Goal: Information Seeking & Learning: Learn about a topic

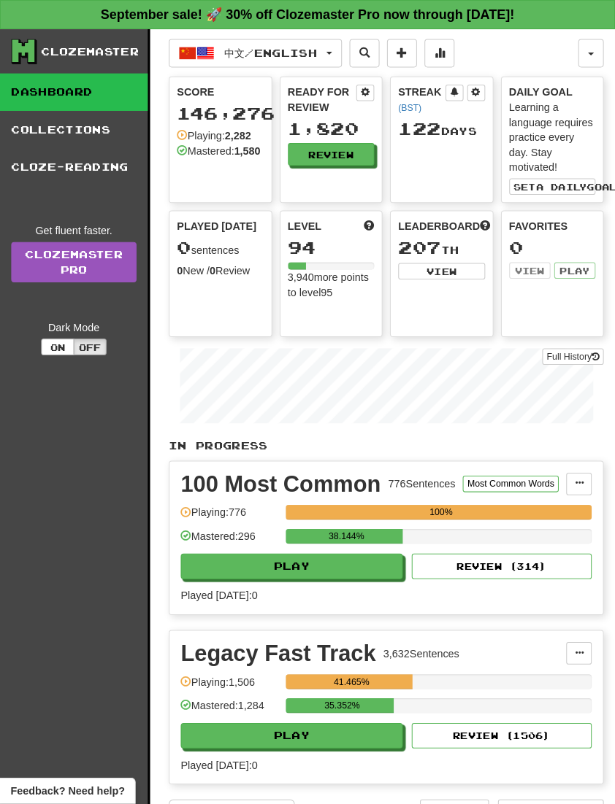
scroll to position [2, 0]
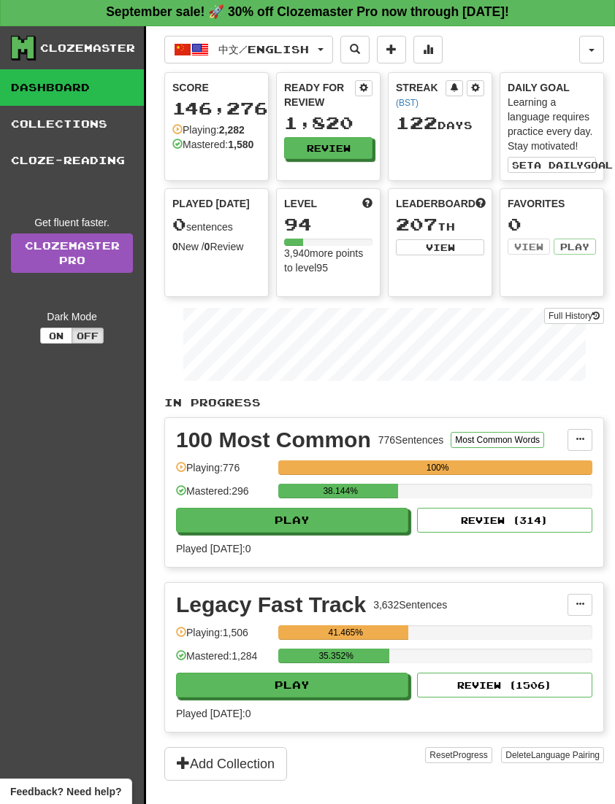
click at [312, 528] on button "Play" at bounding box center [292, 520] width 232 height 25
select select "**"
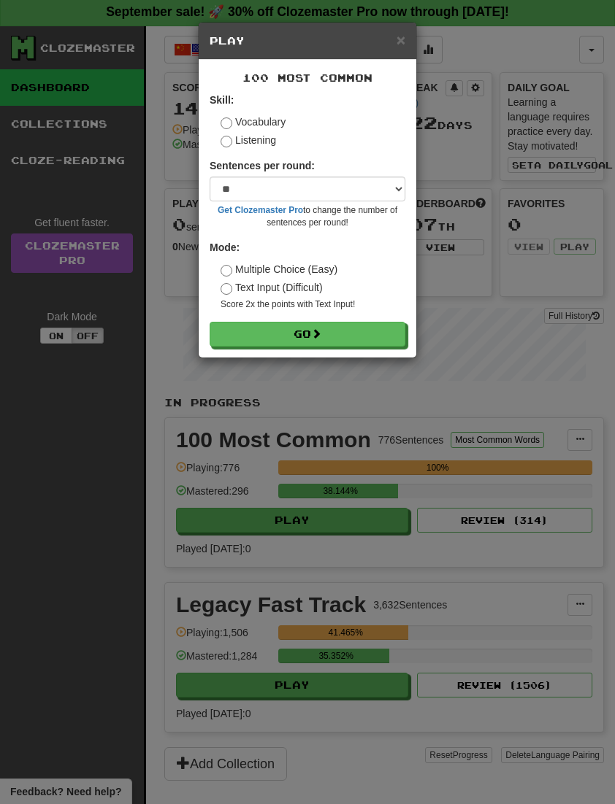
click at [327, 318] on form "Skill: Vocabulary Listening Sentences per round: * ** ** ** ** ** *** ******** …" at bounding box center [307, 220] width 196 height 254
click at [384, 337] on button "Go" at bounding box center [307, 334] width 196 height 25
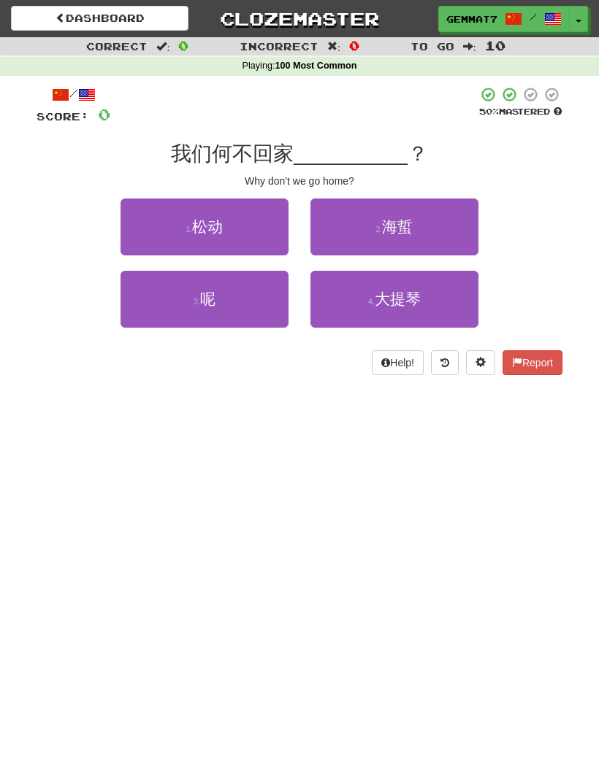
click at [156, 299] on button "3 . 呢" at bounding box center [204, 299] width 168 height 57
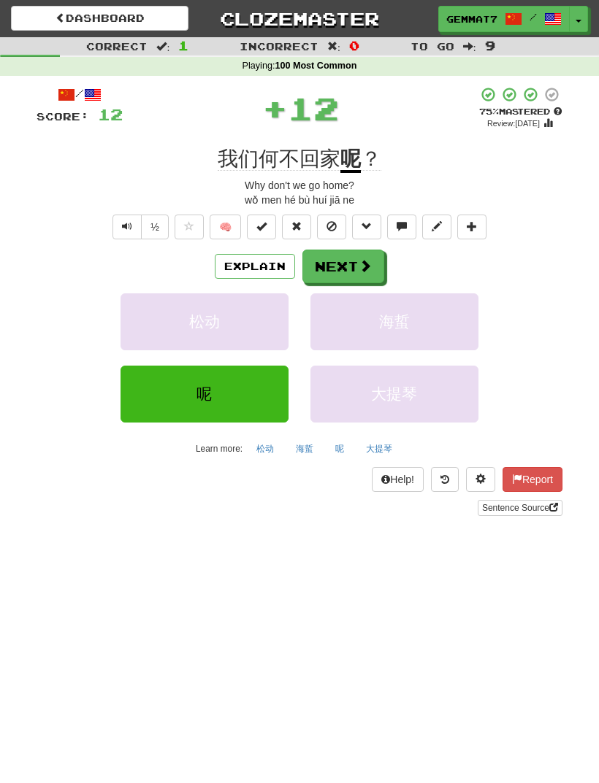
click at [358, 277] on button "Next" at bounding box center [343, 267] width 82 height 34
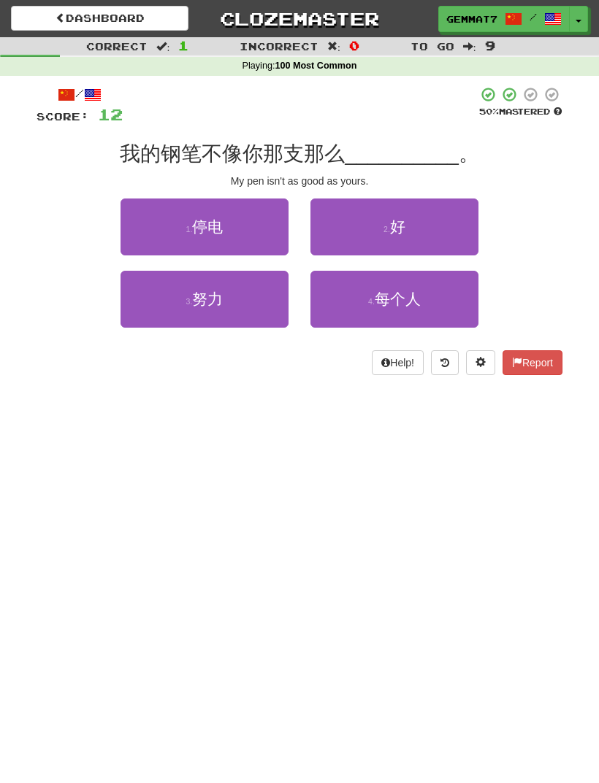
click at [425, 235] on button "2 . 好" at bounding box center [394, 227] width 168 height 57
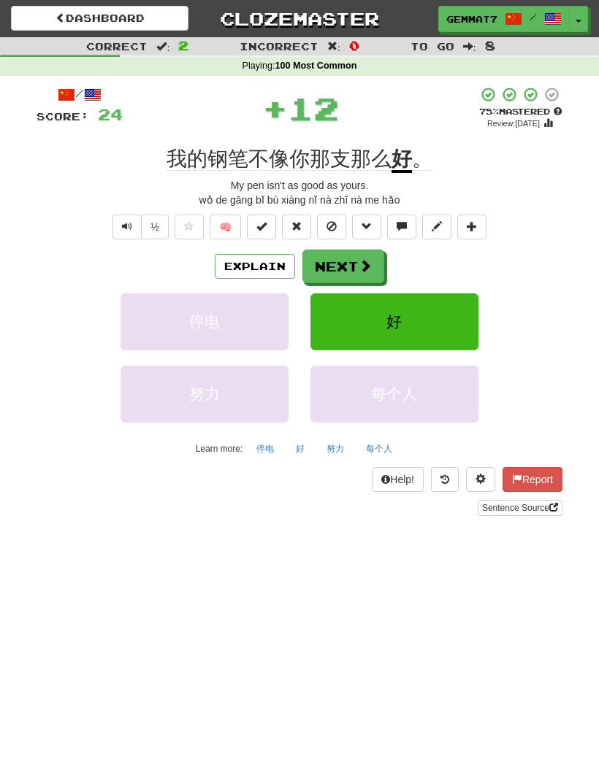
click at [349, 267] on button "Next" at bounding box center [343, 267] width 82 height 34
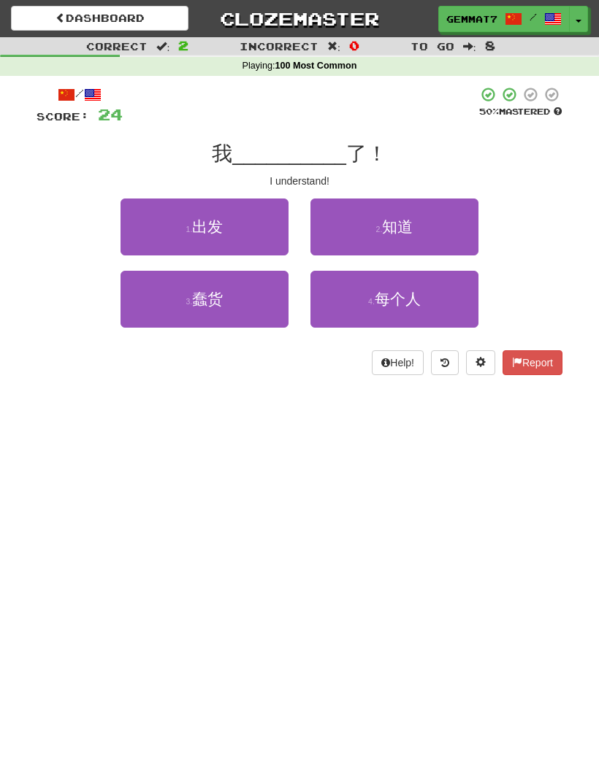
click at [423, 235] on button "2 . 知道" at bounding box center [394, 227] width 168 height 57
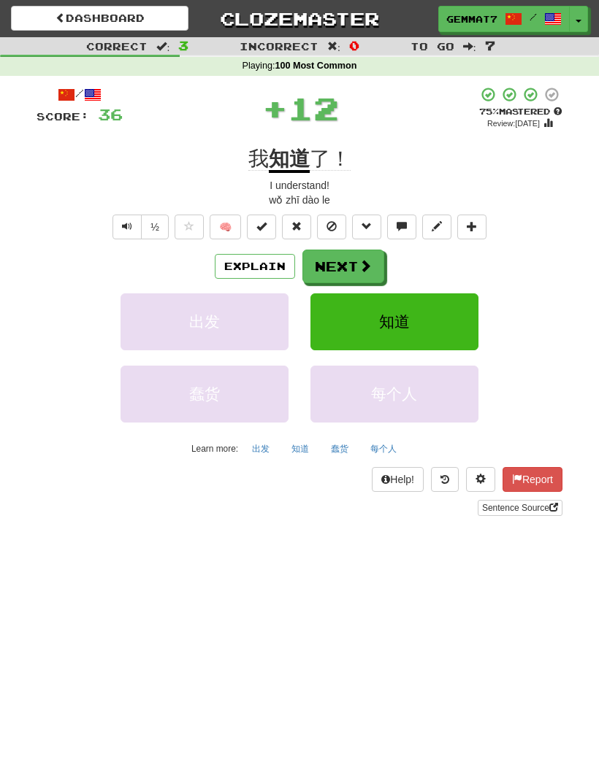
click at [342, 293] on button "知道" at bounding box center [394, 321] width 168 height 57
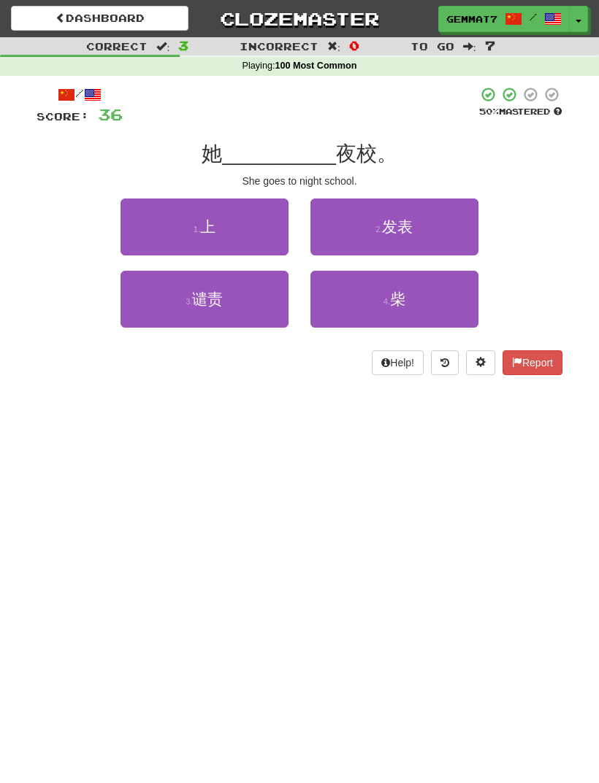
click at [269, 242] on button "1 . 上" at bounding box center [204, 227] width 168 height 57
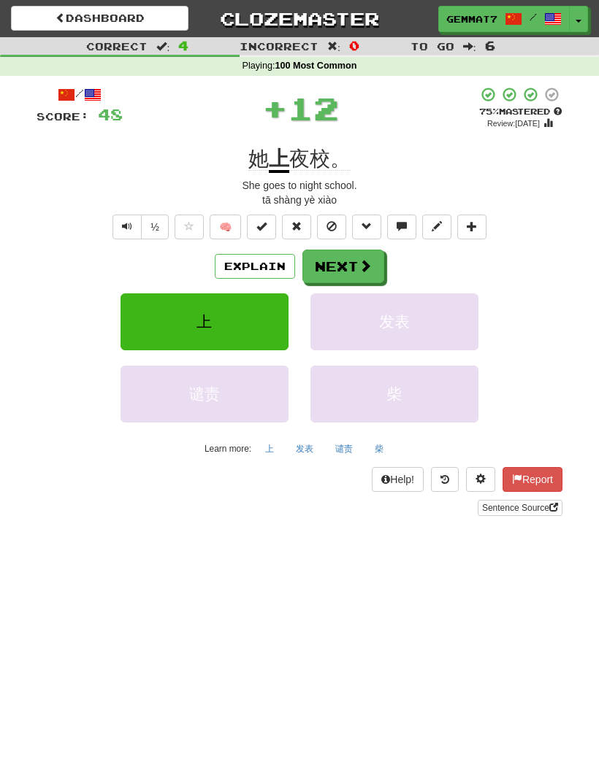
click at [343, 272] on button "Next" at bounding box center [343, 267] width 82 height 34
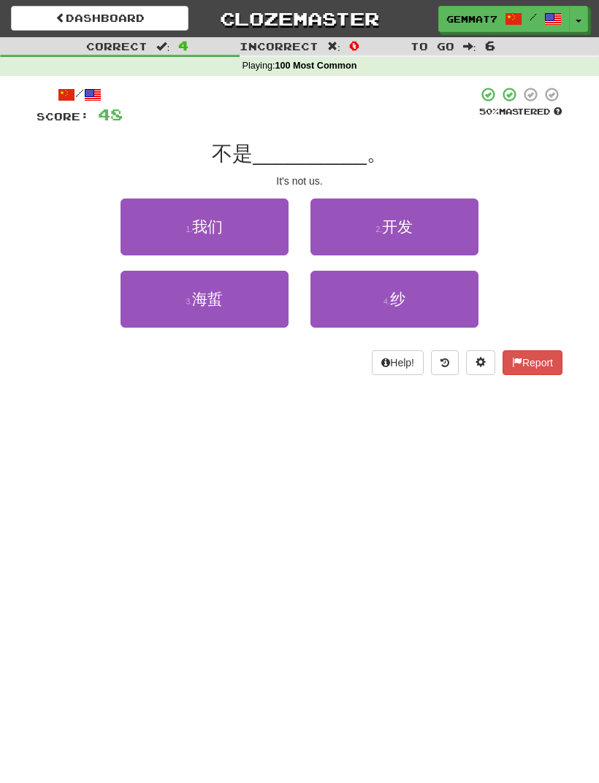
click at [369, 311] on button "4 . 纱" at bounding box center [394, 299] width 168 height 57
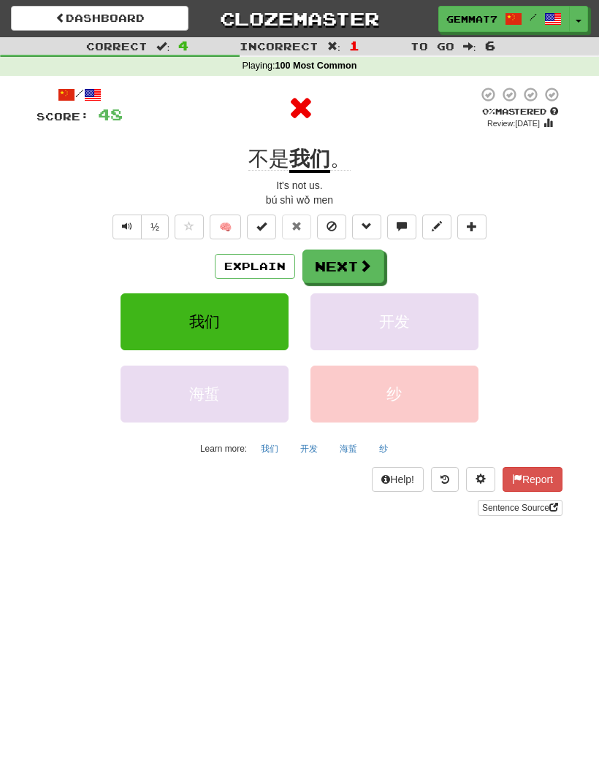
click at [362, 269] on span at bounding box center [364, 265] width 13 height 13
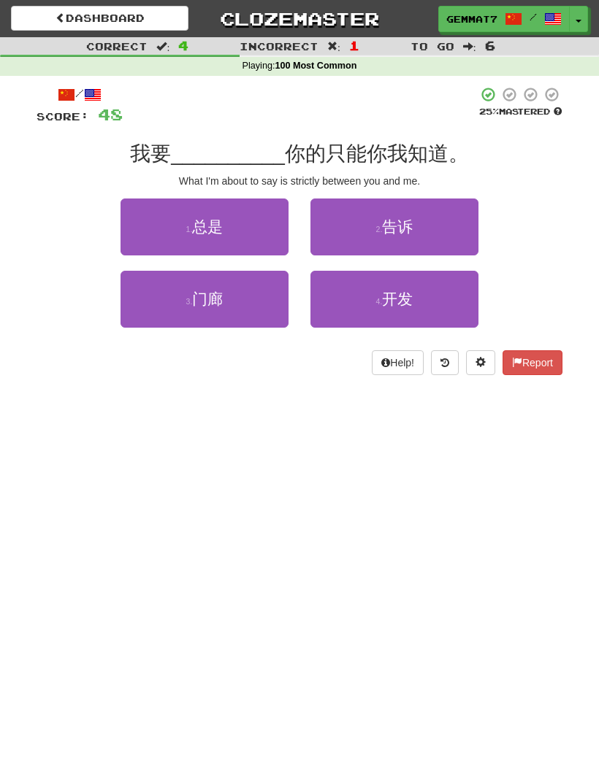
click at [269, 218] on button "1 . 总是" at bounding box center [204, 227] width 168 height 57
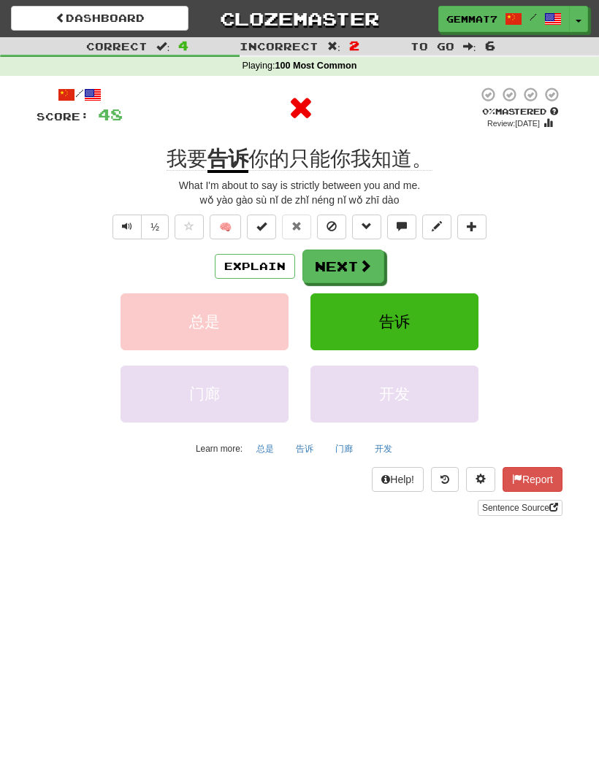
click at [355, 266] on button "Next" at bounding box center [343, 267] width 82 height 34
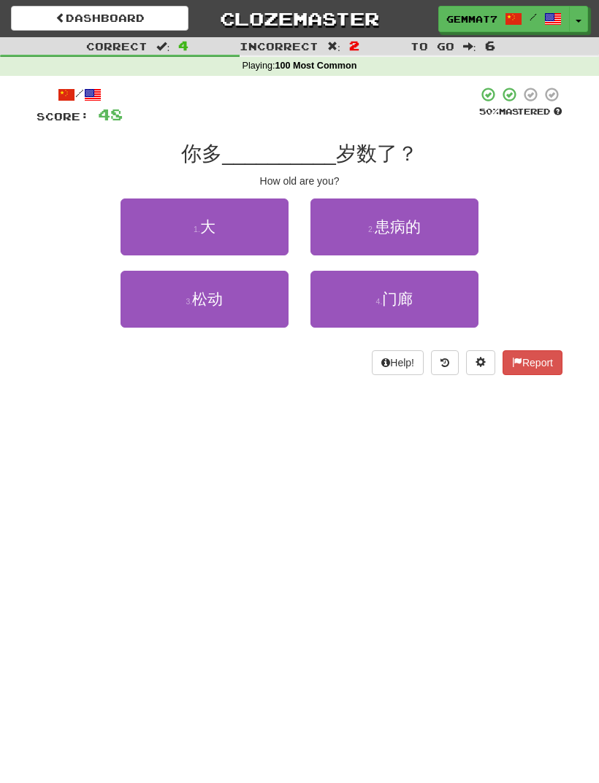
click at [252, 229] on button "1 . 大" at bounding box center [204, 227] width 168 height 57
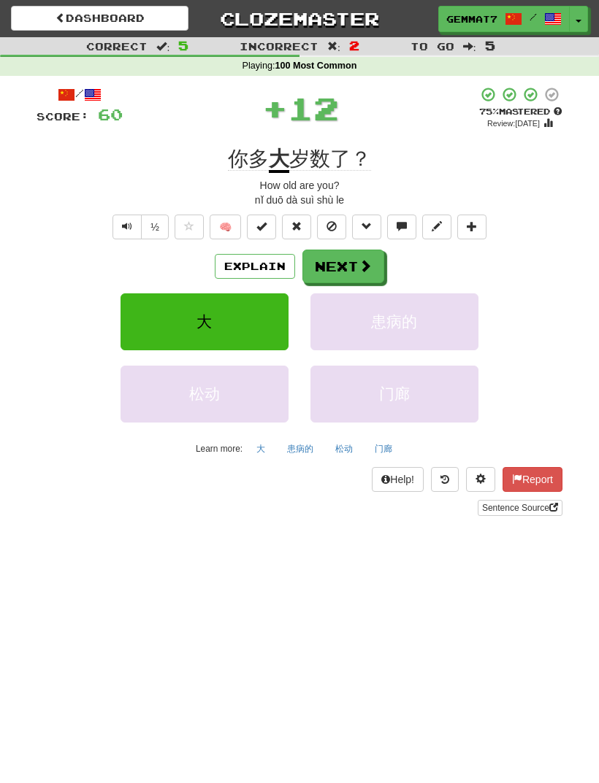
click at [343, 266] on button "Next" at bounding box center [343, 267] width 82 height 34
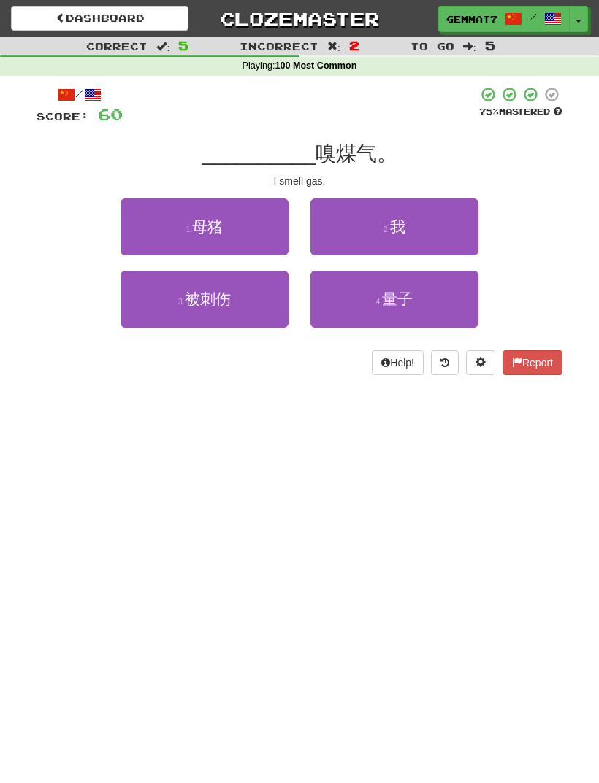
click at [415, 236] on button "2 . 我" at bounding box center [394, 227] width 168 height 57
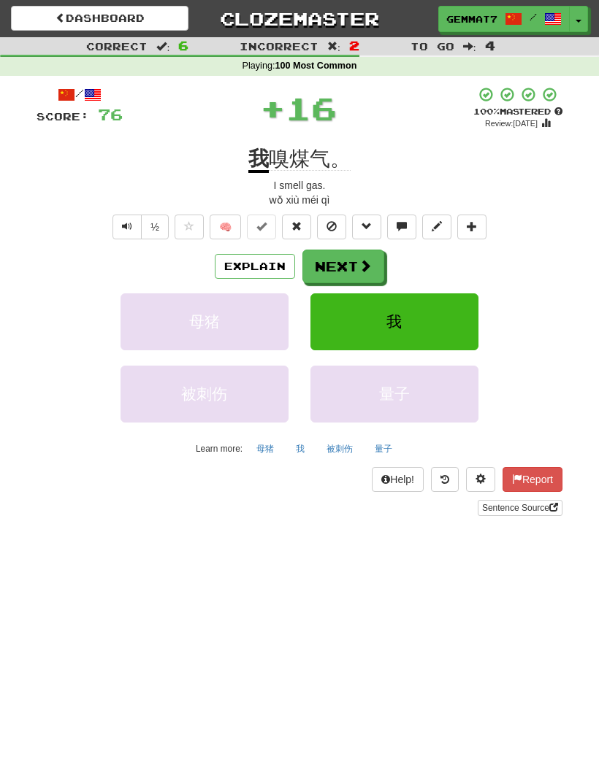
click at [353, 280] on button "Next" at bounding box center [343, 267] width 82 height 34
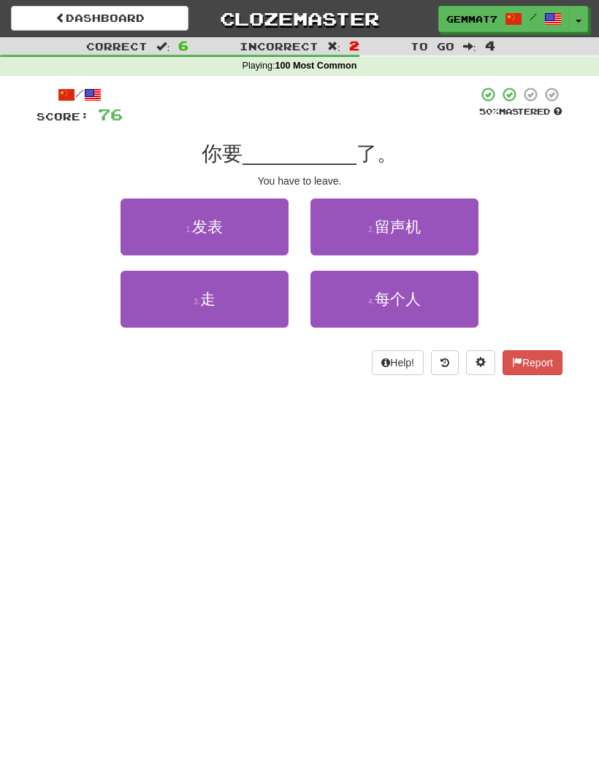
click at [266, 310] on button "3 . 走" at bounding box center [204, 299] width 168 height 57
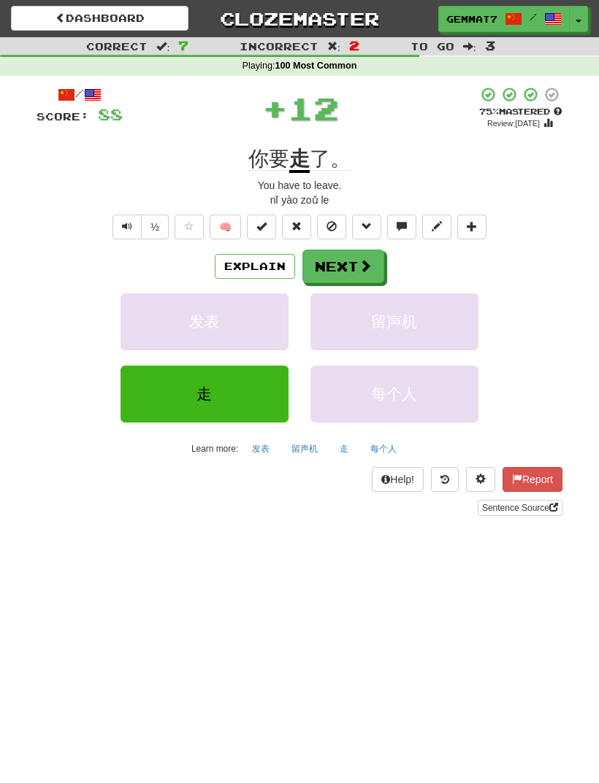
click at [341, 269] on button "Next" at bounding box center [343, 267] width 82 height 34
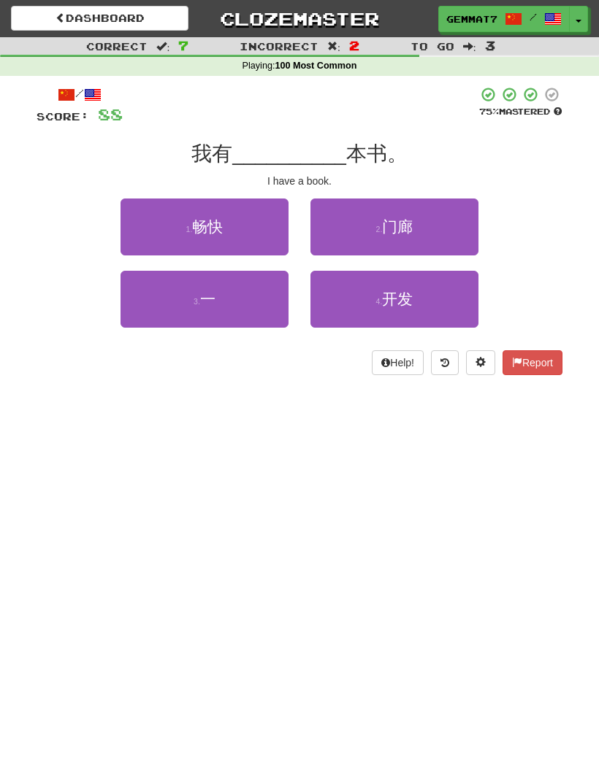
click at [258, 313] on button "3 . 一" at bounding box center [204, 299] width 168 height 57
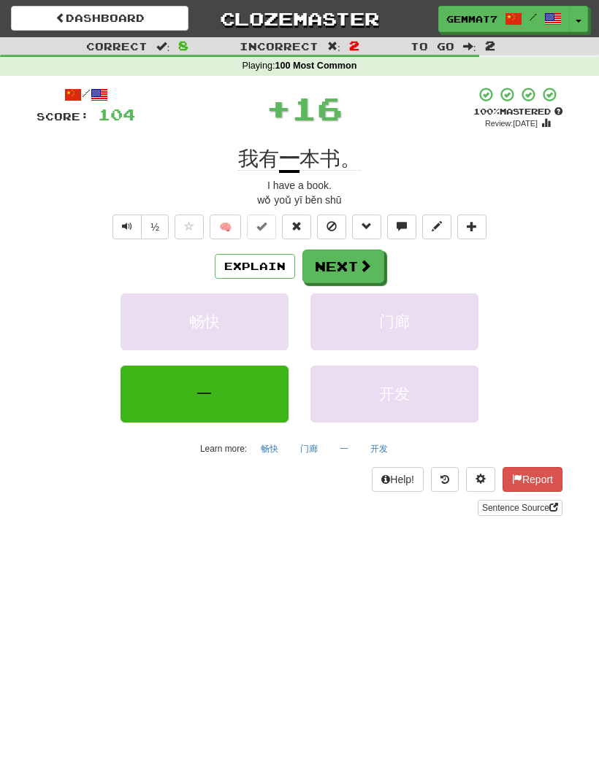
click at [336, 279] on button "Next" at bounding box center [343, 267] width 82 height 34
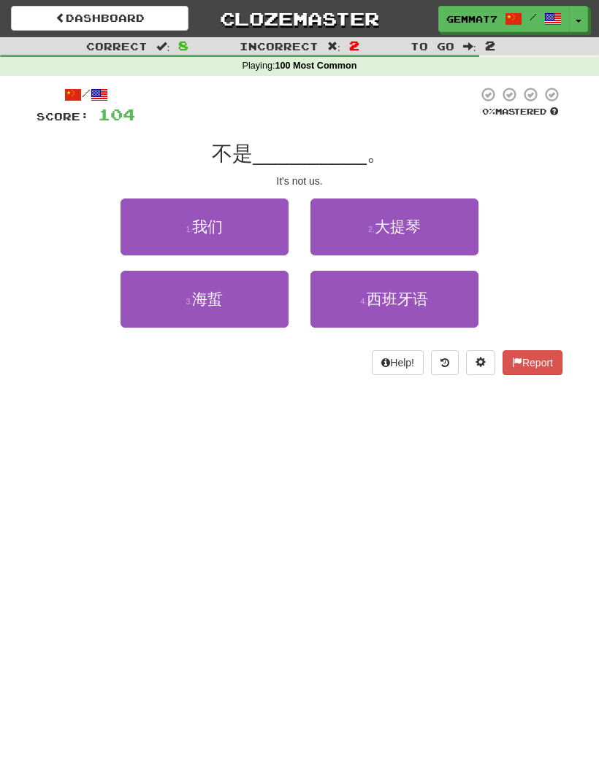
click at [253, 227] on button "1 . 我们" at bounding box center [204, 227] width 168 height 57
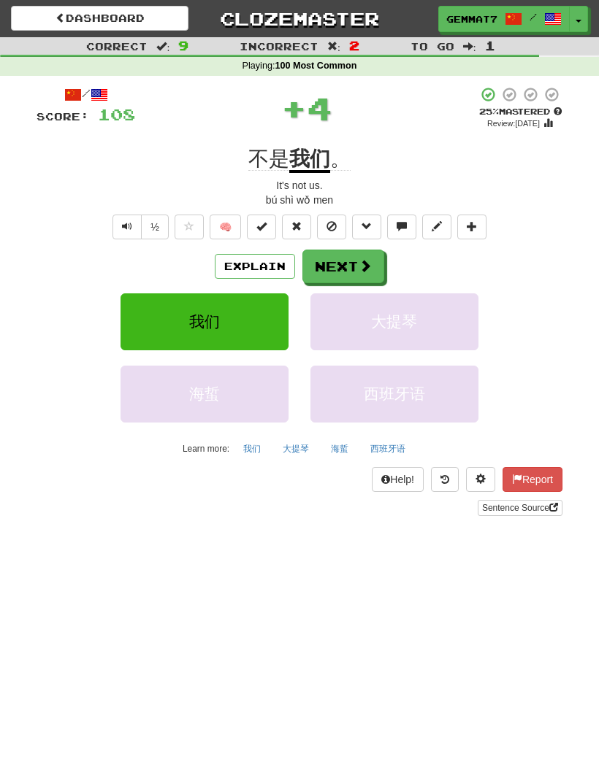
click at [353, 273] on button "Next" at bounding box center [343, 267] width 82 height 34
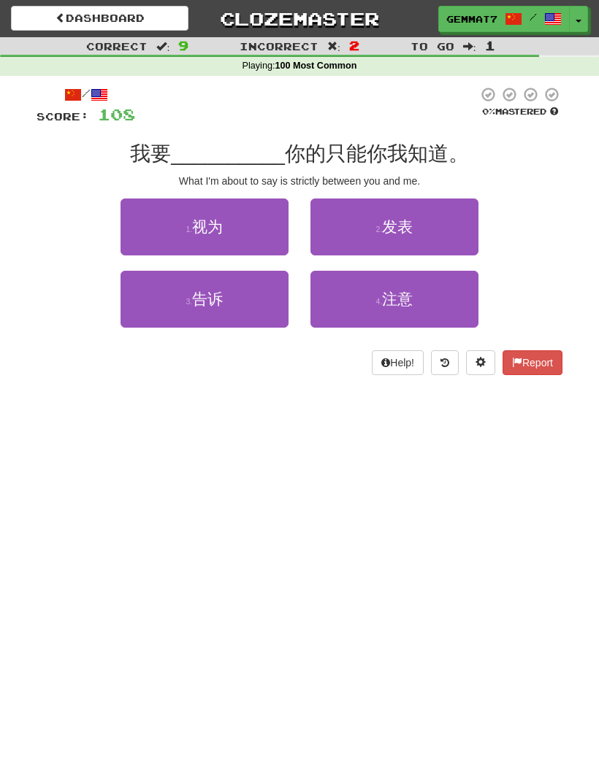
click at [246, 301] on button "3 . 告诉" at bounding box center [204, 299] width 168 height 57
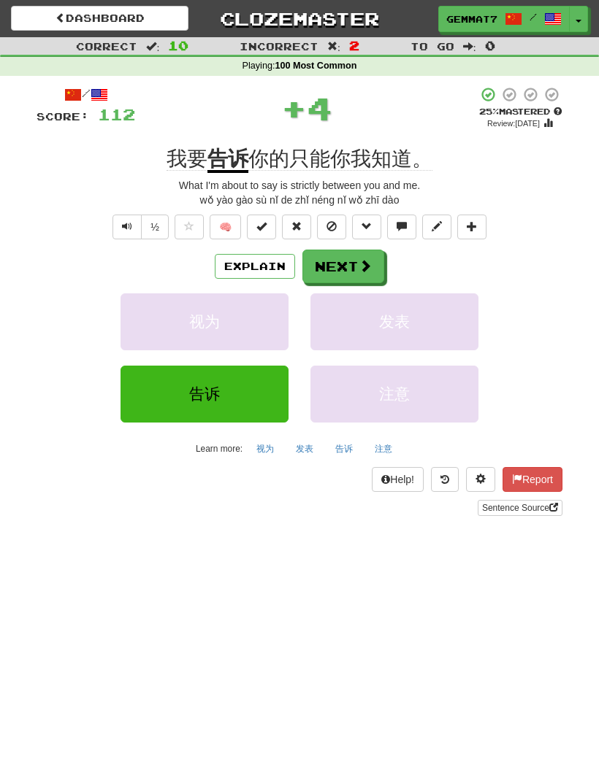
click at [345, 274] on button "Next" at bounding box center [343, 267] width 82 height 34
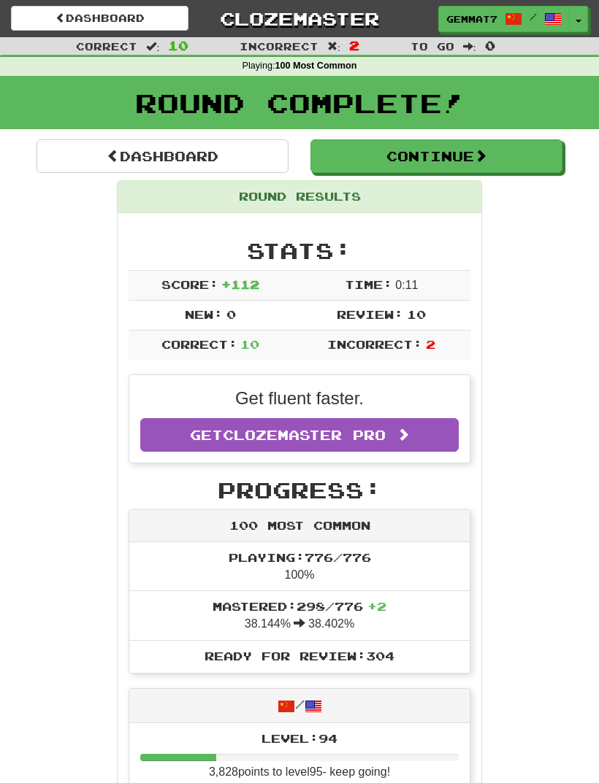
click at [224, 159] on link "Dashboard" at bounding box center [162, 156] width 252 height 34
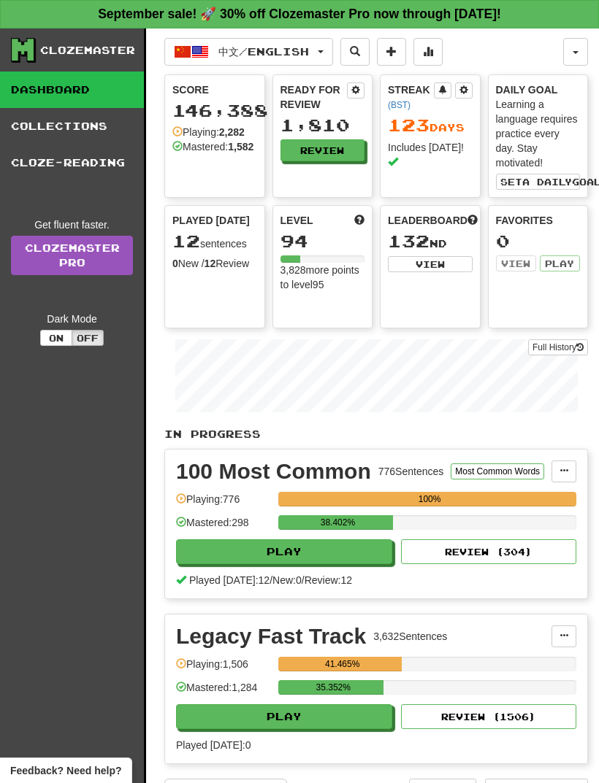
click at [201, 57] on span "button" at bounding box center [200, 52] width 18 height 18
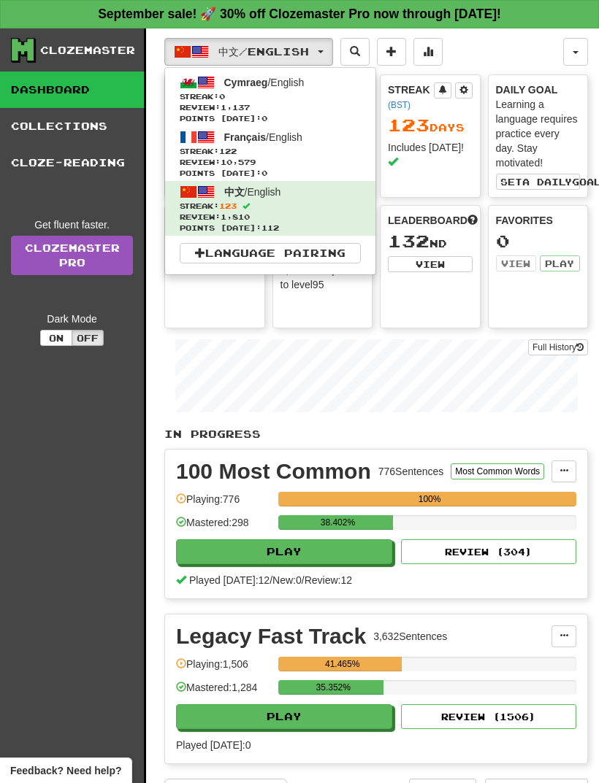
click at [207, 107] on span "Review: 1,137" at bounding box center [270, 107] width 181 height 11
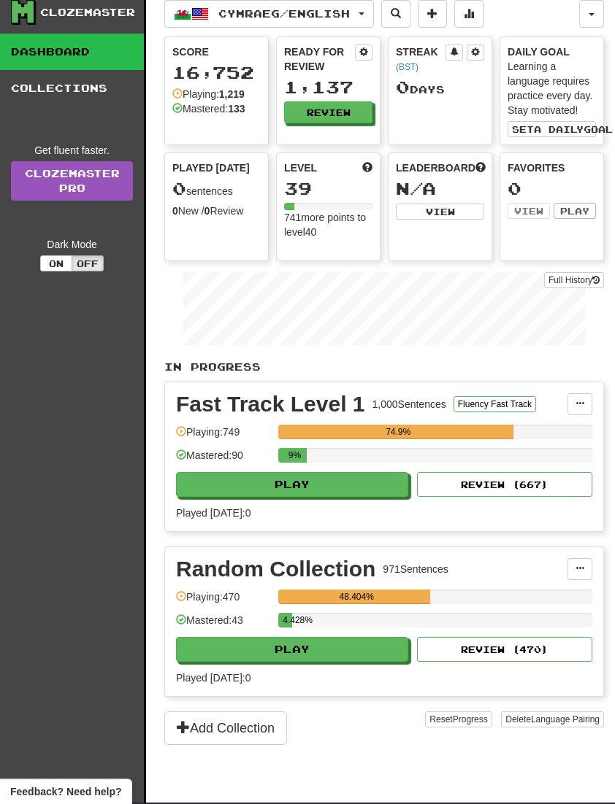
scroll to position [38, 12]
click at [327, 488] on button "Play" at bounding box center [292, 484] width 232 height 25
select select "**"
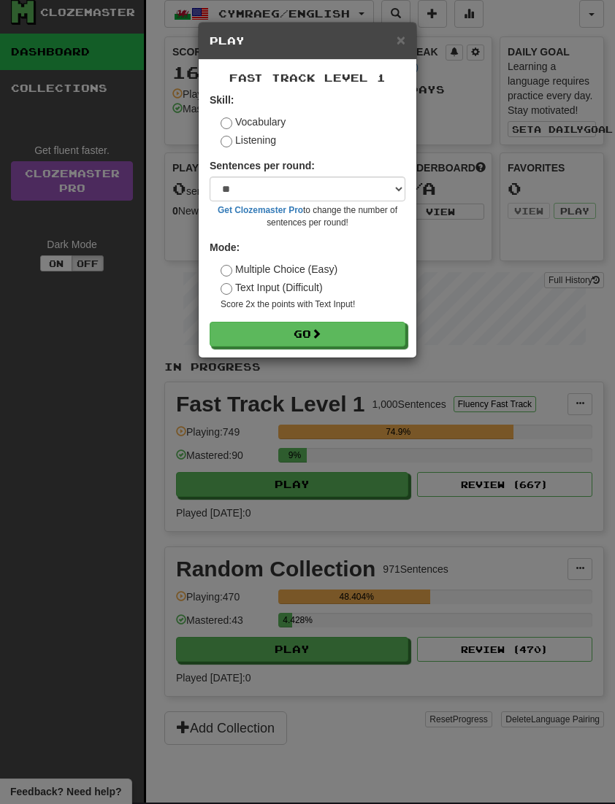
click at [366, 336] on button "Go" at bounding box center [307, 334] width 196 height 25
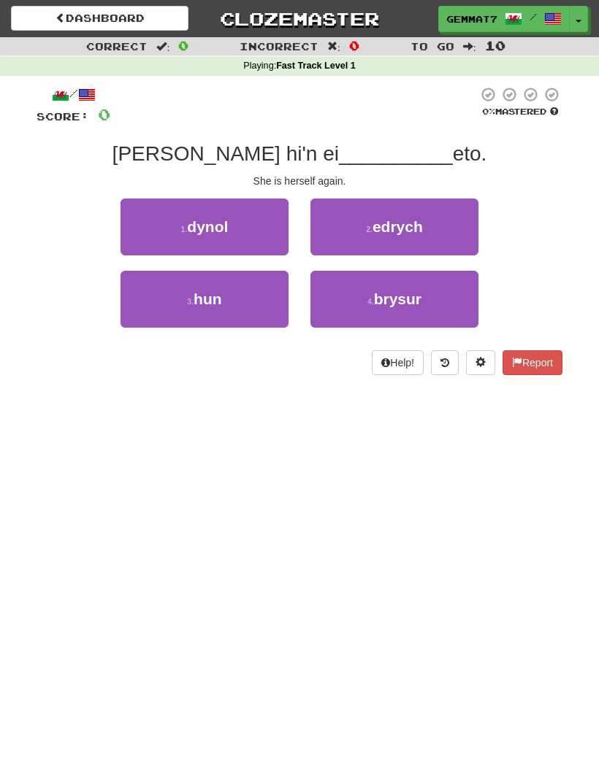
click at [231, 312] on button "3 . hun" at bounding box center [204, 299] width 168 height 57
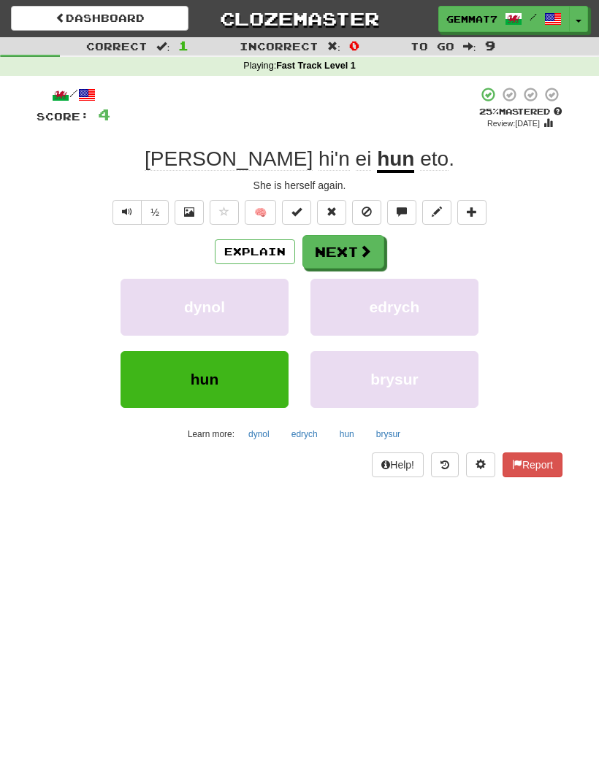
click at [113, 221] on button "Text-to-speech controls" at bounding box center [126, 212] width 29 height 25
click at [158, 208] on button "½" at bounding box center [155, 212] width 28 height 25
click at [120, 211] on button "Text-to-speech controls" at bounding box center [126, 212] width 29 height 25
click at [364, 253] on span at bounding box center [364, 251] width 13 height 13
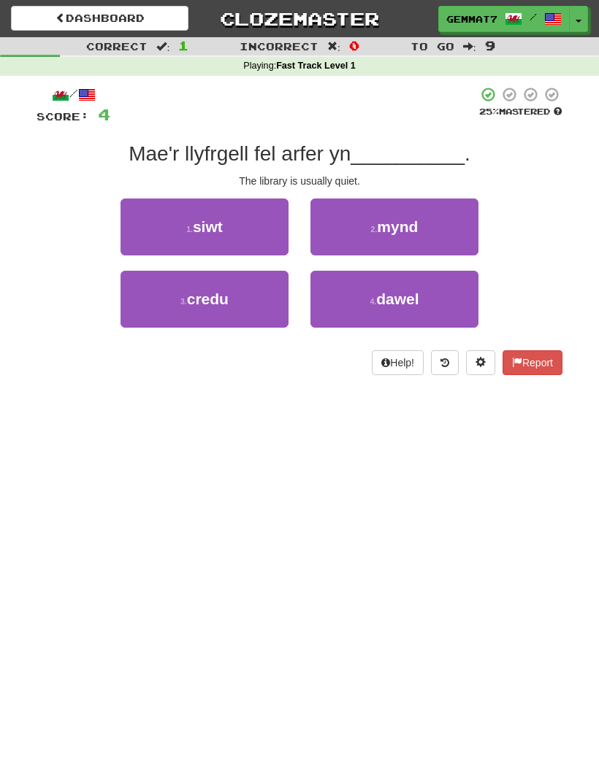
click at [394, 306] on span "dawel" at bounding box center [397, 299] width 42 height 17
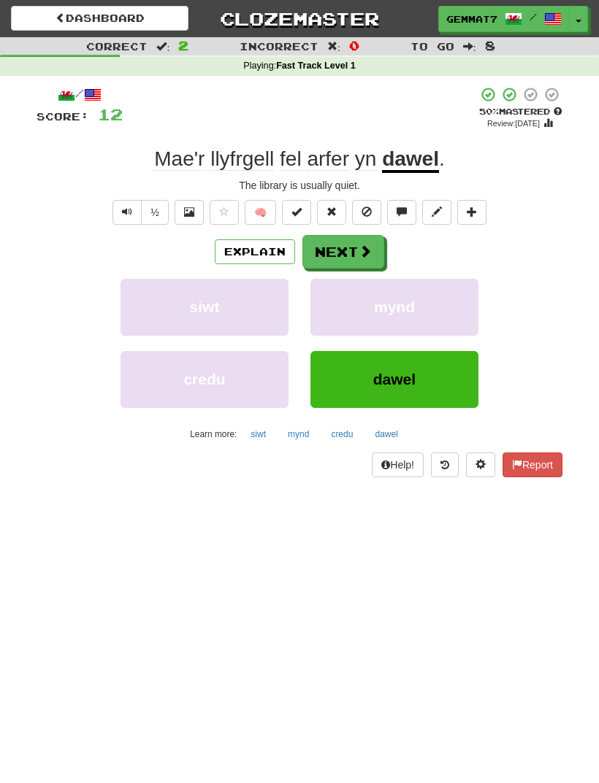
click at [353, 257] on button "Next" at bounding box center [343, 252] width 82 height 34
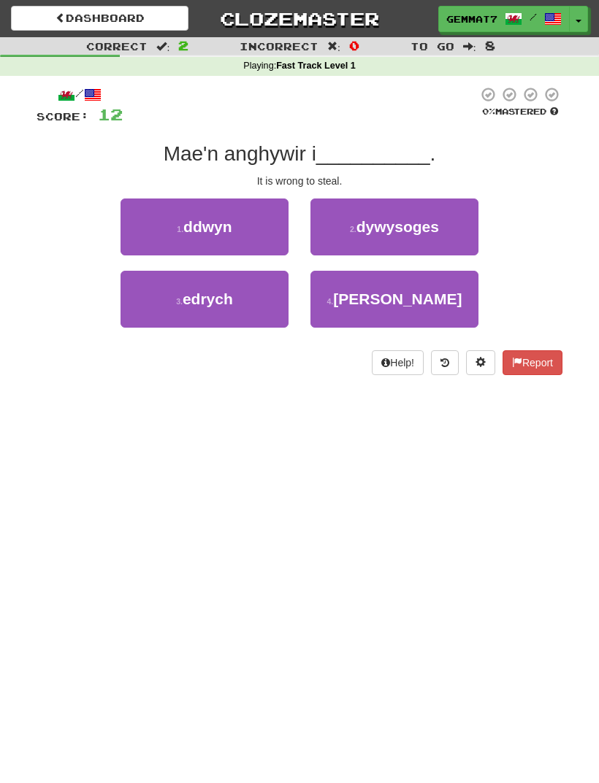
click at [190, 231] on span "ddwyn" at bounding box center [207, 226] width 49 height 17
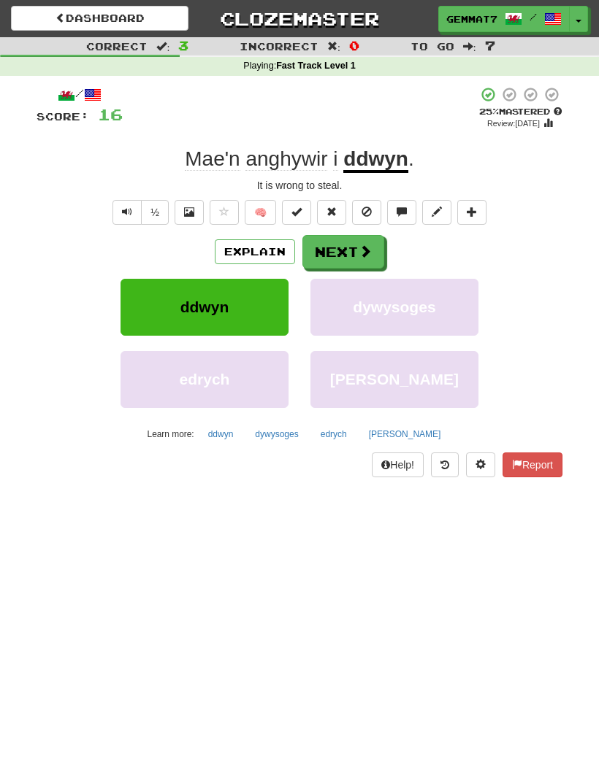
click at [244, 259] on button "Explain" at bounding box center [255, 251] width 80 height 25
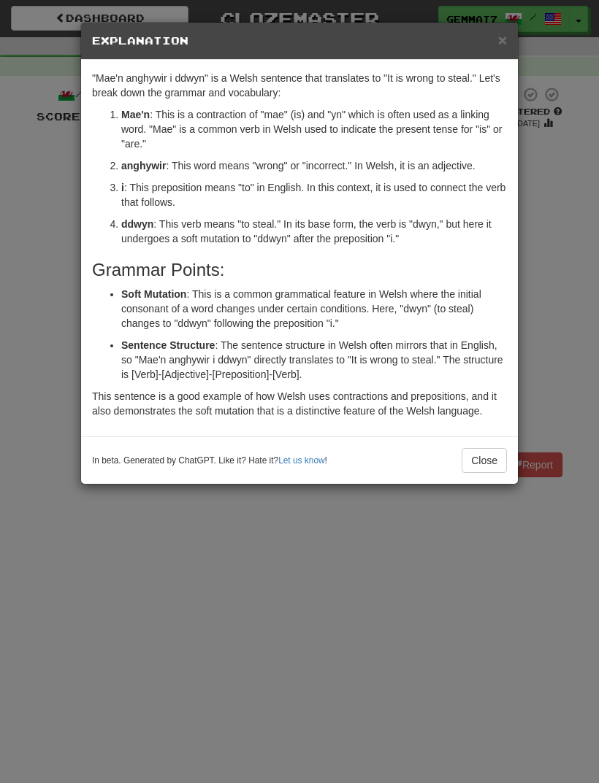
click at [507, 654] on div "× Explanation "Mae'n anghywir i ddwyn" is a Welsh sentence that translates to "…" at bounding box center [299, 391] width 599 height 783
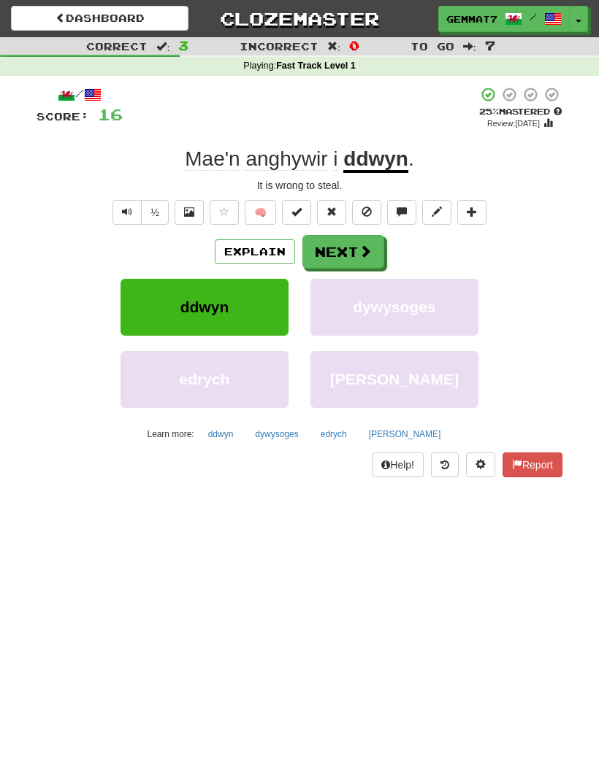
click at [298, 434] on button "dywysoges" at bounding box center [276, 434] width 59 height 22
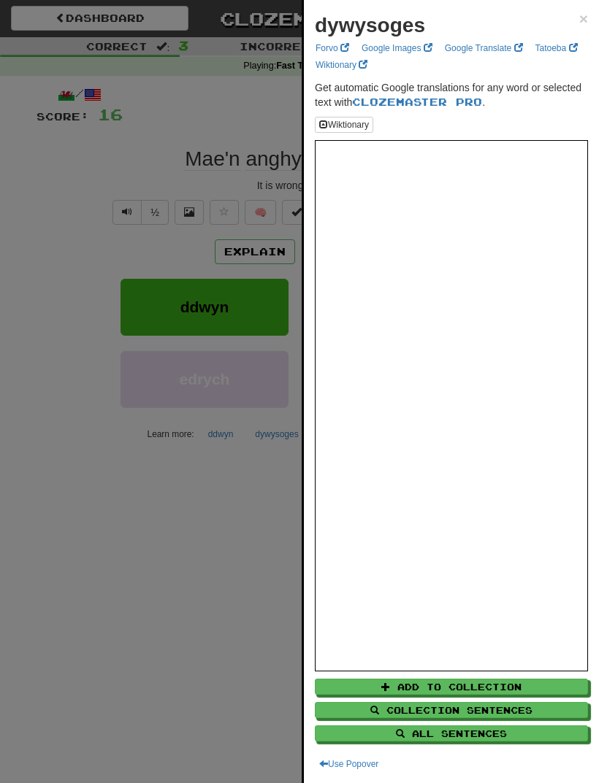
click at [276, 593] on div at bounding box center [299, 391] width 599 height 783
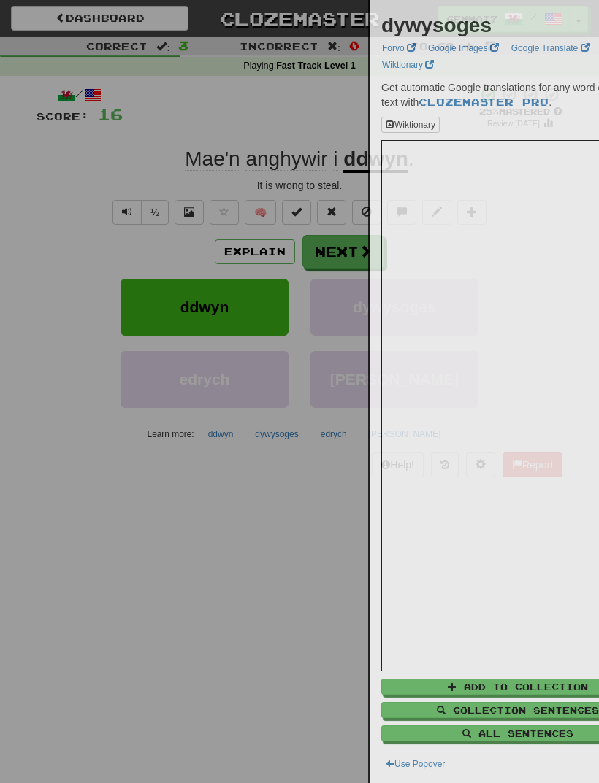
click at [226, 606] on div at bounding box center [299, 391] width 599 height 783
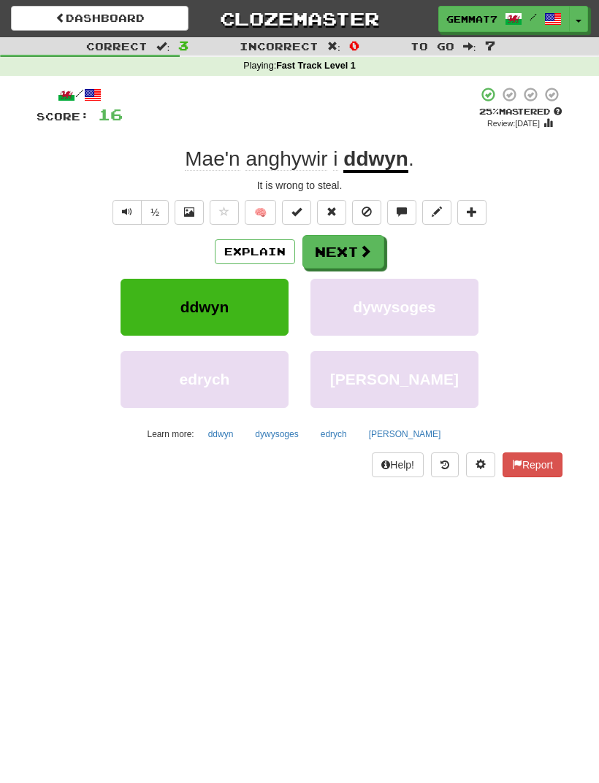
click at [286, 147] on span "anghywir" at bounding box center [286, 158] width 82 height 23
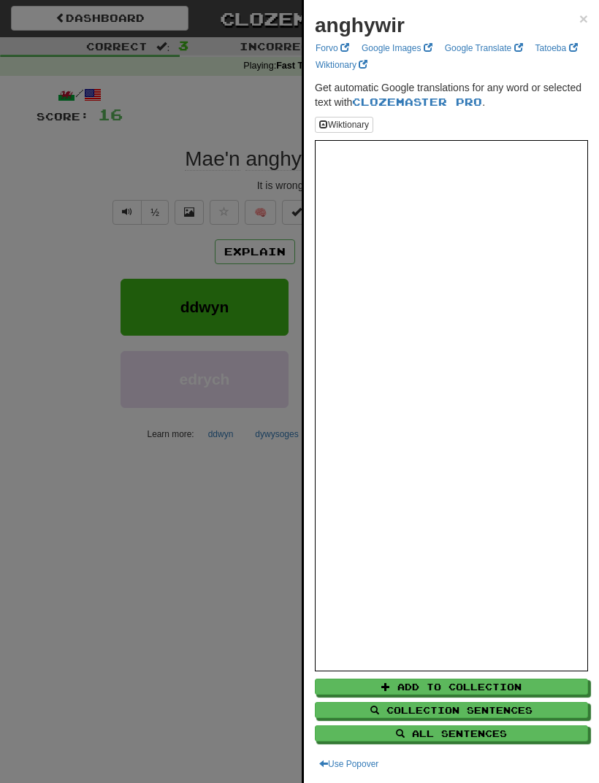
click at [181, 614] on div at bounding box center [299, 391] width 599 height 783
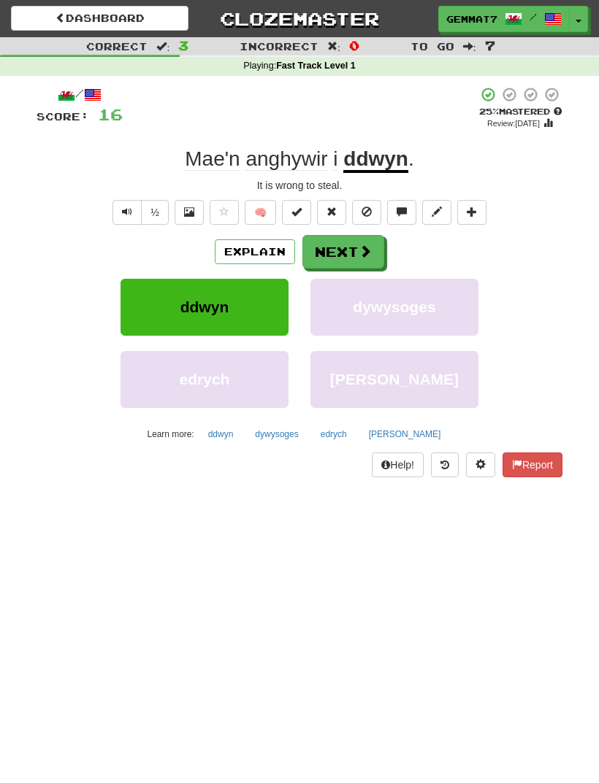
click at [345, 254] on button "Next" at bounding box center [343, 252] width 82 height 34
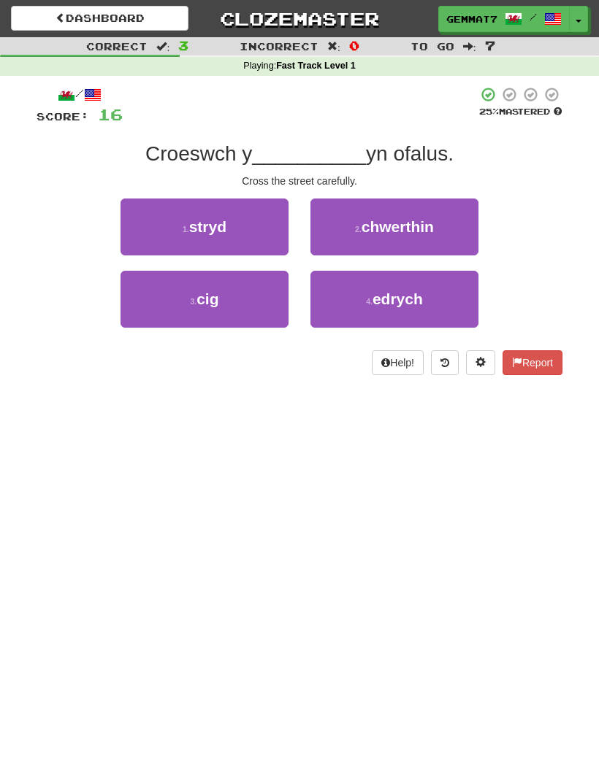
click at [196, 218] on span "stryd" at bounding box center [207, 226] width 37 height 17
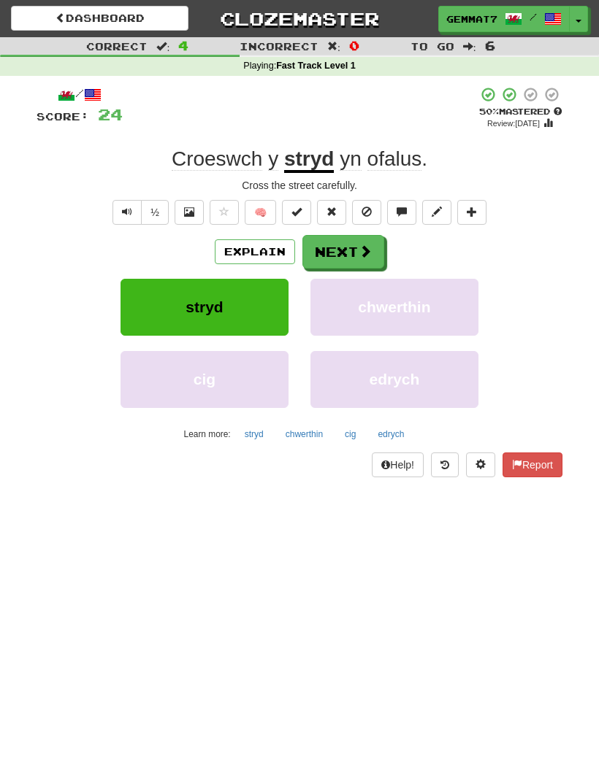
click at [355, 242] on button "Next" at bounding box center [343, 252] width 82 height 34
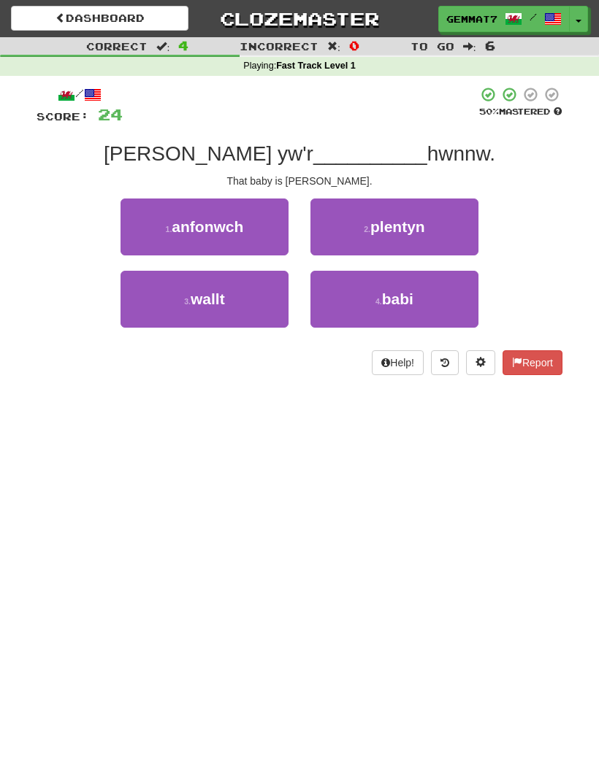
click at [385, 315] on button "4 . [GEOGRAPHIC_DATA]" at bounding box center [394, 299] width 168 height 57
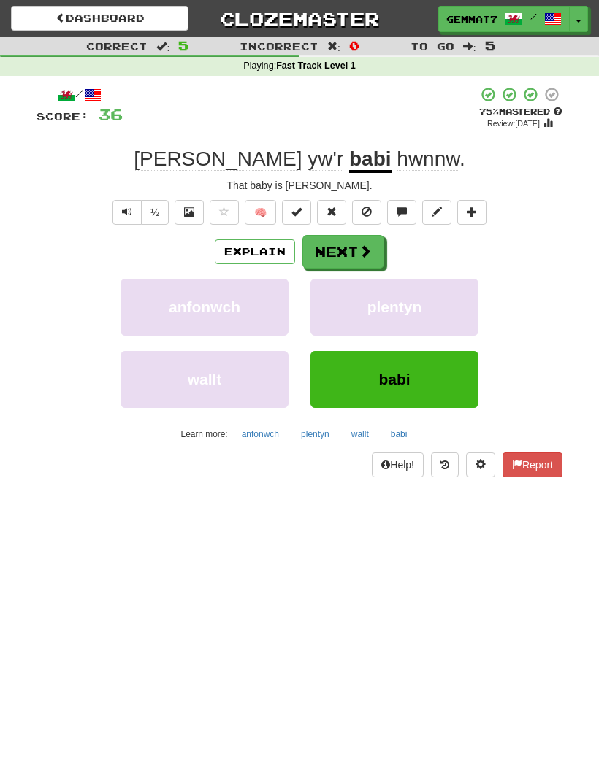
click at [239, 259] on button "Explain" at bounding box center [255, 251] width 80 height 25
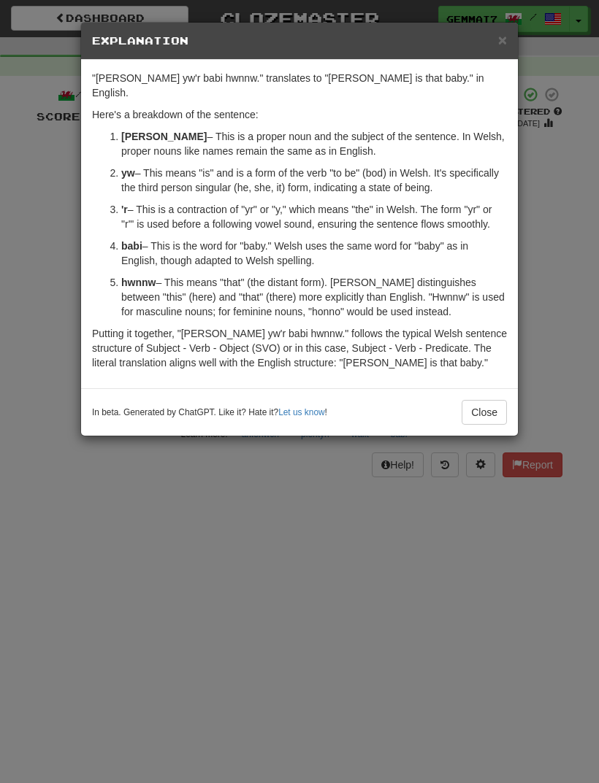
click at [155, 529] on div "× Explanation "[PERSON_NAME] yw'r babi hwnnw." translates to "[PERSON_NAME] is …" at bounding box center [299, 391] width 599 height 783
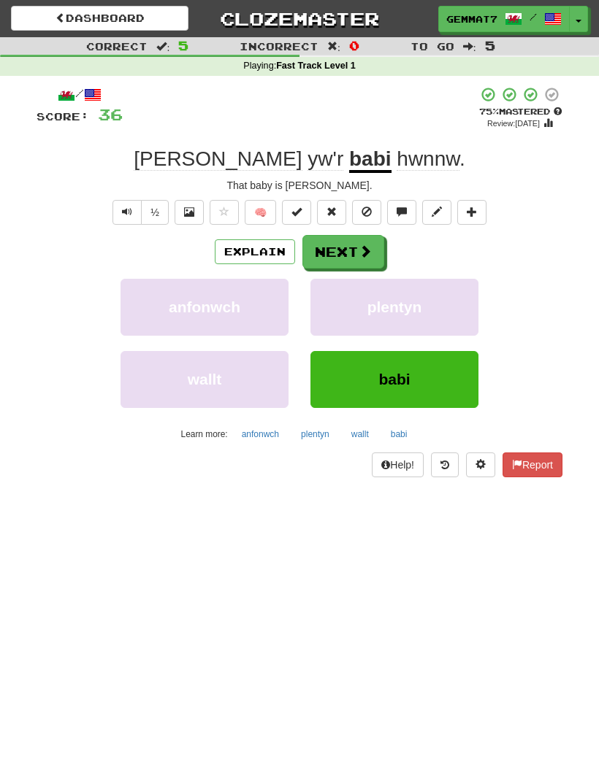
click at [349, 258] on button "Next" at bounding box center [343, 252] width 82 height 34
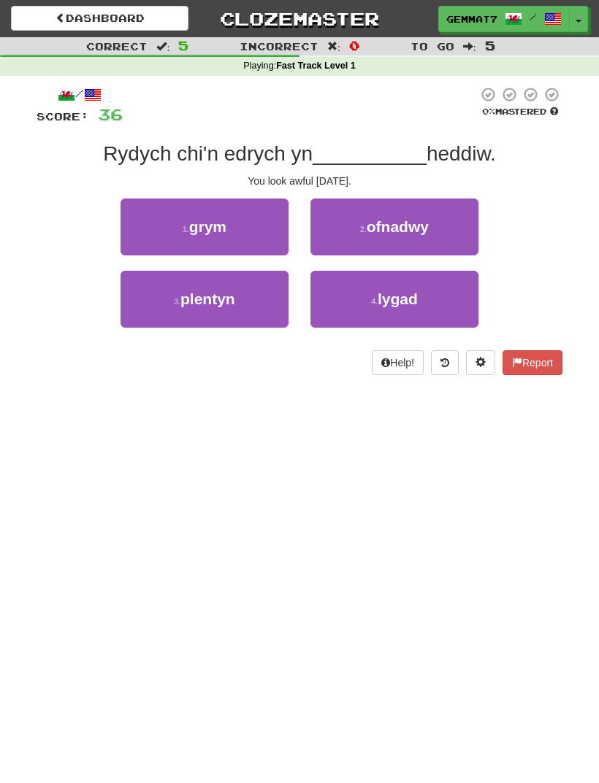
click at [231, 219] on button "1 . grym" at bounding box center [204, 227] width 168 height 57
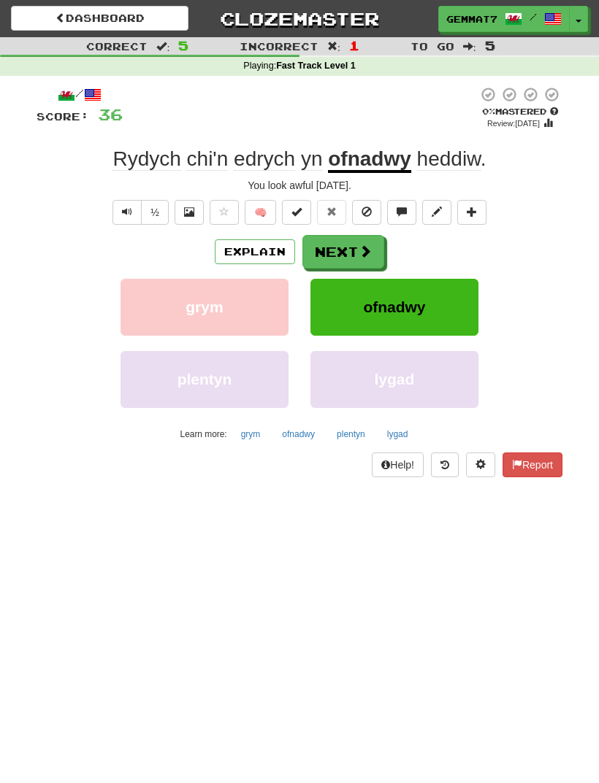
click at [250, 435] on button "grym" at bounding box center [251, 434] width 36 height 22
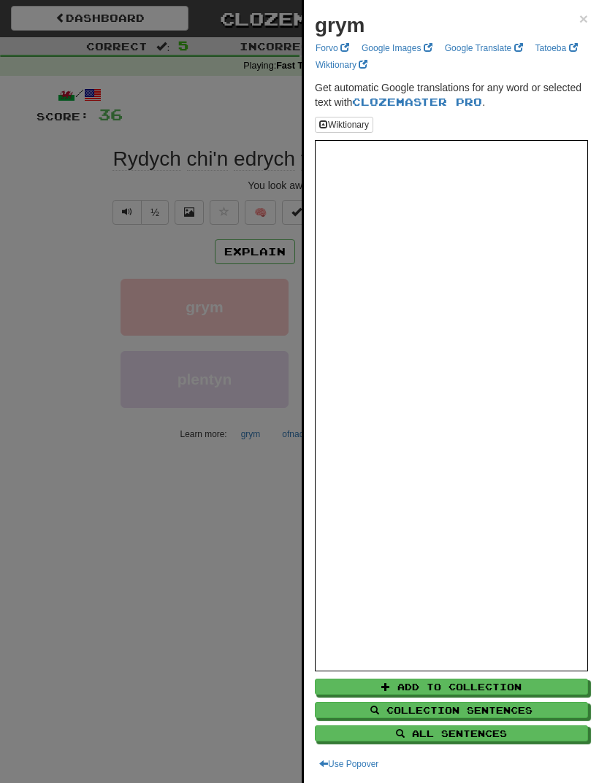
click at [192, 664] on div at bounding box center [299, 391] width 599 height 783
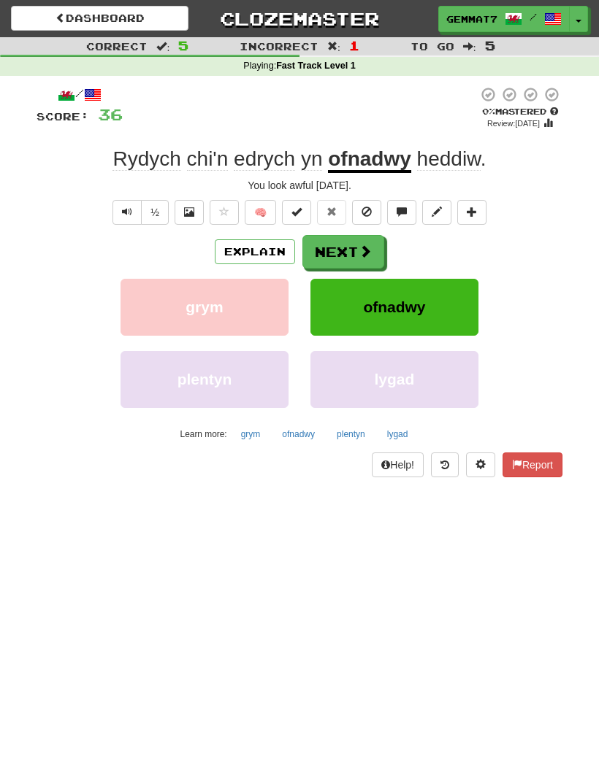
click at [341, 246] on button "Next" at bounding box center [343, 252] width 82 height 34
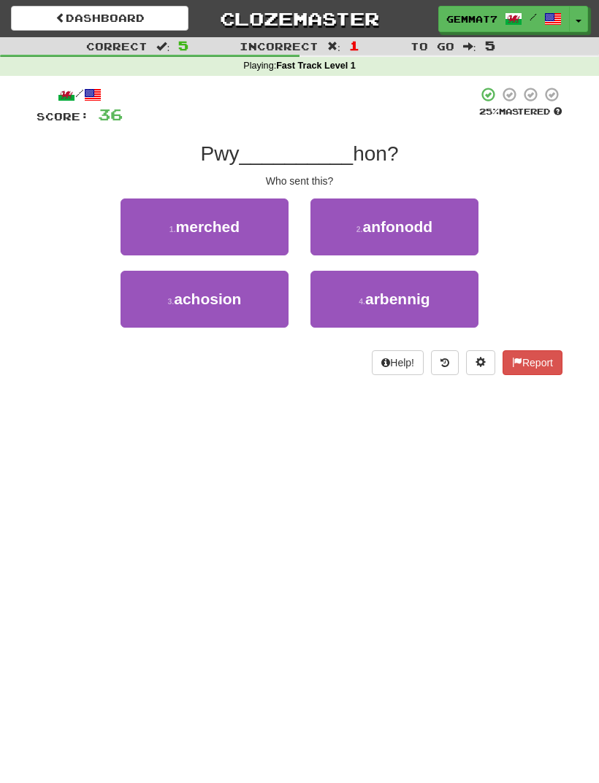
click at [420, 224] on span "anfonodd" at bounding box center [398, 226] width 70 height 17
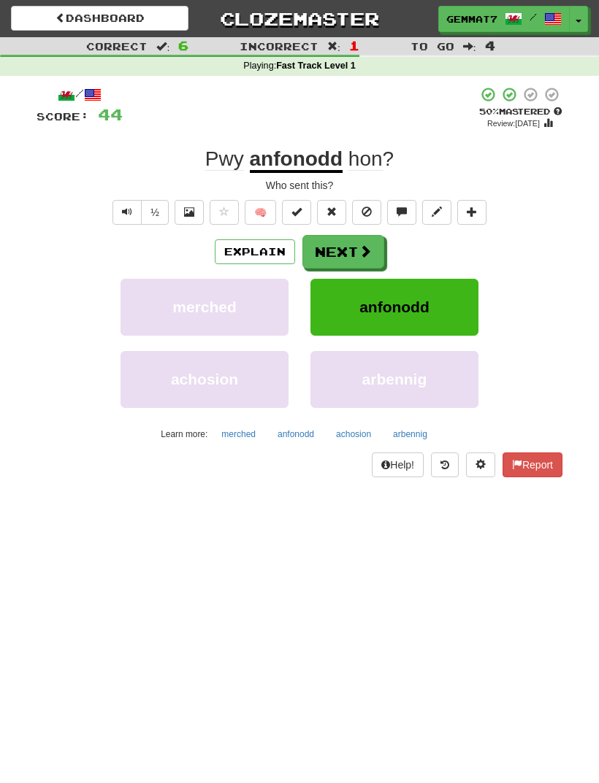
click at [292, 432] on button "anfonodd" at bounding box center [295, 434] width 53 height 22
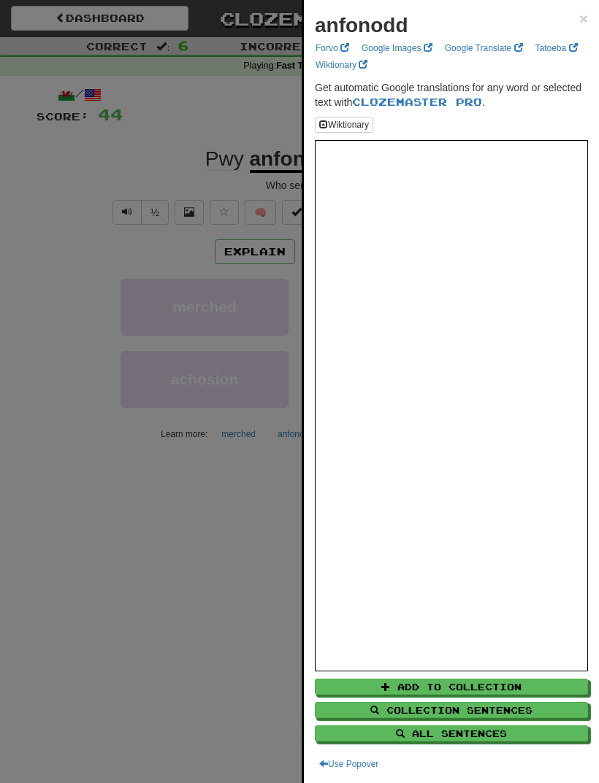
click at [155, 672] on div at bounding box center [299, 391] width 599 height 783
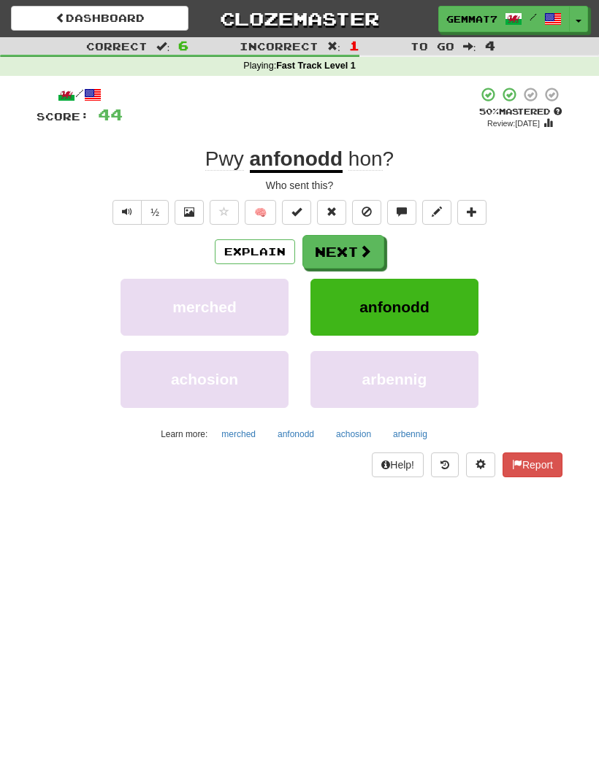
click at [346, 261] on button "Next" at bounding box center [343, 252] width 82 height 34
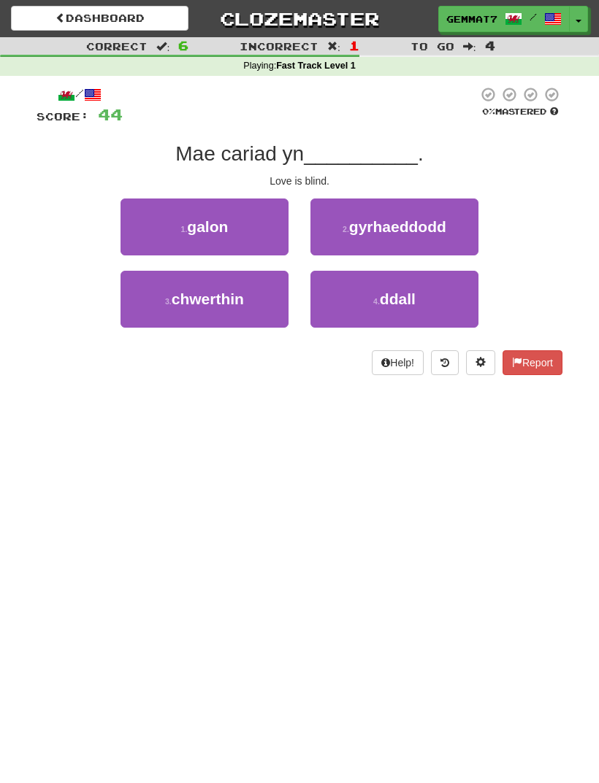
click at [218, 231] on span "galon" at bounding box center [207, 226] width 41 height 17
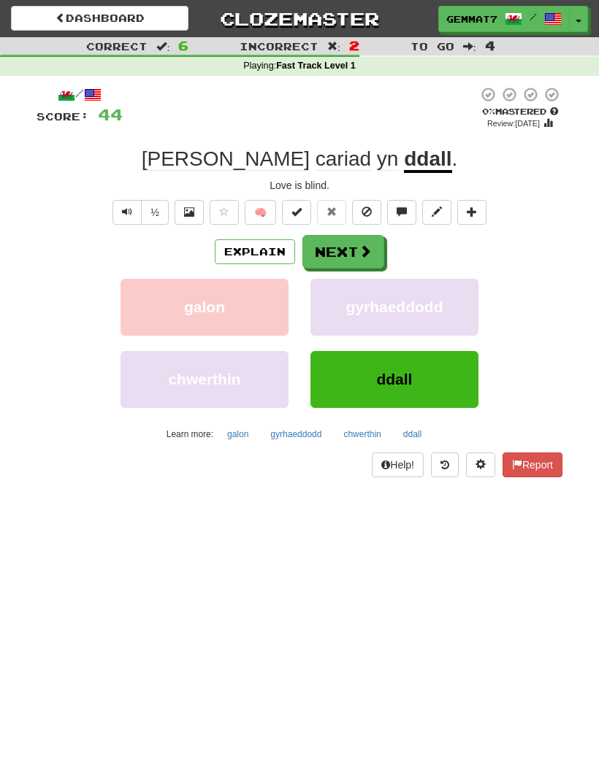
click at [407, 439] on button "ddall" at bounding box center [412, 434] width 34 height 22
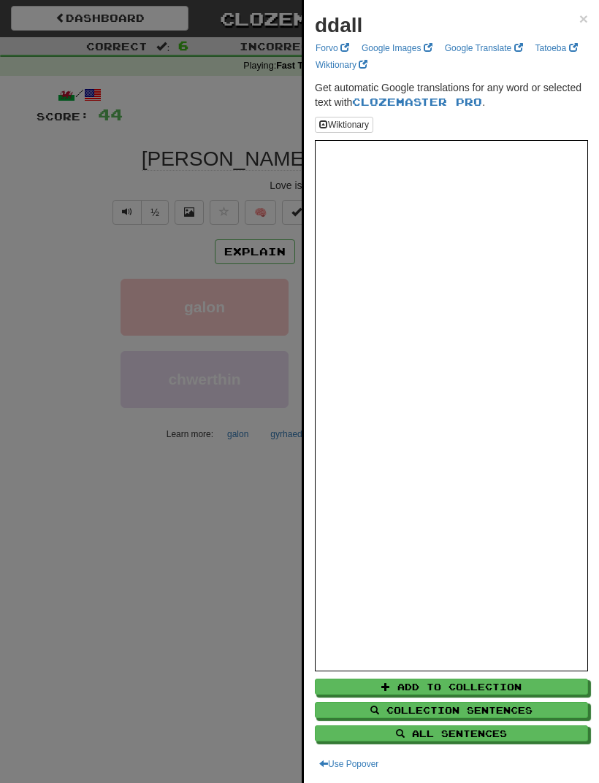
click at [174, 622] on div at bounding box center [299, 391] width 599 height 783
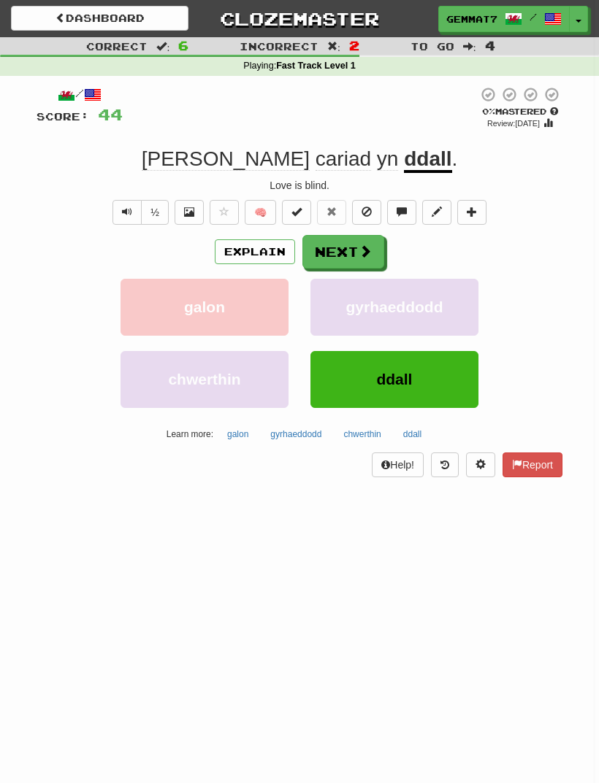
click at [256, 256] on button "Explain" at bounding box center [255, 251] width 80 height 25
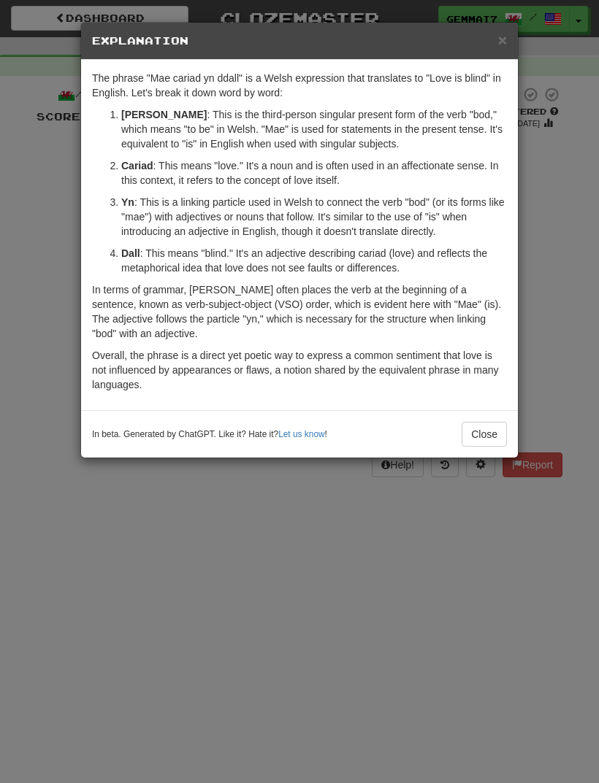
click at [177, 657] on div "× Explanation The phrase "Mae cariad yn ddall" is a Welsh expression that trans…" at bounding box center [299, 391] width 599 height 783
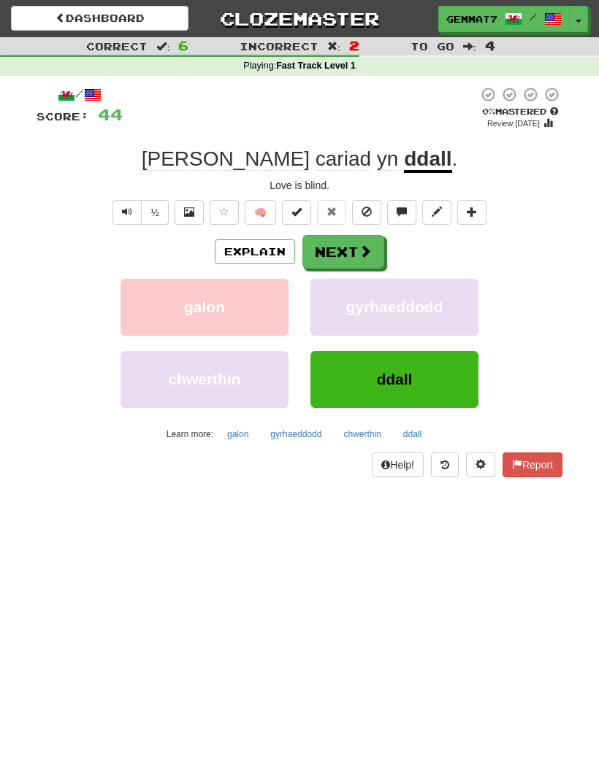
click at [359, 248] on span at bounding box center [364, 251] width 13 height 13
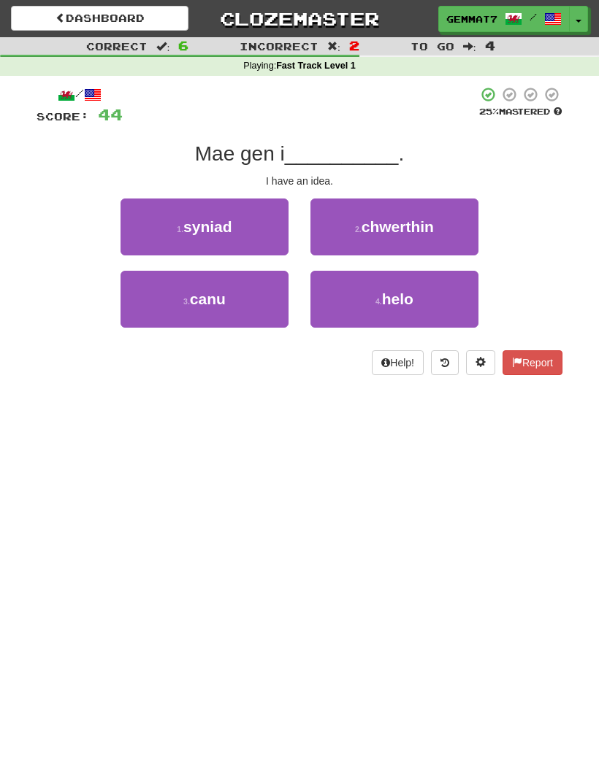
click at [223, 237] on button "1 . syniad" at bounding box center [204, 227] width 168 height 57
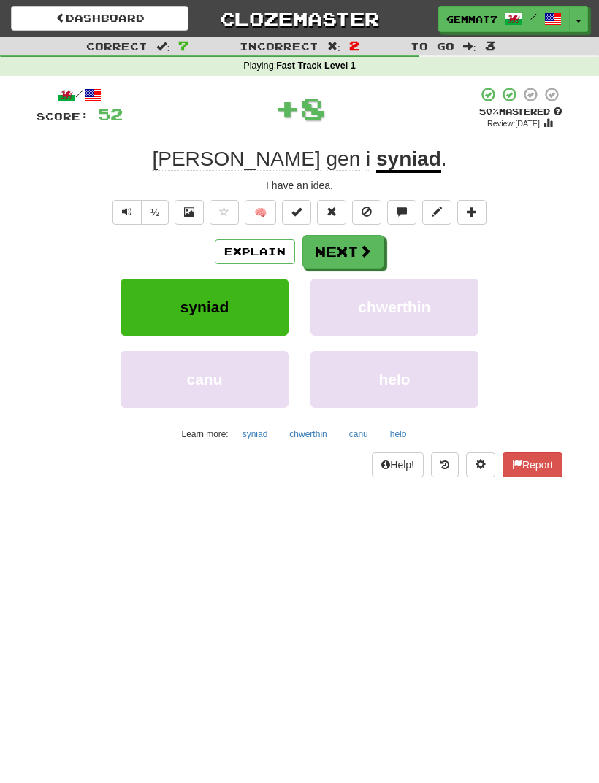
click at [349, 258] on button "Next" at bounding box center [343, 252] width 82 height 34
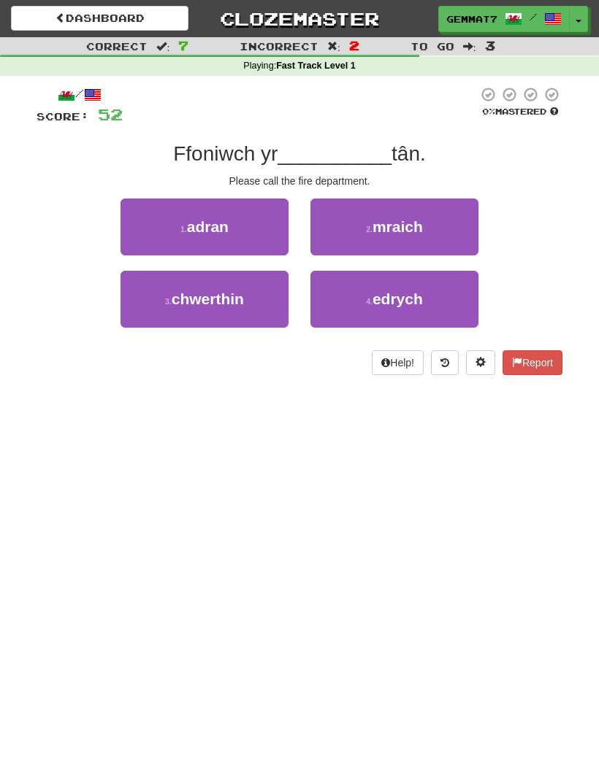
click at [225, 218] on span "adran" at bounding box center [208, 226] width 42 height 17
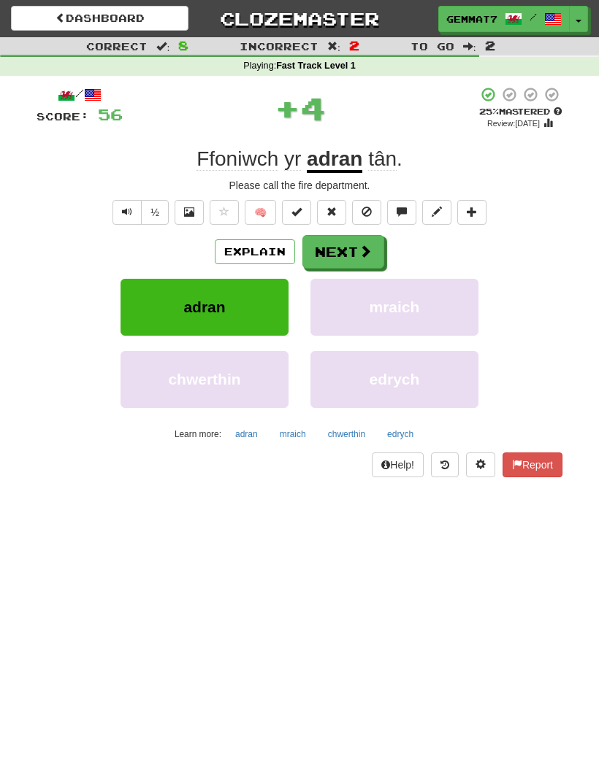
click at [251, 434] on button "adran" at bounding box center [246, 434] width 39 height 22
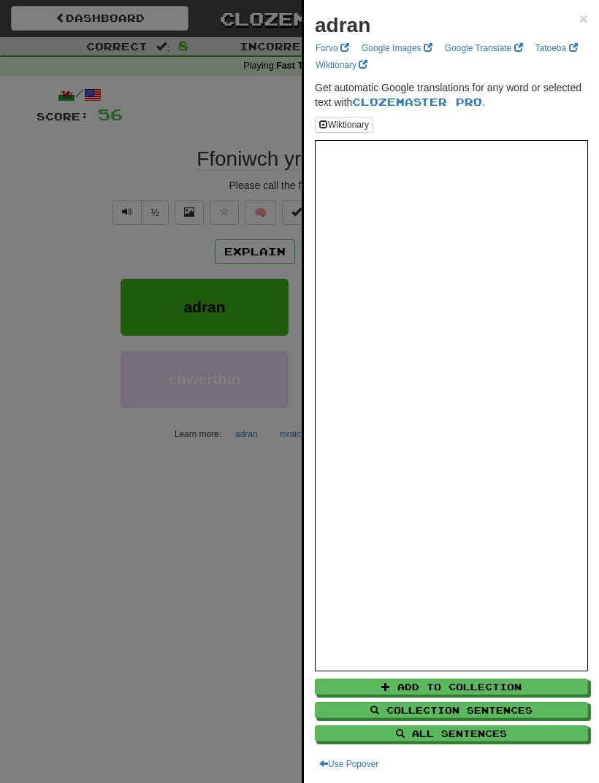
click at [118, 636] on div at bounding box center [299, 391] width 599 height 783
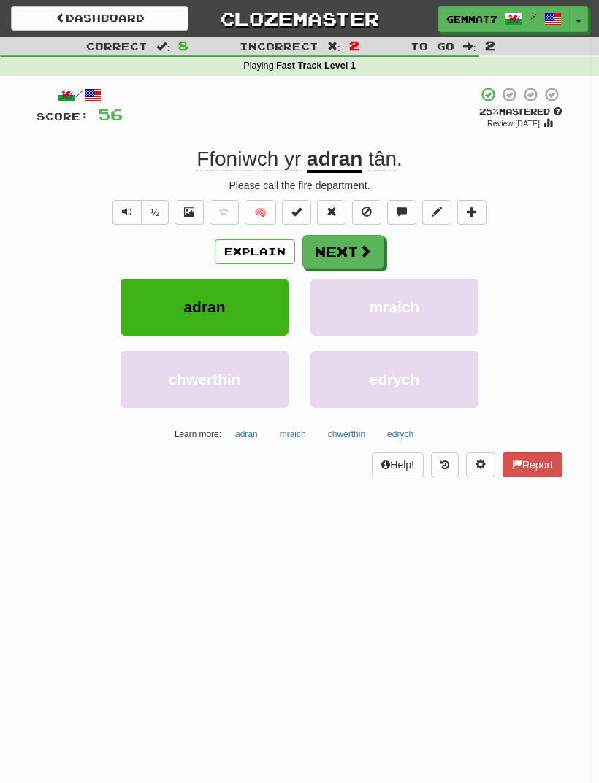
click at [337, 253] on button "Next" at bounding box center [343, 252] width 82 height 34
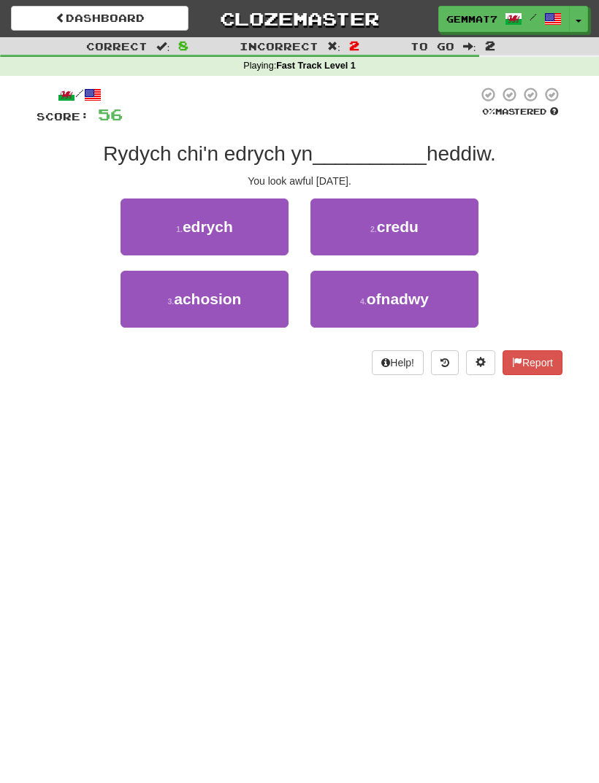
click at [358, 314] on button "4 . ofnadwy" at bounding box center [394, 299] width 168 height 57
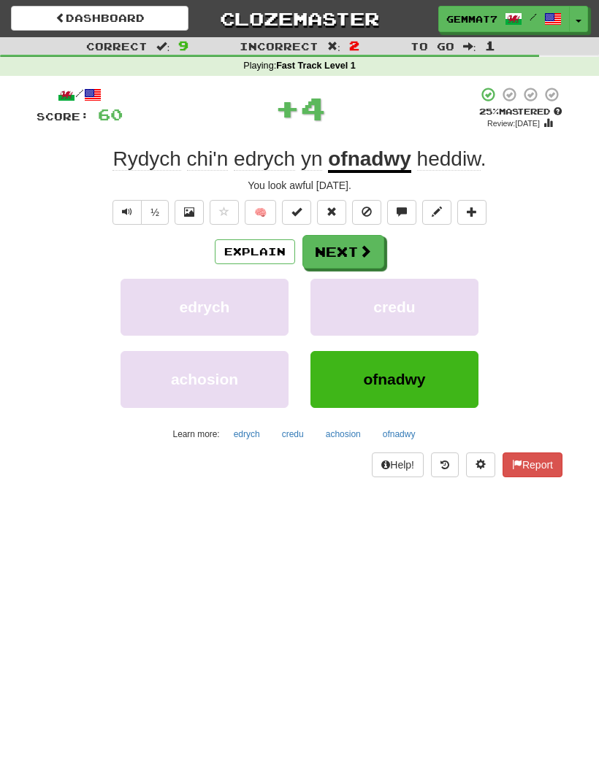
click at [348, 261] on button "Next" at bounding box center [343, 252] width 82 height 34
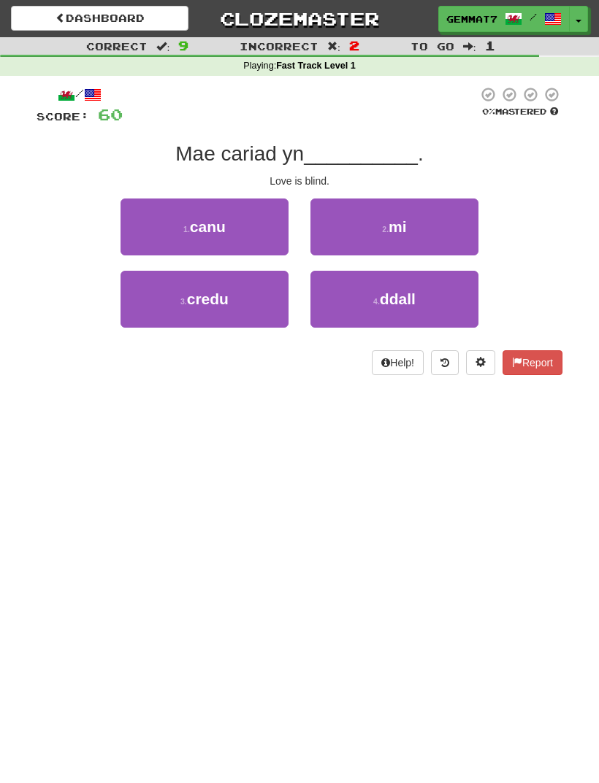
click at [415, 312] on button "4 . ddall" at bounding box center [394, 299] width 168 height 57
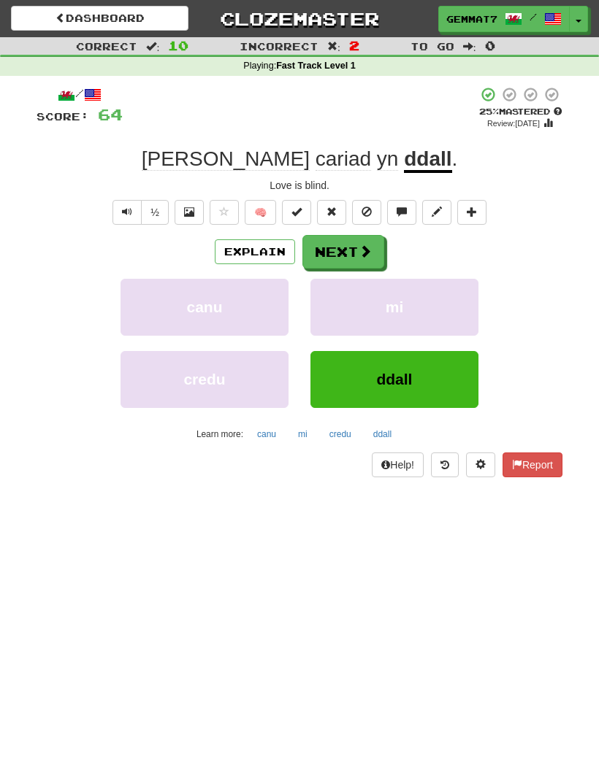
click at [352, 253] on button "Next" at bounding box center [343, 252] width 82 height 34
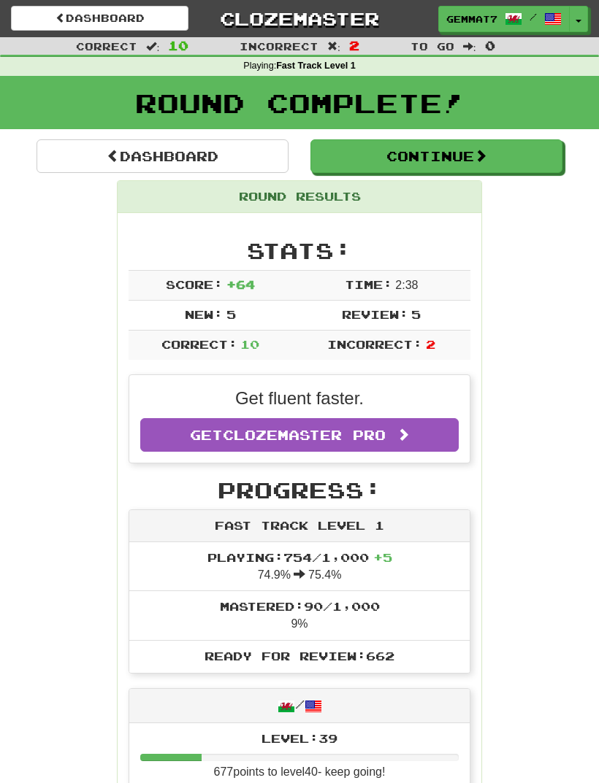
click at [357, 168] on button "Continue" at bounding box center [436, 156] width 252 height 34
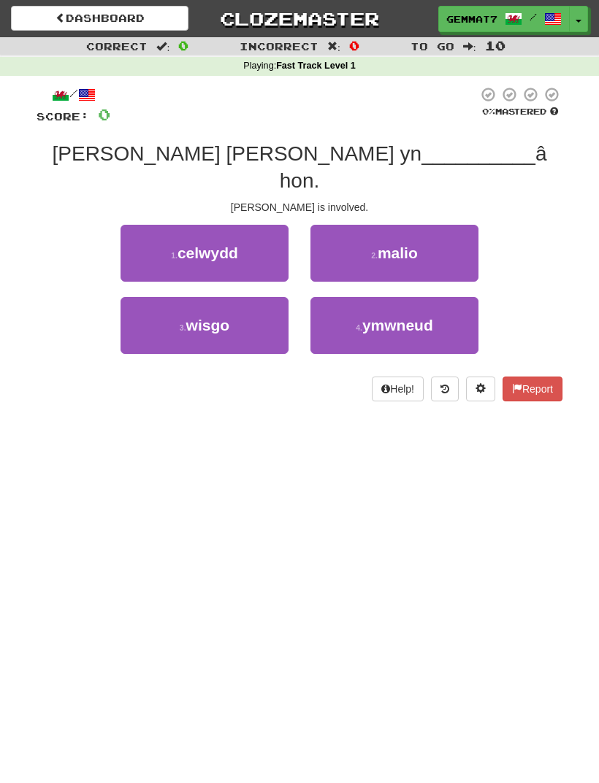
click at [373, 312] on button "4 . ymwneud" at bounding box center [394, 325] width 168 height 57
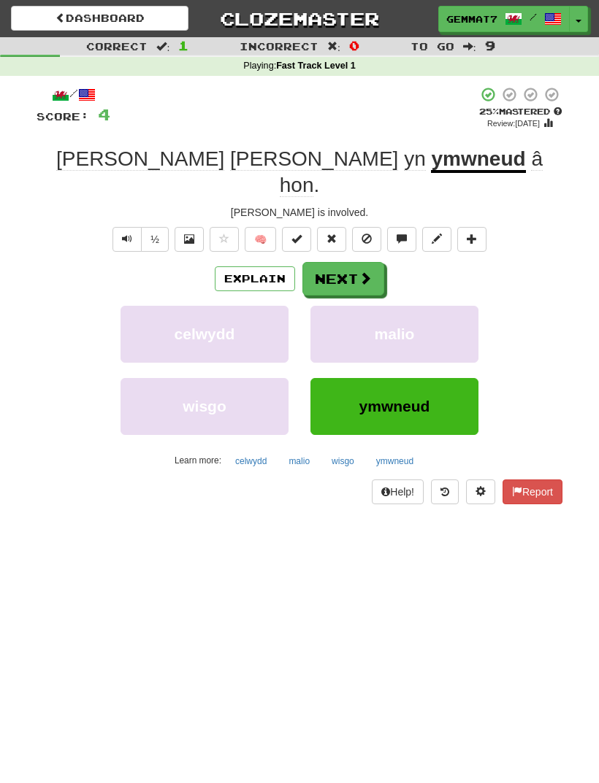
click at [257, 266] on button "Explain" at bounding box center [255, 278] width 80 height 25
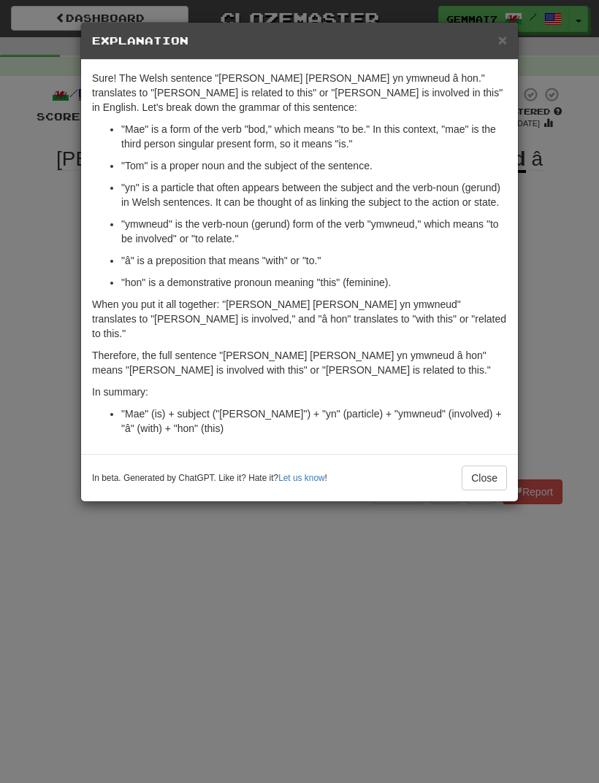
click at [273, 665] on div "× Explanation Sure! The Welsh sentence "Mae Tom yn ymwneud â hon." translates t…" at bounding box center [299, 391] width 599 height 783
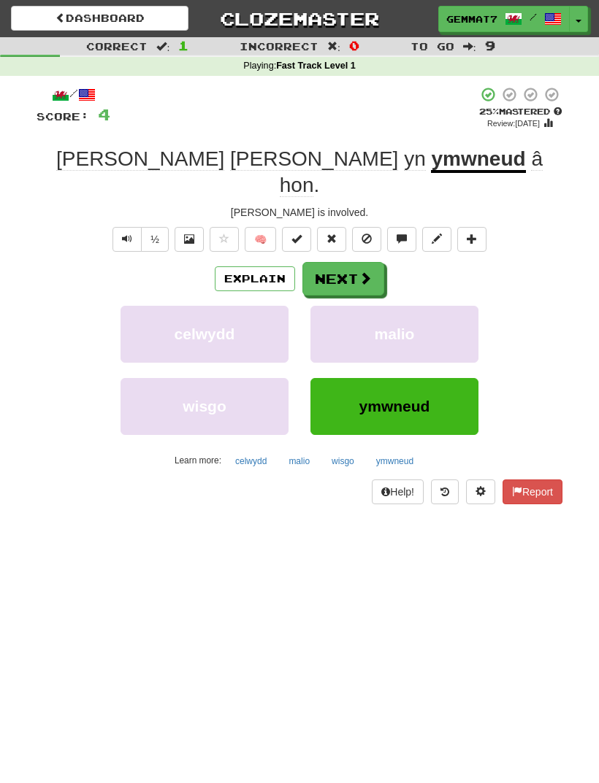
click at [340, 262] on button "Next" at bounding box center [343, 279] width 82 height 34
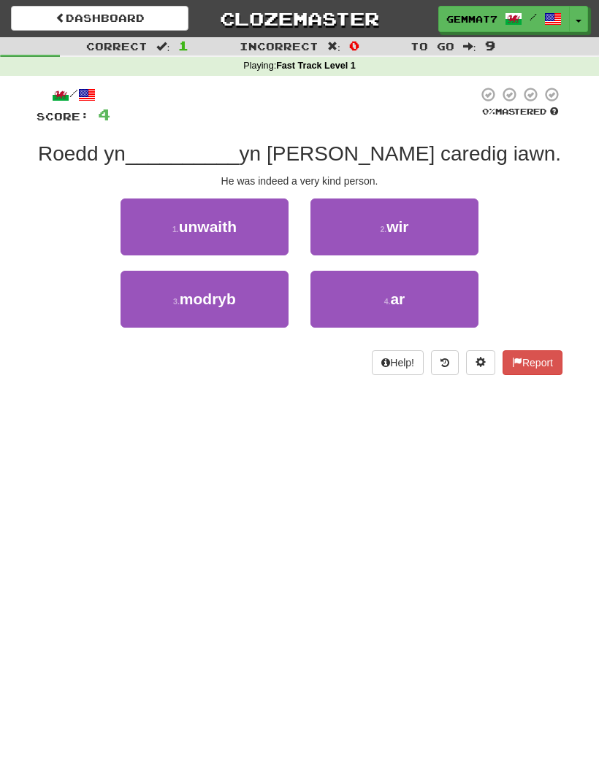
click at [382, 235] on button "2 . wir" at bounding box center [394, 227] width 168 height 57
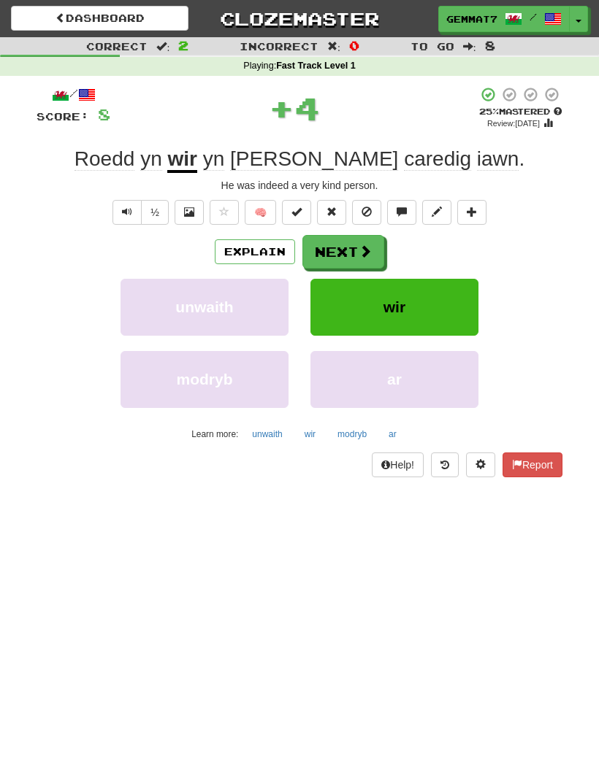
click at [233, 239] on button "Explain" at bounding box center [255, 251] width 80 height 25
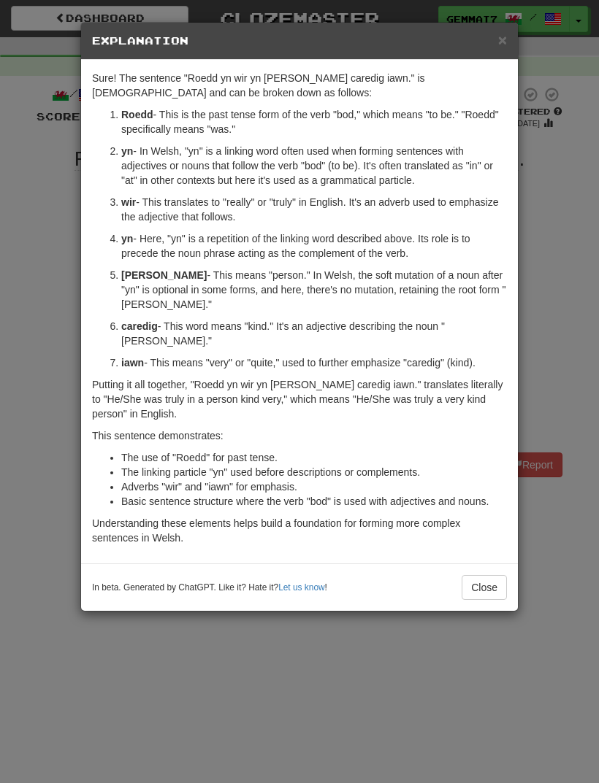
click at [459, 715] on div "× Explanation Sure! The sentence "Roedd yn wir yn berson caredig iawn." is Wels…" at bounding box center [299, 391] width 599 height 783
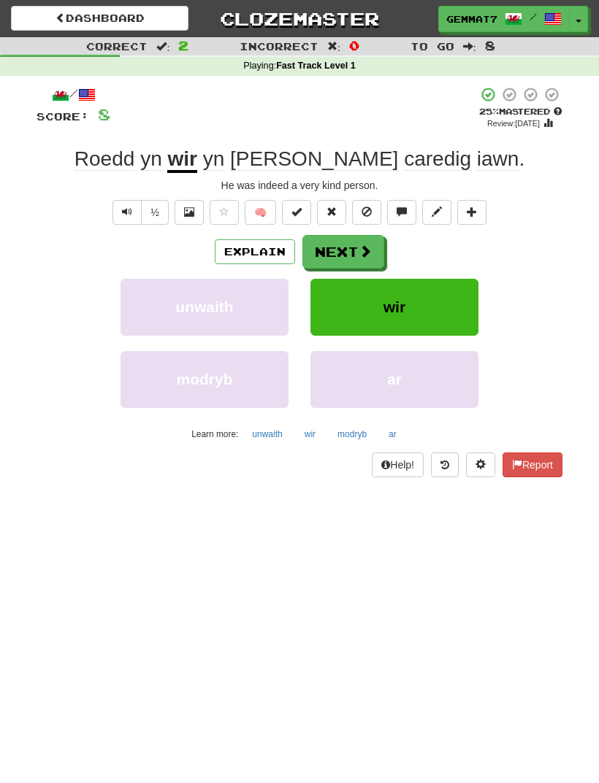
click at [355, 260] on button "Next" at bounding box center [343, 252] width 82 height 34
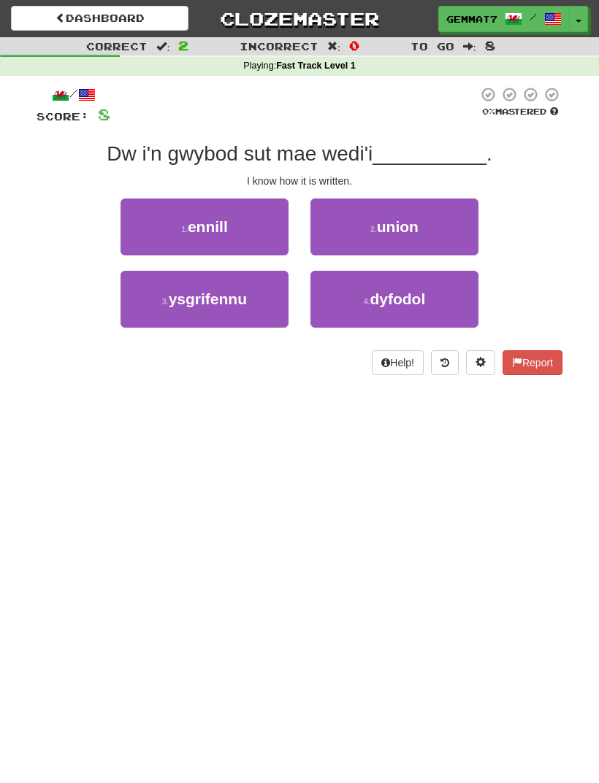
click at [177, 306] on span "ysgrifennu" at bounding box center [208, 299] width 78 height 17
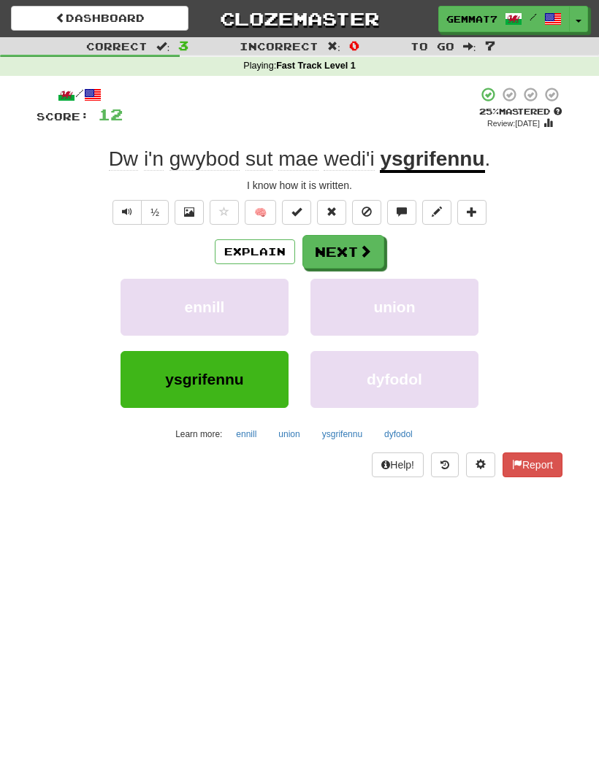
click at [230, 253] on button "Explain" at bounding box center [255, 251] width 80 height 25
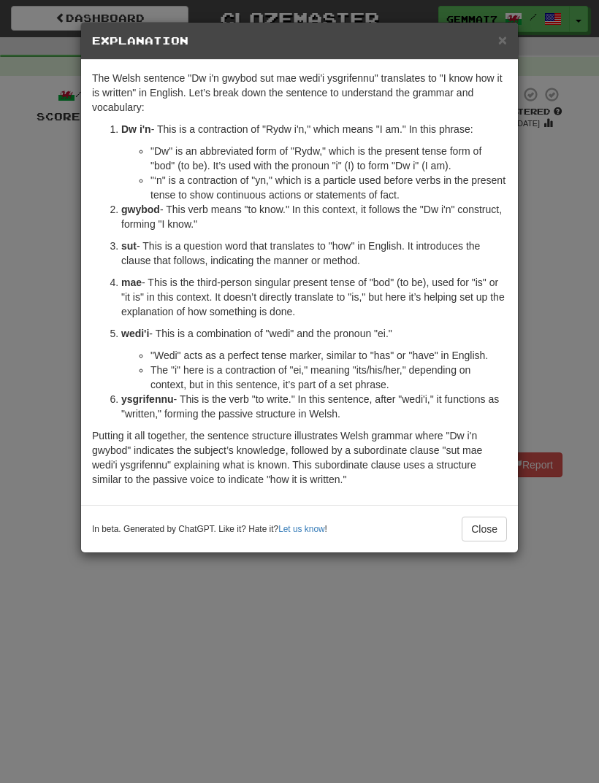
click at [142, 677] on div "× Explanation The Welsh sentence "Dw i'n gwybod sut mae wedi'i ysgrifennu" tran…" at bounding box center [299, 391] width 599 height 783
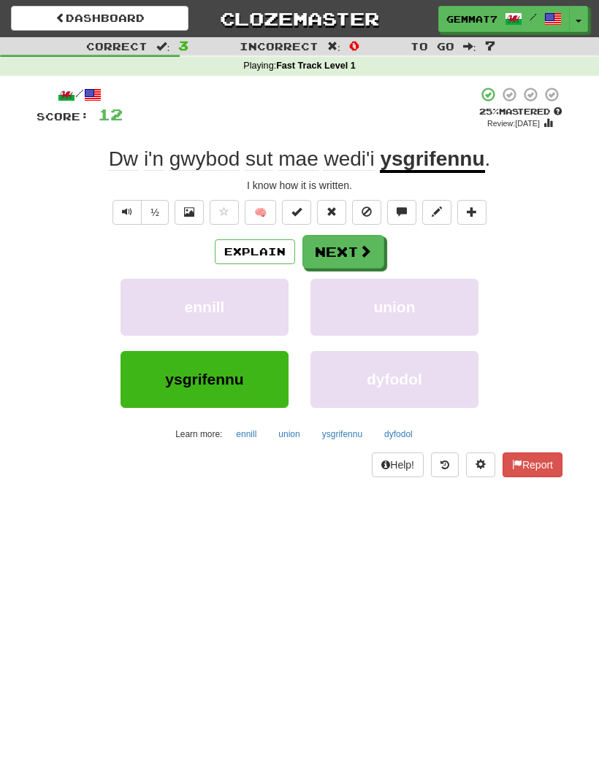
click at [354, 257] on button "Next" at bounding box center [343, 252] width 82 height 34
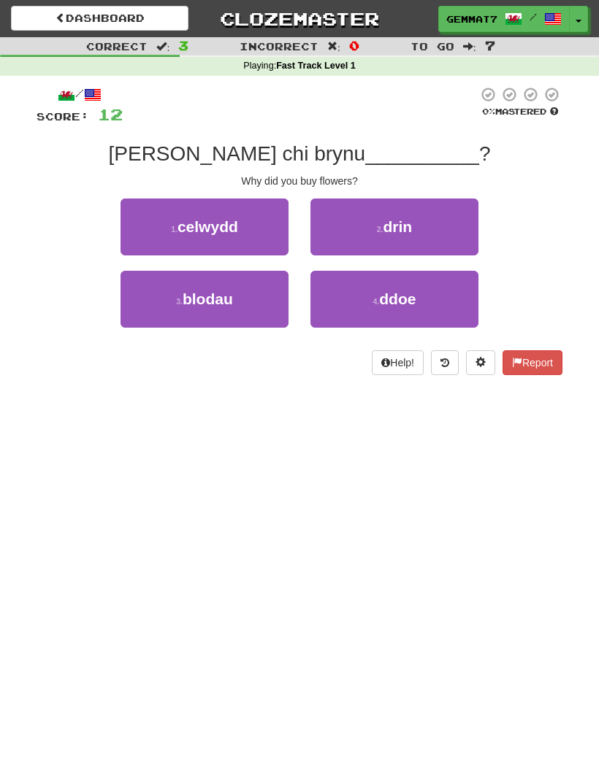
click at [176, 307] on button "3 . blodau" at bounding box center [204, 299] width 168 height 57
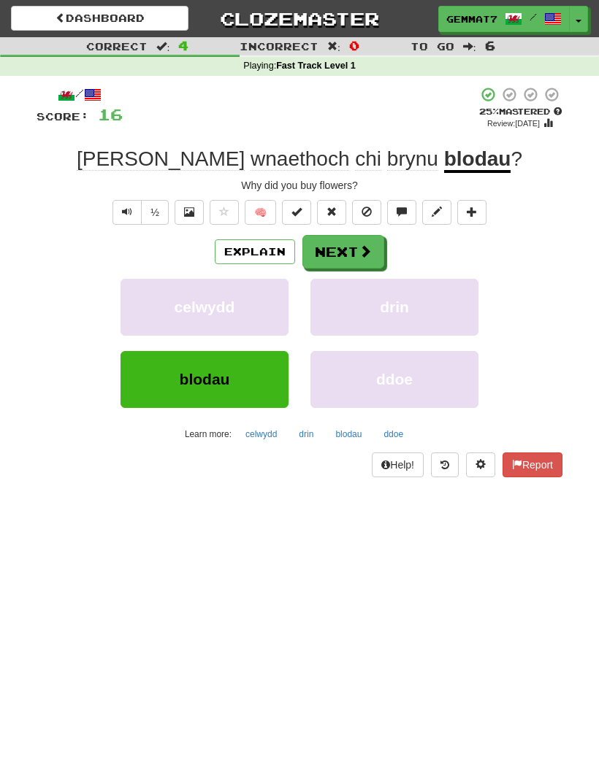
click at [329, 261] on button "Next" at bounding box center [343, 252] width 82 height 34
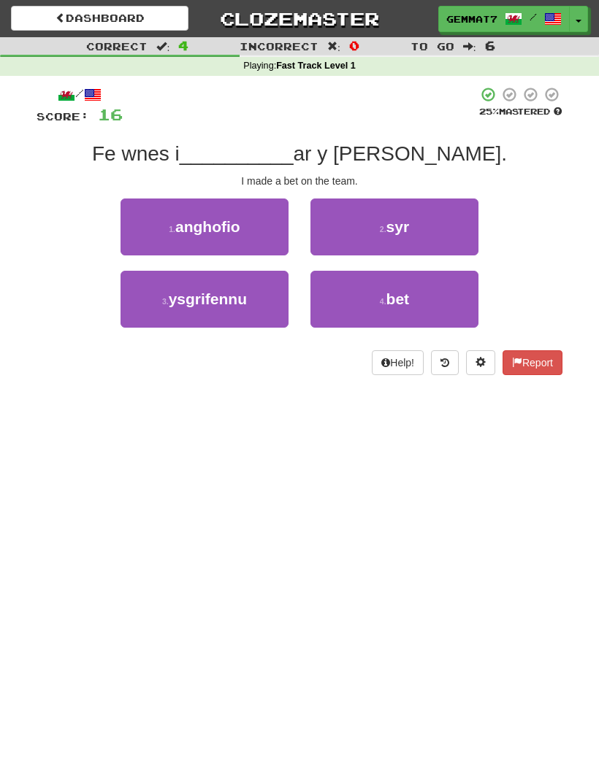
click at [391, 323] on button "4 . bet" at bounding box center [394, 299] width 168 height 57
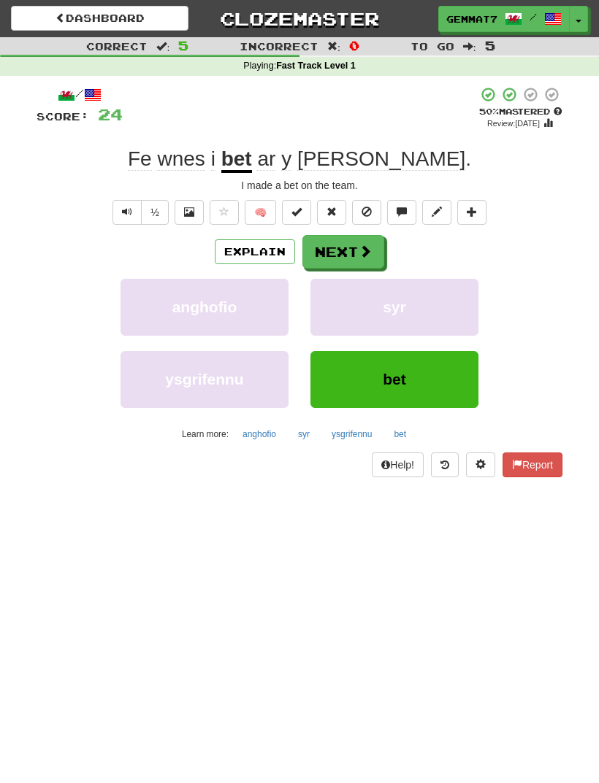
click at [339, 256] on button "Next" at bounding box center [343, 252] width 82 height 34
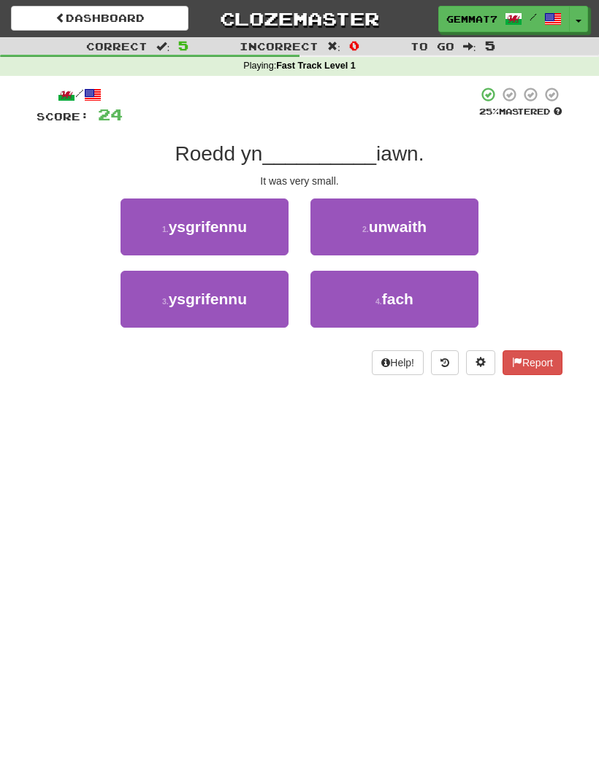
click at [337, 321] on button "4 . fach" at bounding box center [394, 299] width 168 height 57
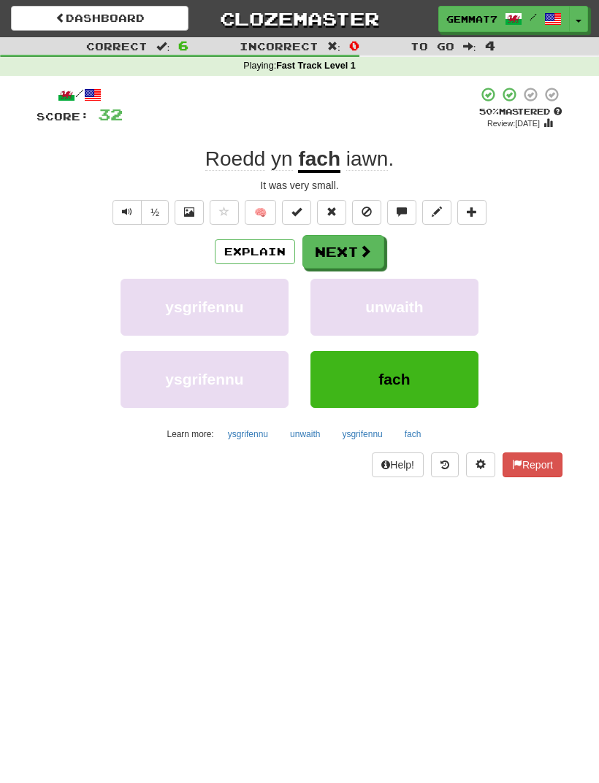
click at [327, 256] on button "Next" at bounding box center [343, 252] width 82 height 34
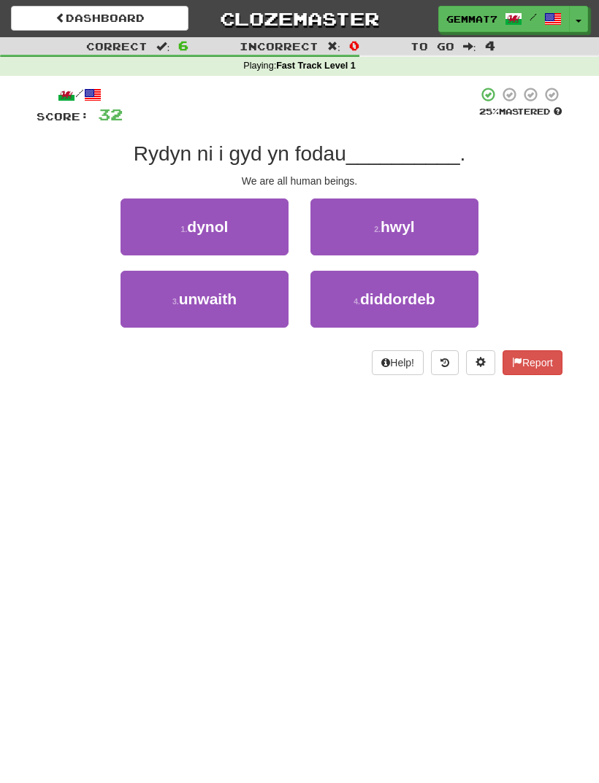
click at [390, 310] on button "4 . diddordeb" at bounding box center [394, 299] width 168 height 57
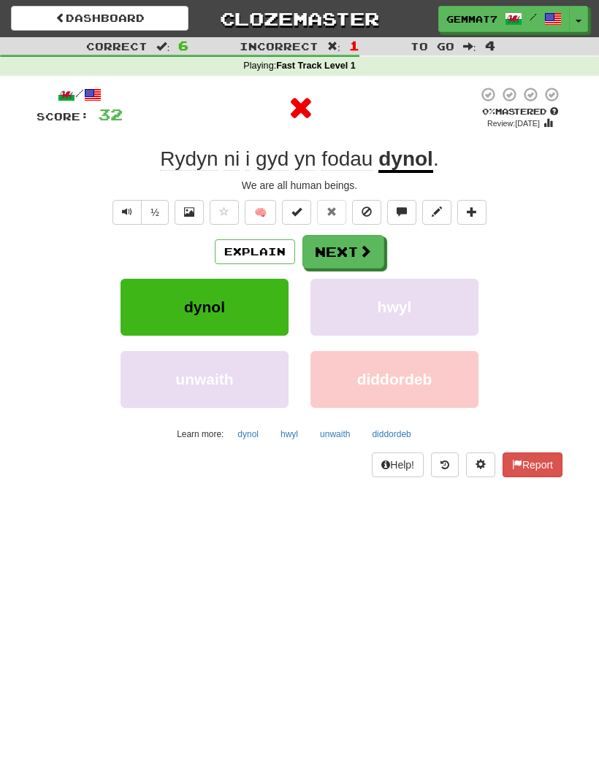
click at [279, 440] on button "hwyl" at bounding box center [289, 434] width 34 height 22
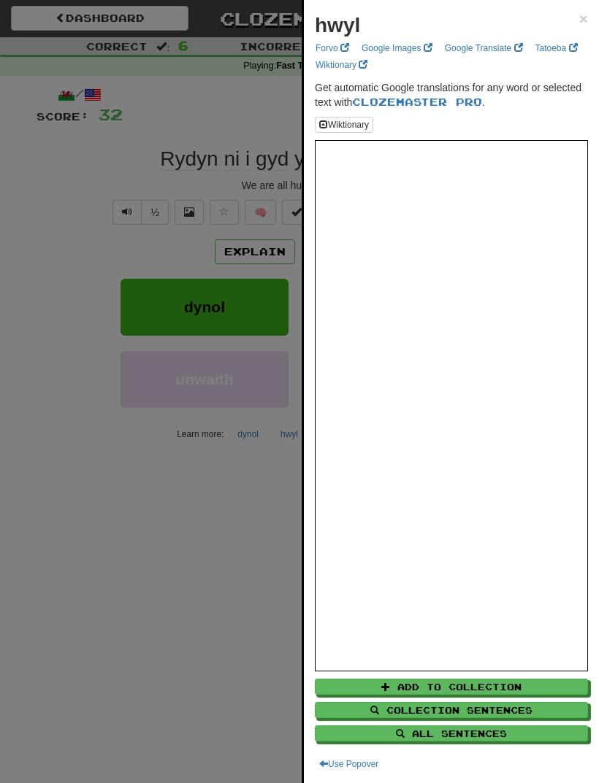
click at [161, 572] on div at bounding box center [299, 391] width 599 height 783
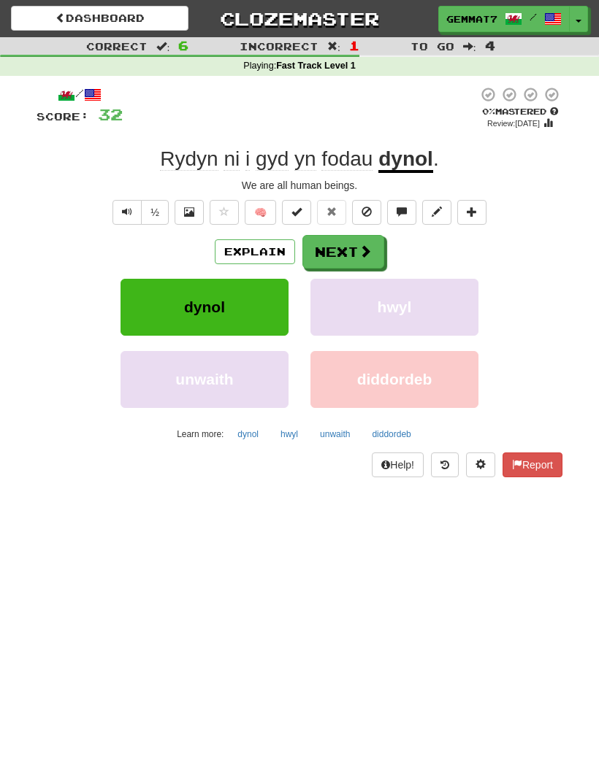
click at [237, 431] on button "dynol" at bounding box center [247, 434] width 37 height 22
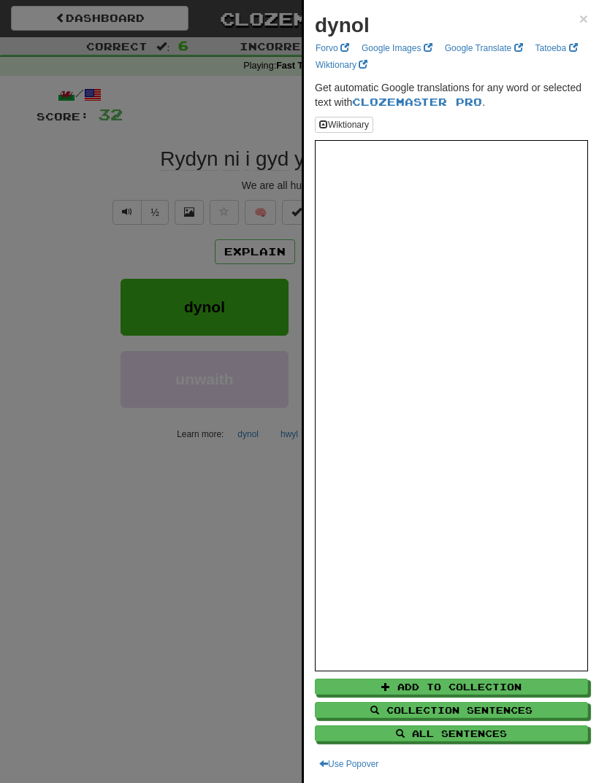
click at [183, 639] on div at bounding box center [299, 391] width 599 height 783
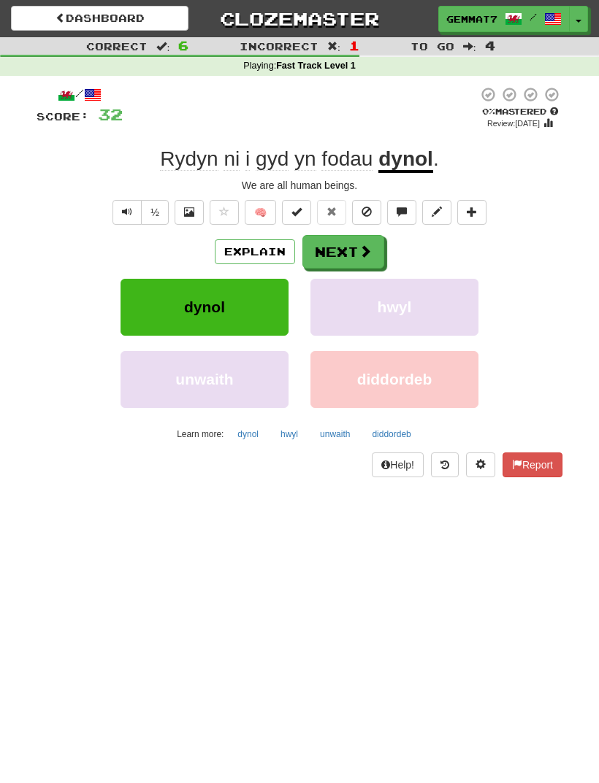
click at [396, 435] on button "diddordeb" at bounding box center [391, 434] width 55 height 22
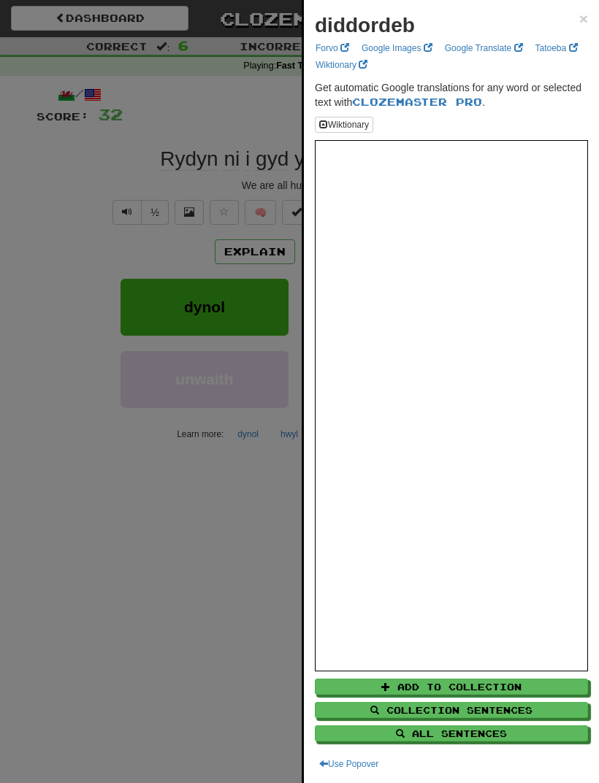
click at [147, 616] on div at bounding box center [299, 391] width 599 height 783
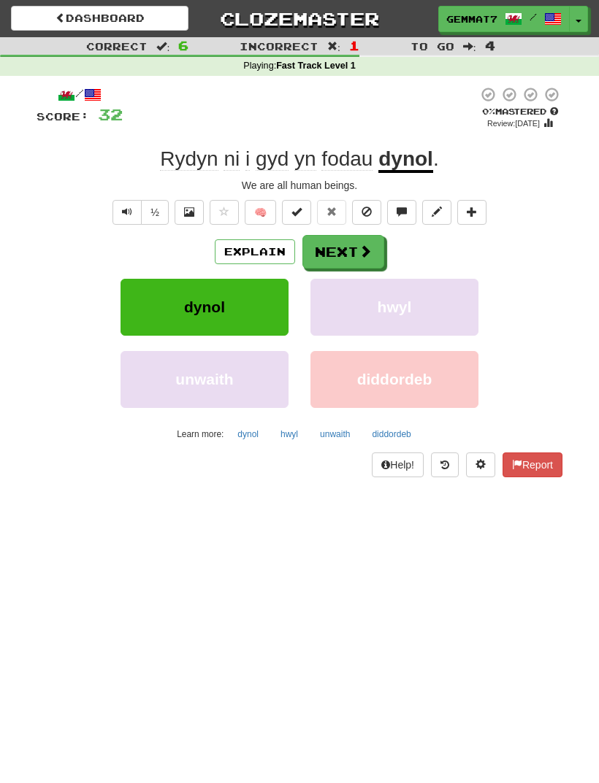
click at [344, 261] on button "Next" at bounding box center [343, 252] width 82 height 34
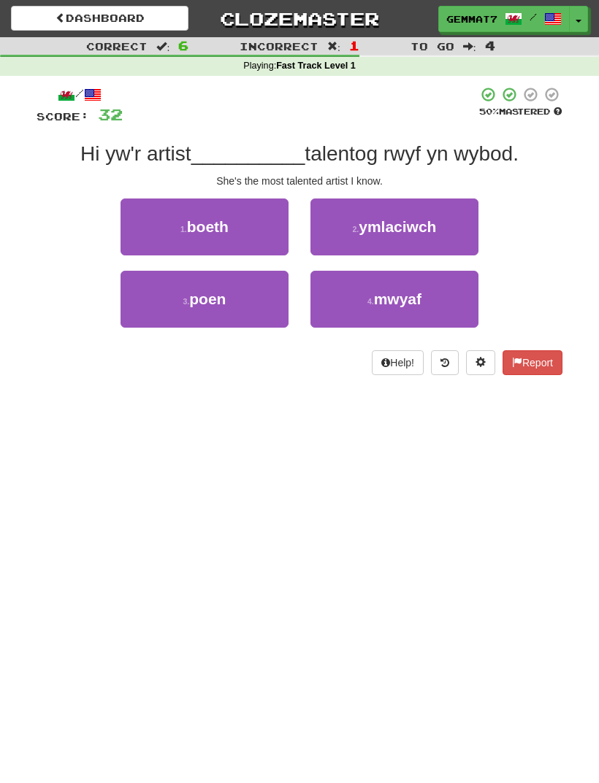
click at [428, 296] on button "4 . mwyaf" at bounding box center [394, 299] width 168 height 57
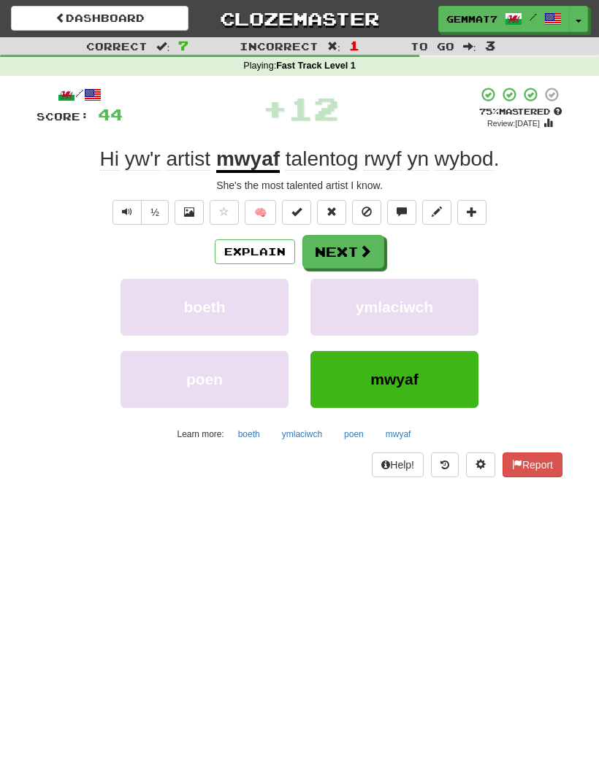
click at [250, 253] on button "Explain" at bounding box center [255, 251] width 80 height 25
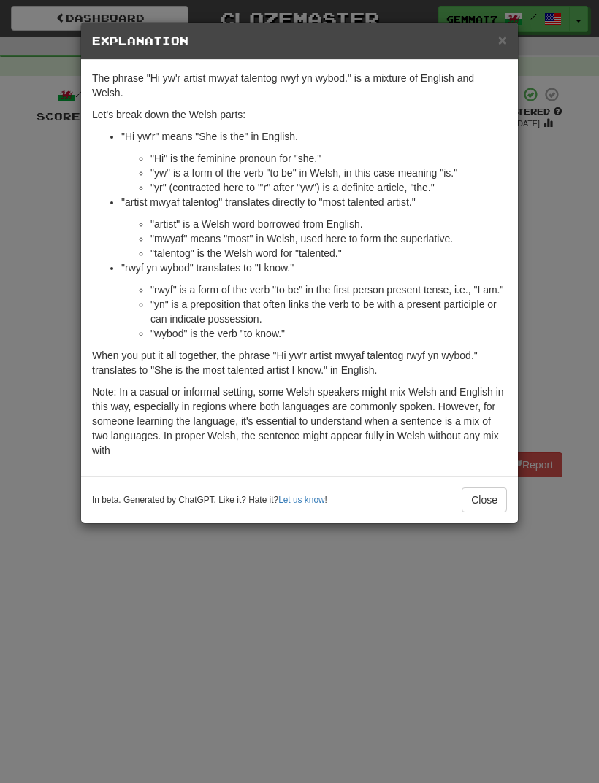
click at [153, 688] on div "× Explanation The phrase "Hi yw'r artist mwyaf talentog rwyf yn wybod." is a mi…" at bounding box center [299, 391] width 599 height 783
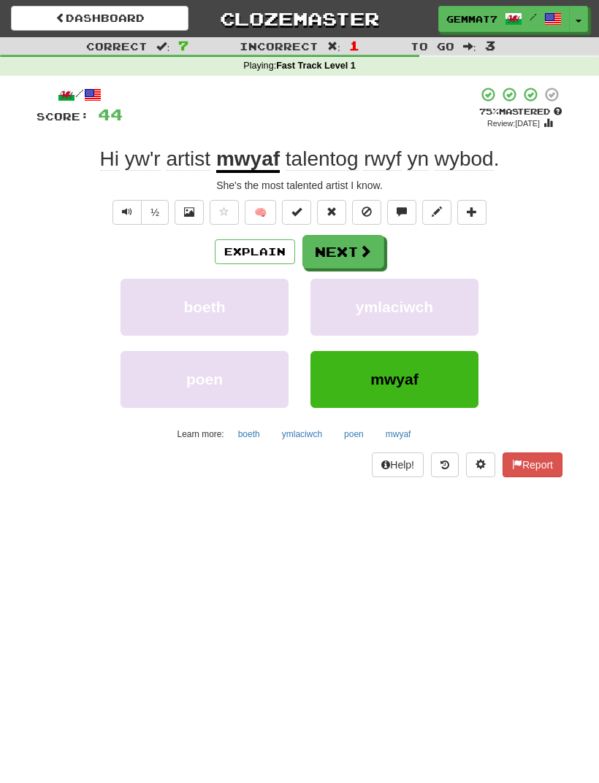
click at [233, 254] on button "Explain" at bounding box center [255, 251] width 80 height 25
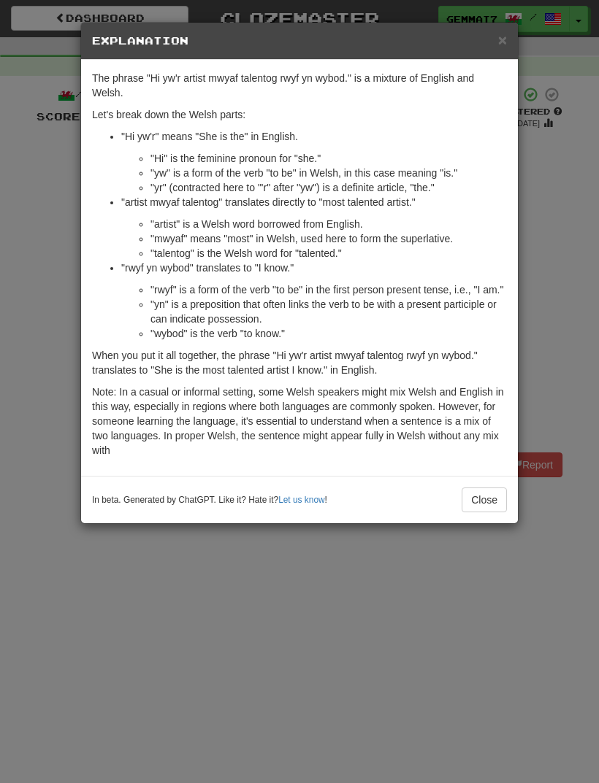
click at [80, 620] on div "× Explanation The phrase "Hi yw'r artist mwyaf talentog rwyf yn wybod." is a mi…" at bounding box center [299, 391] width 599 height 783
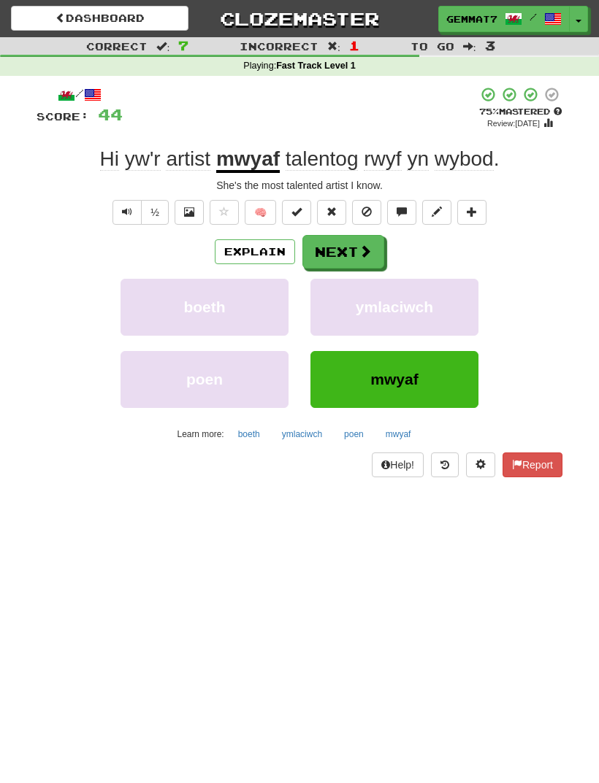
click at [339, 249] on button "Next" at bounding box center [343, 252] width 82 height 34
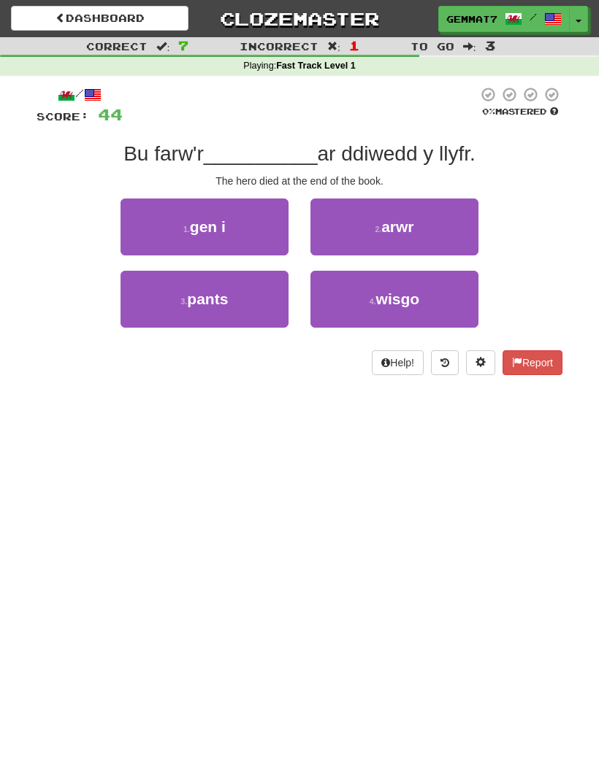
click at [353, 239] on button "2 . arwr" at bounding box center [394, 227] width 168 height 57
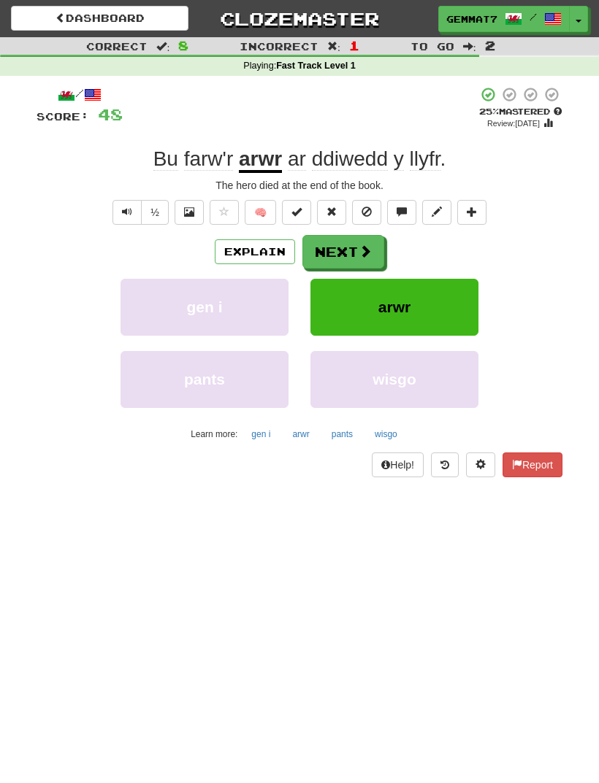
click at [123, 212] on span "Text-to-speech controls" at bounding box center [127, 212] width 10 height 10
click at [228, 249] on button "Explain" at bounding box center [255, 251] width 80 height 25
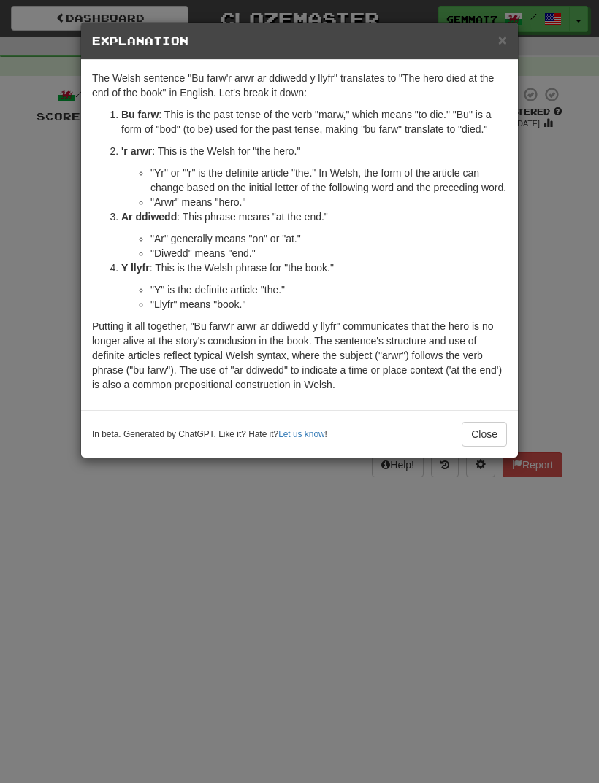
click at [493, 446] on button "Close" at bounding box center [483, 434] width 45 height 25
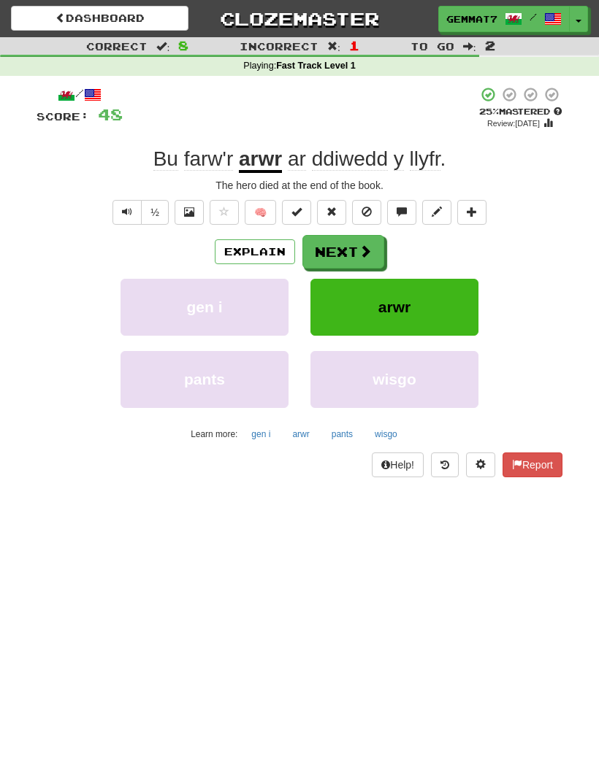
click at [115, 214] on button "Text-to-speech controls" at bounding box center [126, 212] width 29 height 25
click at [244, 249] on button "Explain" at bounding box center [255, 251] width 80 height 25
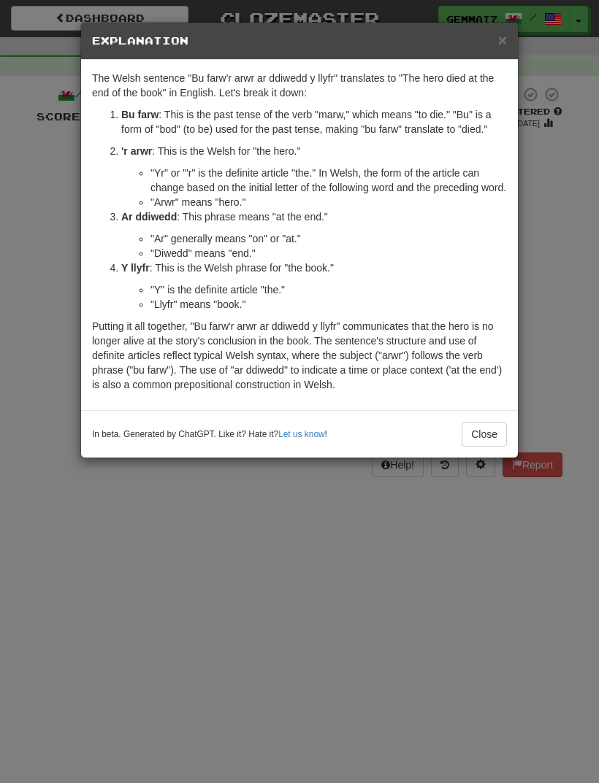
click at [164, 611] on div "× Explanation The Welsh sentence "Bu farw'r arwr ar ddiwedd y llyfr" translates…" at bounding box center [299, 391] width 599 height 783
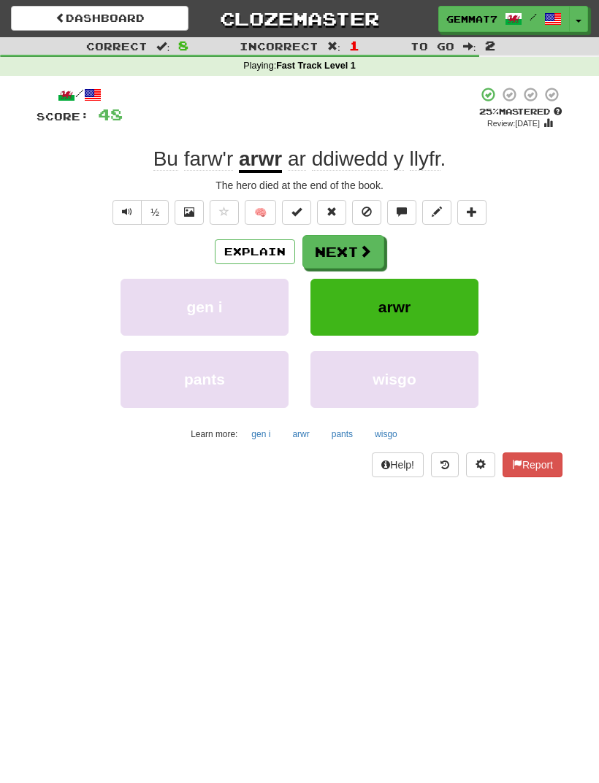
click at [349, 244] on button "Next" at bounding box center [343, 252] width 82 height 34
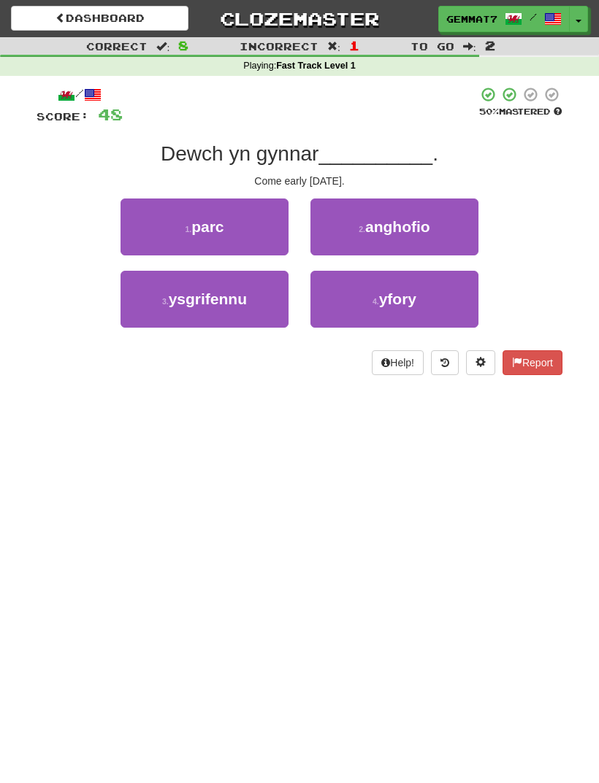
click at [421, 312] on button "4 . yfory" at bounding box center [394, 299] width 168 height 57
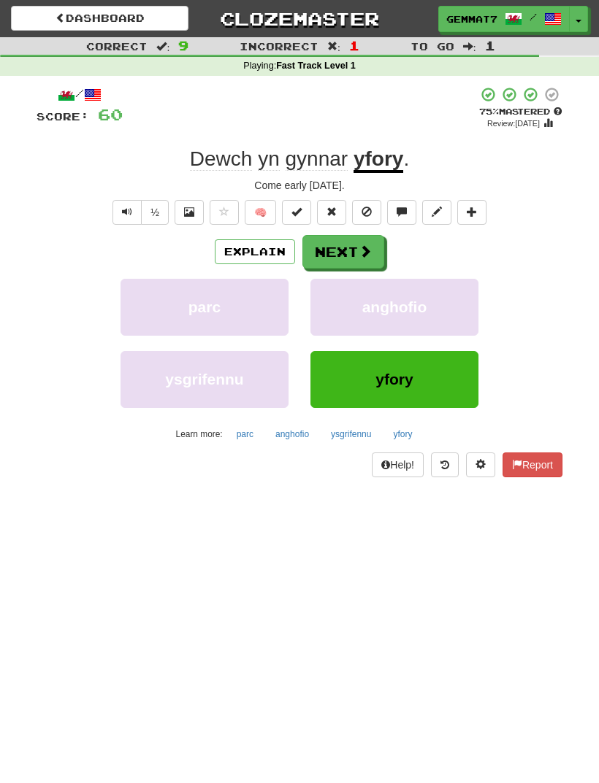
click at [361, 256] on span at bounding box center [364, 251] width 13 height 13
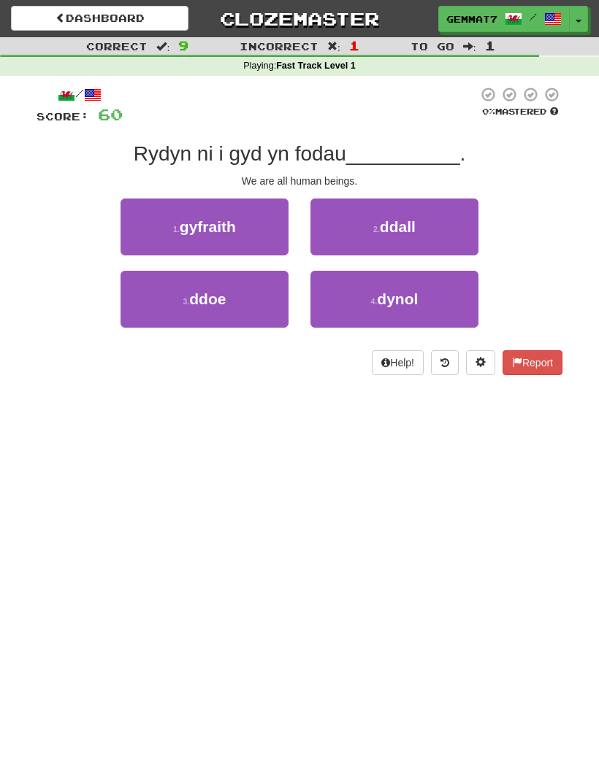
click at [414, 315] on button "4 . dynol" at bounding box center [394, 299] width 168 height 57
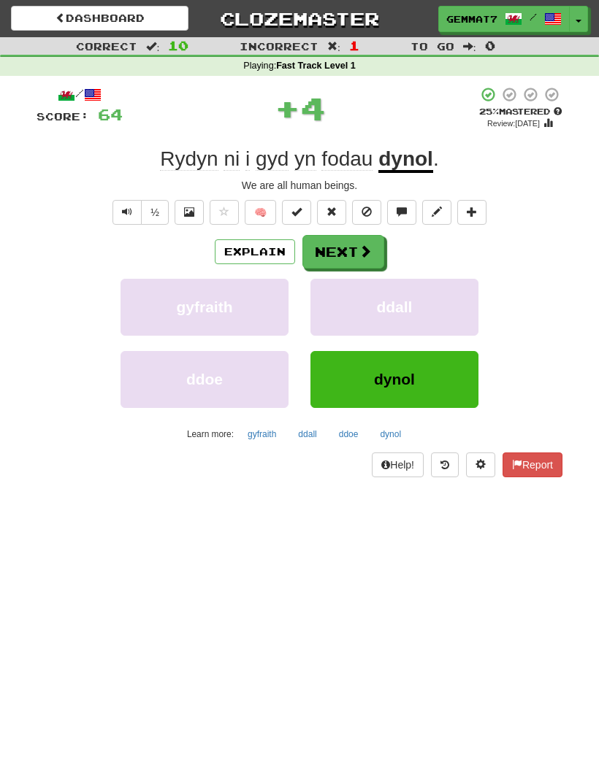
click at [341, 263] on button "Next" at bounding box center [343, 252] width 82 height 34
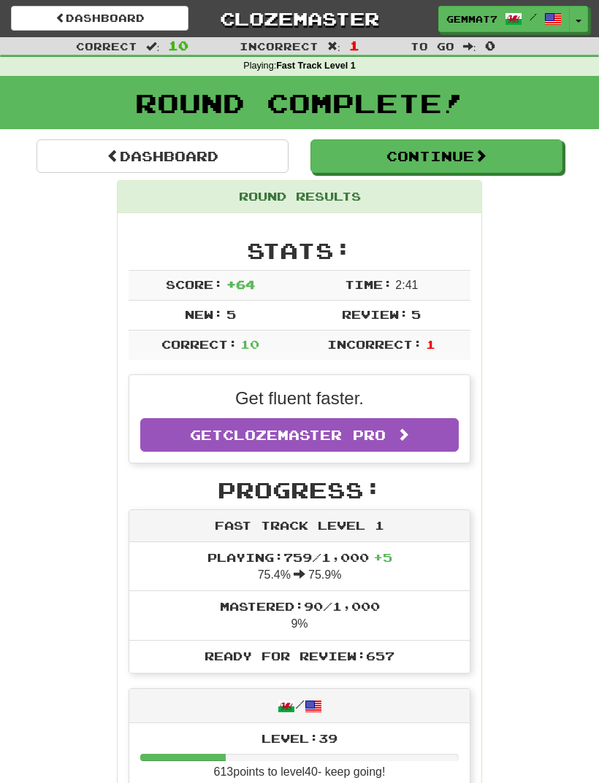
click at [370, 147] on button "Continue" at bounding box center [436, 156] width 252 height 34
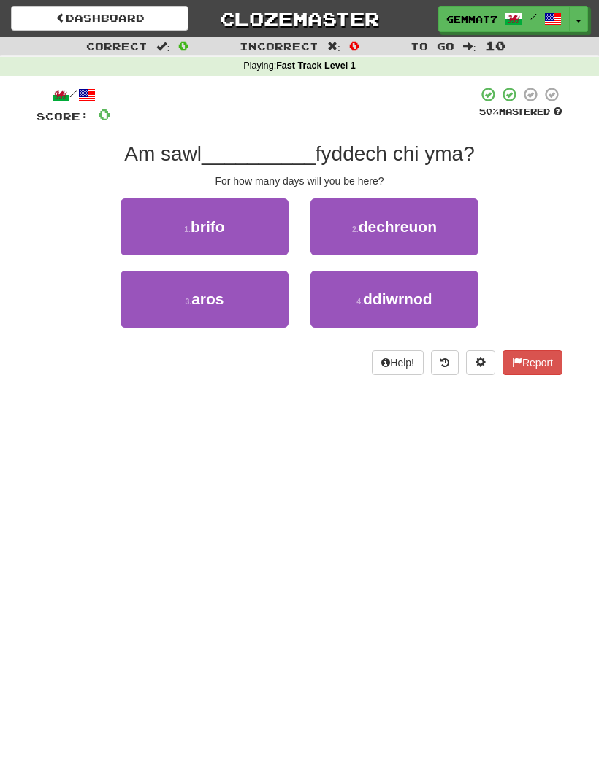
click at [421, 242] on button "2 . dechreuon" at bounding box center [394, 227] width 168 height 57
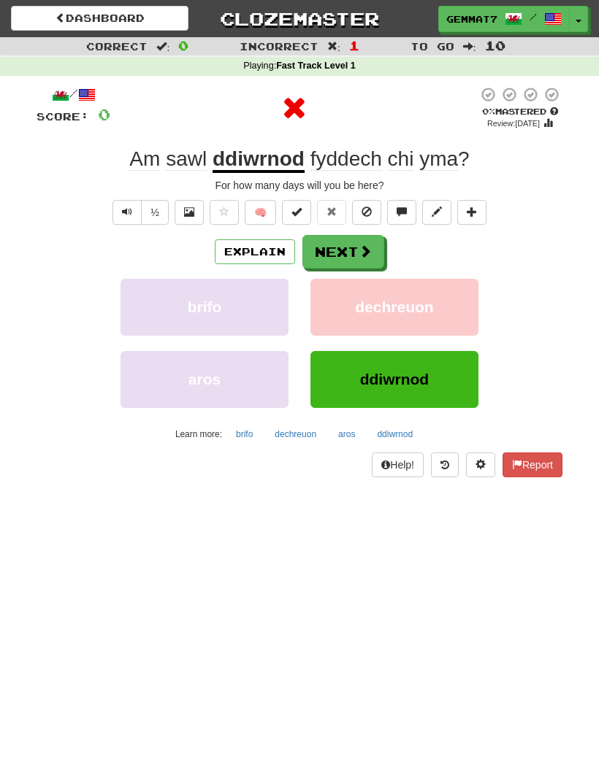
click at [244, 257] on button "Explain" at bounding box center [255, 251] width 80 height 25
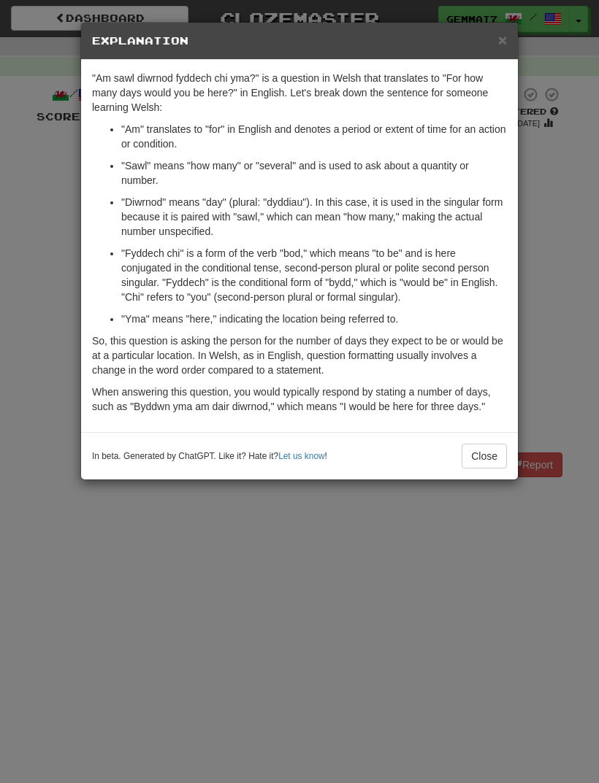
click at [173, 648] on div "× Explanation "Am sawl diwrnod fyddech chi yma?" is a question in Welsh that tr…" at bounding box center [299, 391] width 599 height 783
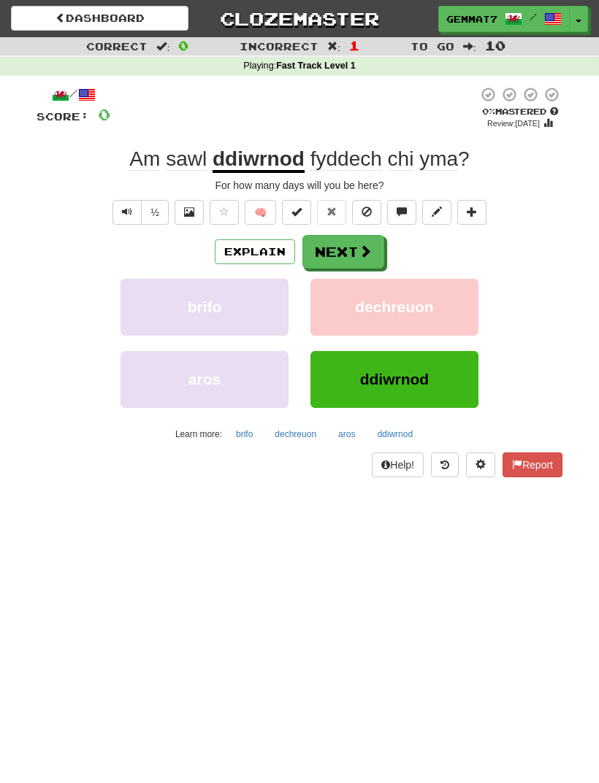
click at [294, 439] on button "dechreuon" at bounding box center [295, 434] width 58 height 22
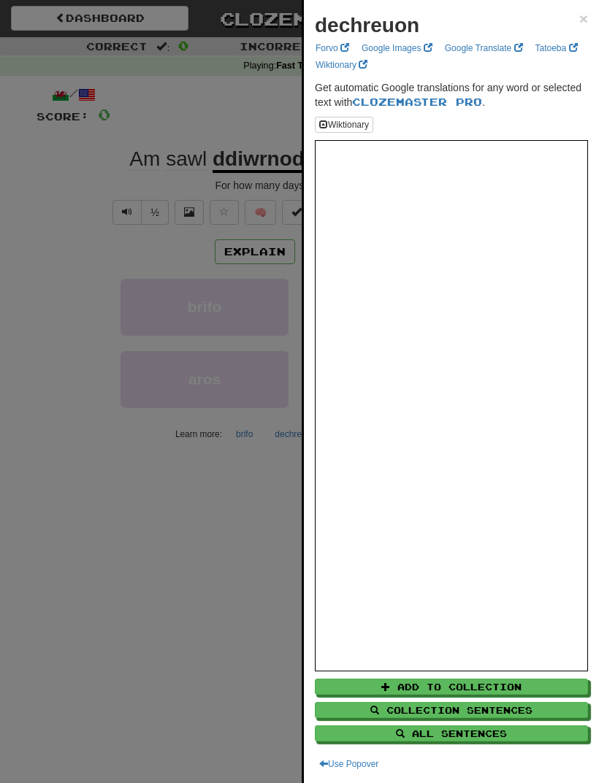
click at [187, 652] on div at bounding box center [299, 391] width 599 height 783
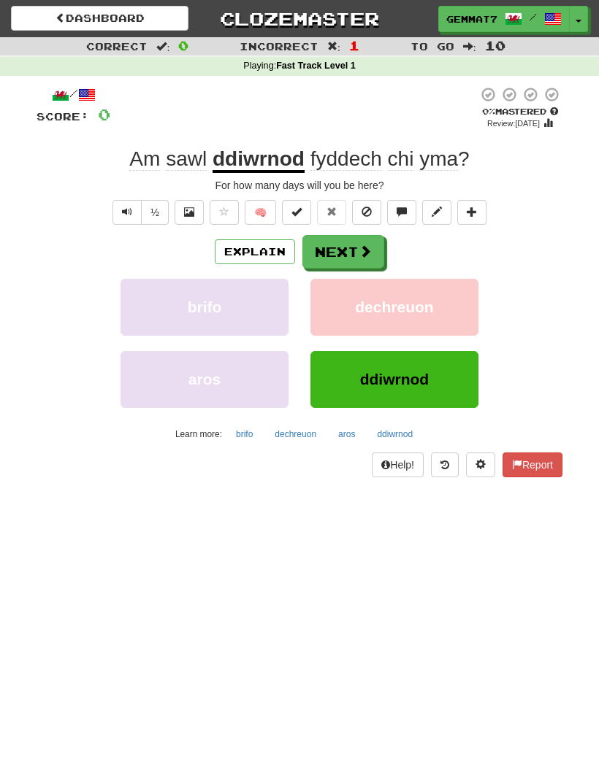
click at [342, 439] on button "aros" at bounding box center [346, 434] width 33 height 22
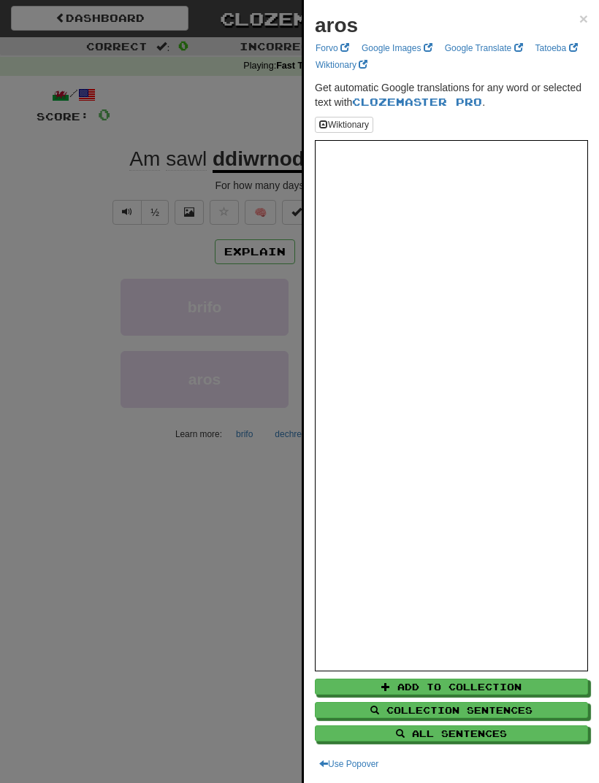
click at [200, 557] on div at bounding box center [299, 391] width 599 height 783
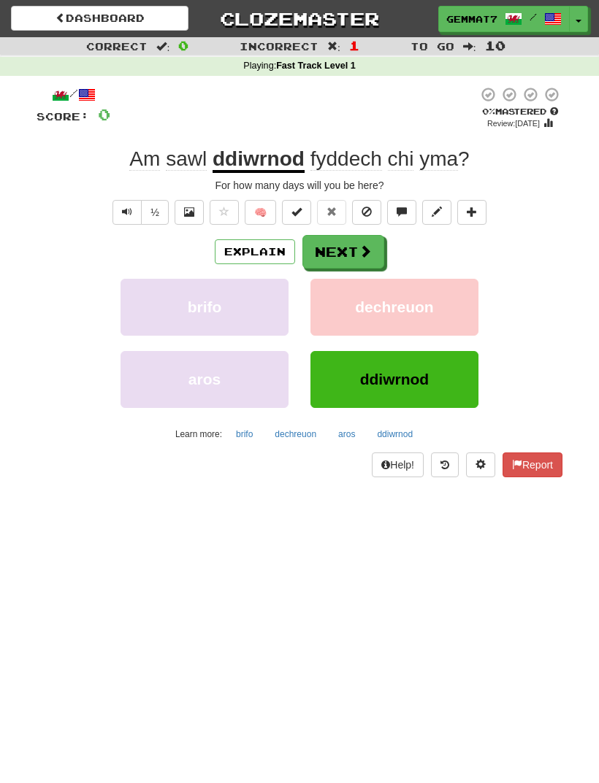
click at [253, 418] on div "aros" at bounding box center [204, 387] width 190 height 72
click at [252, 417] on div "aros" at bounding box center [204, 387] width 190 height 72
click at [239, 442] on button "brifo" at bounding box center [244, 434] width 33 height 22
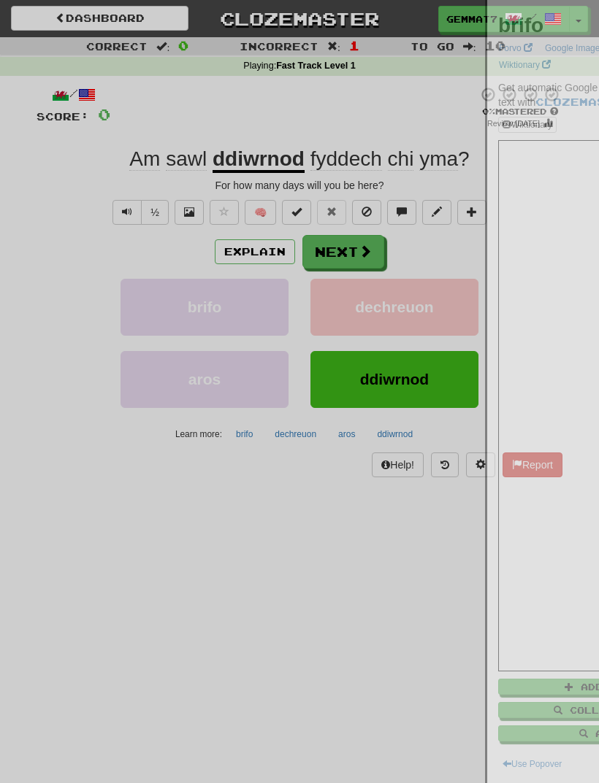
click at [245, 447] on div at bounding box center [299, 391] width 599 height 783
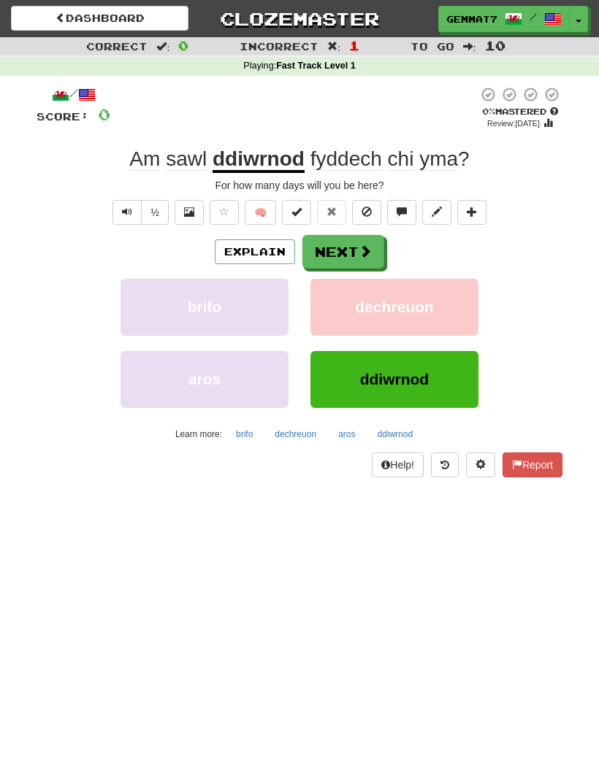
click at [242, 429] on button "brifo" at bounding box center [244, 434] width 33 height 22
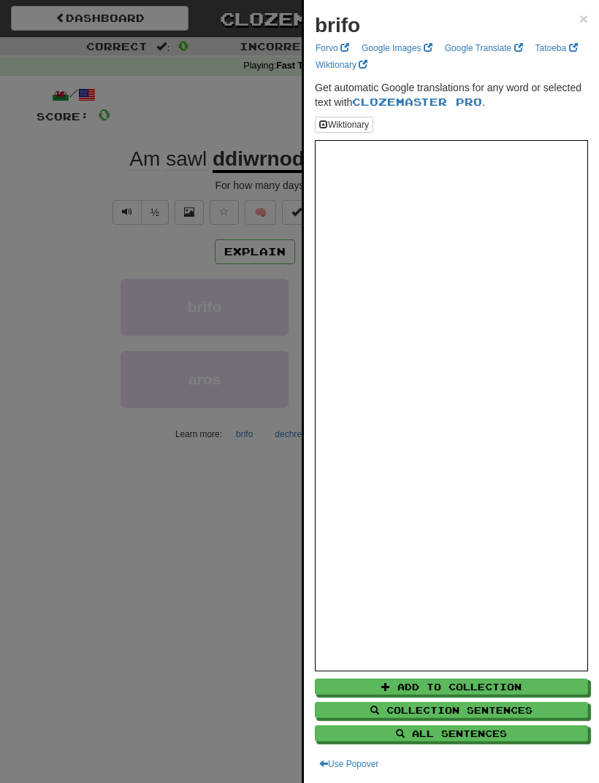
click at [213, 661] on div at bounding box center [299, 391] width 599 height 783
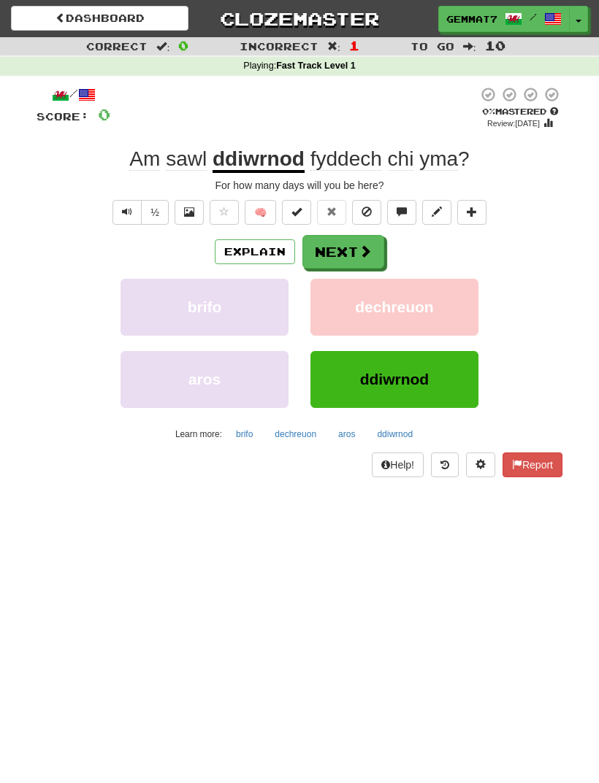
click at [350, 263] on button "Next" at bounding box center [343, 252] width 82 height 34
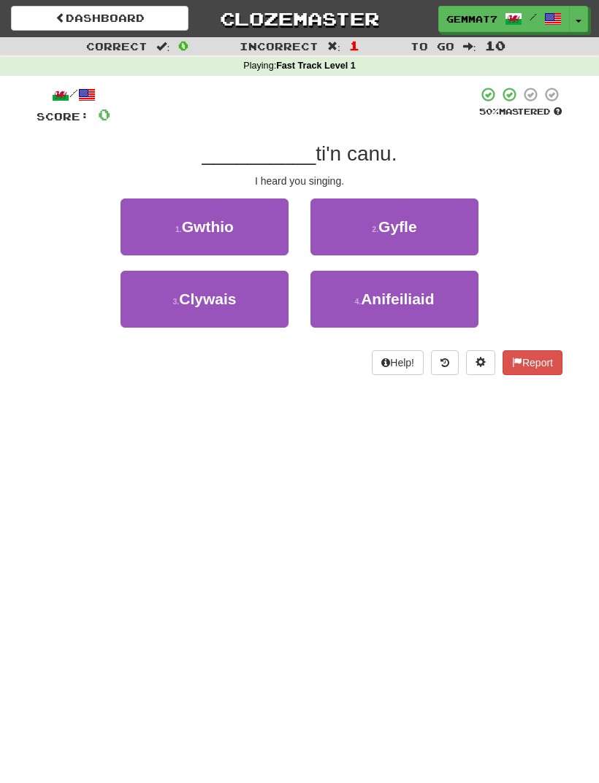
click at [214, 321] on button "3 . Clywais" at bounding box center [204, 299] width 168 height 57
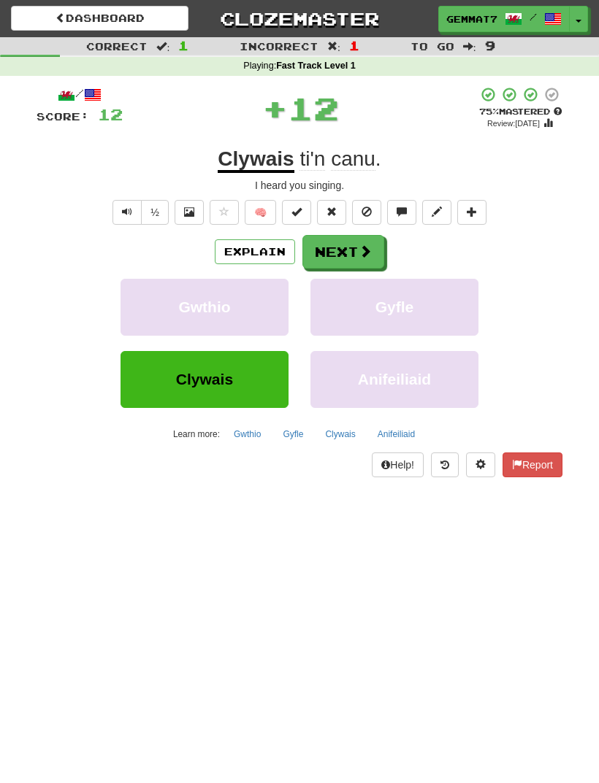
click at [345, 248] on button "Next" at bounding box center [343, 252] width 82 height 34
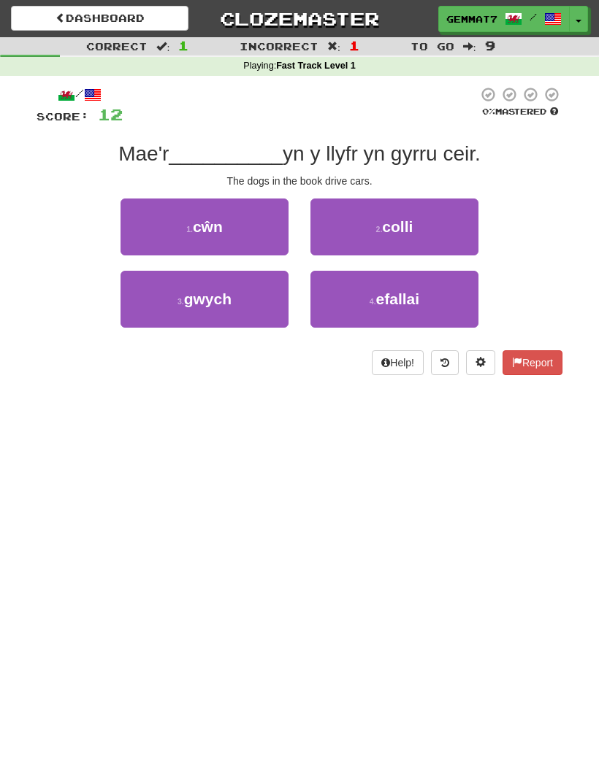
click at [220, 215] on button "1 . cŵn" at bounding box center [204, 227] width 168 height 57
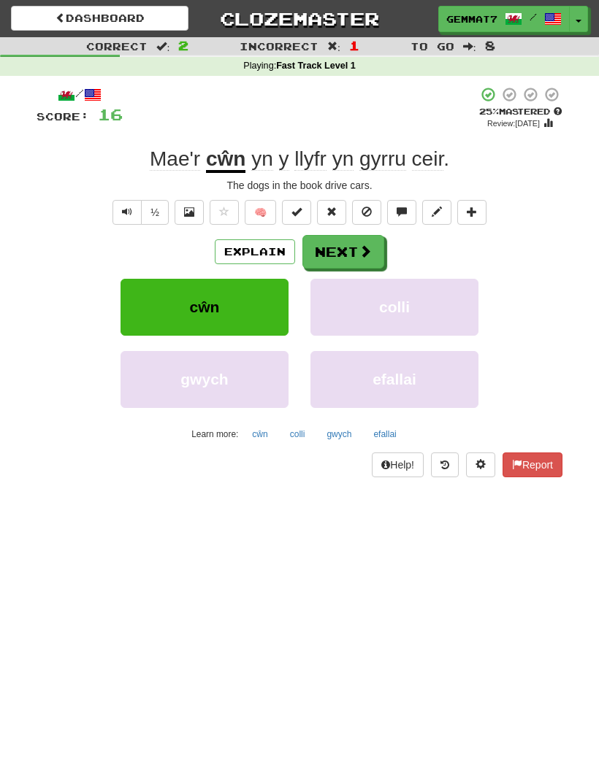
click at [270, 256] on button "Explain" at bounding box center [255, 251] width 80 height 25
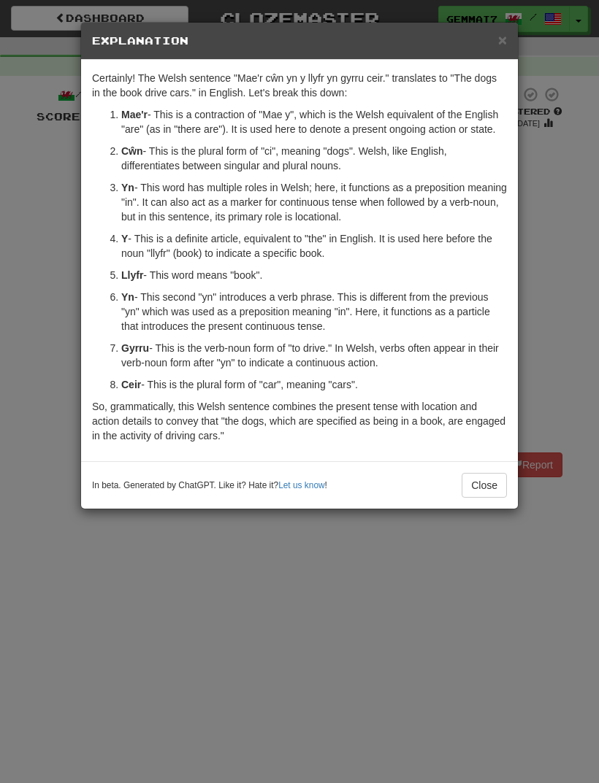
click at [252, 660] on div "× Explanation Certainly! The Welsh sentence "Mae'r cŵn yn y llyfr yn gyrru ceir…" at bounding box center [299, 391] width 599 height 783
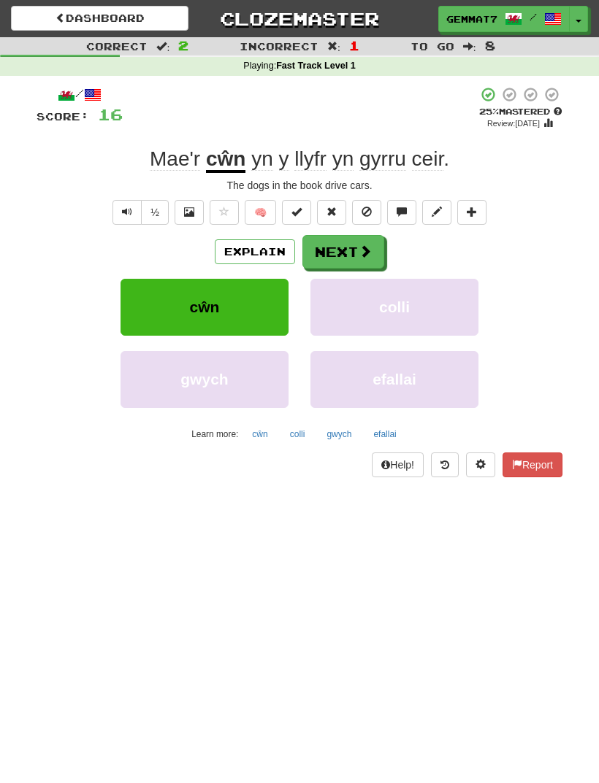
click at [417, 159] on span "ceir" at bounding box center [428, 158] width 32 height 23
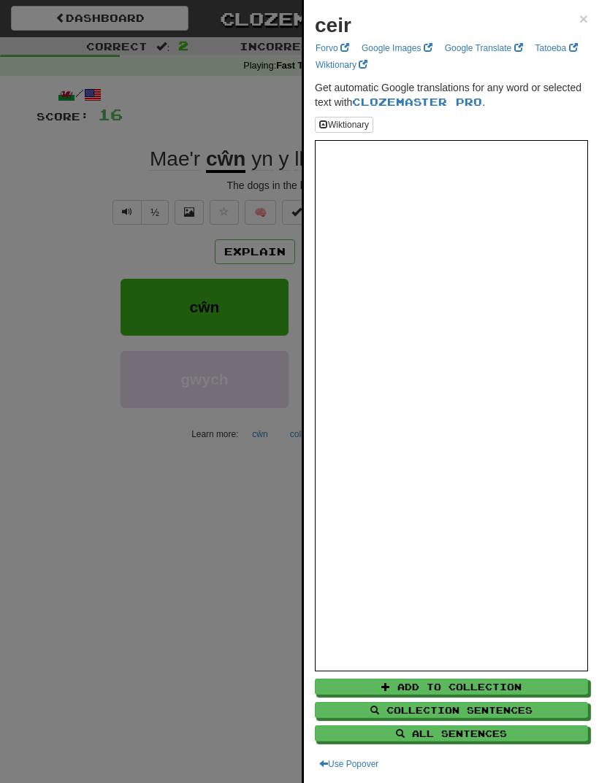
click at [74, 615] on div at bounding box center [299, 391] width 599 height 783
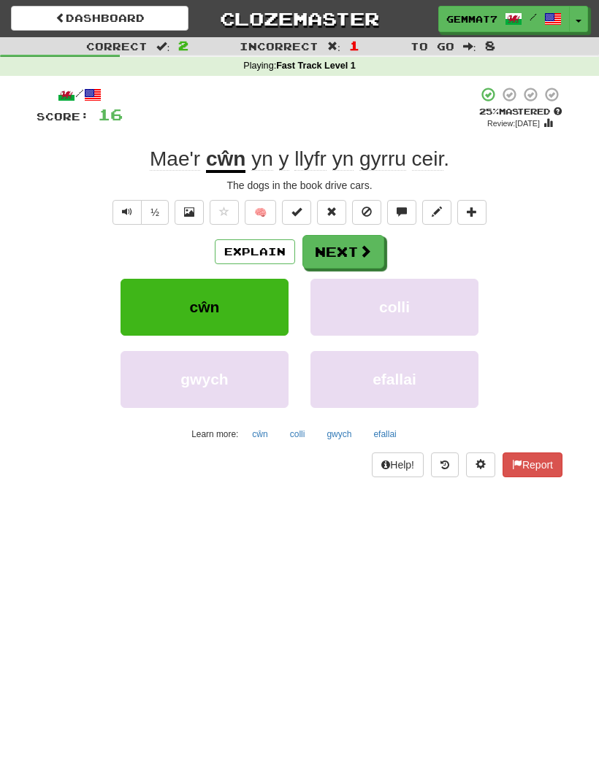
click at [368, 263] on button "Next" at bounding box center [343, 252] width 82 height 34
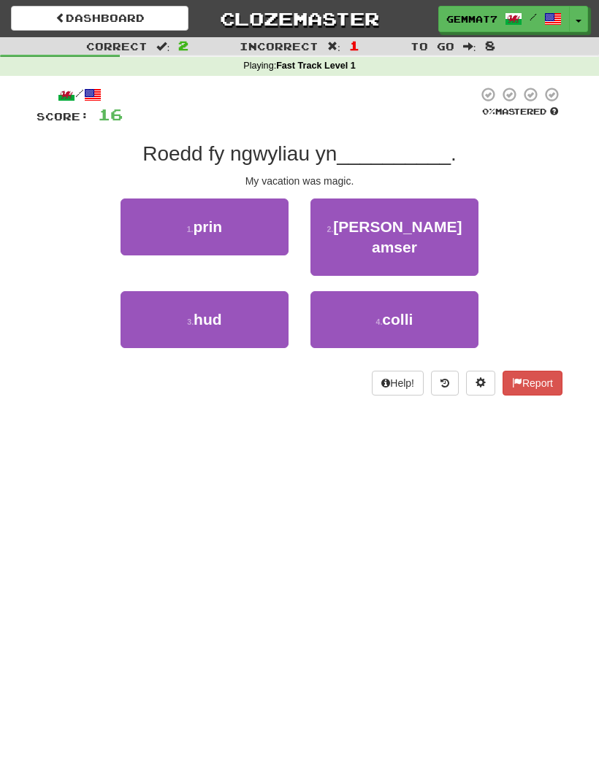
click at [225, 220] on button "1 . prin" at bounding box center [204, 227] width 168 height 57
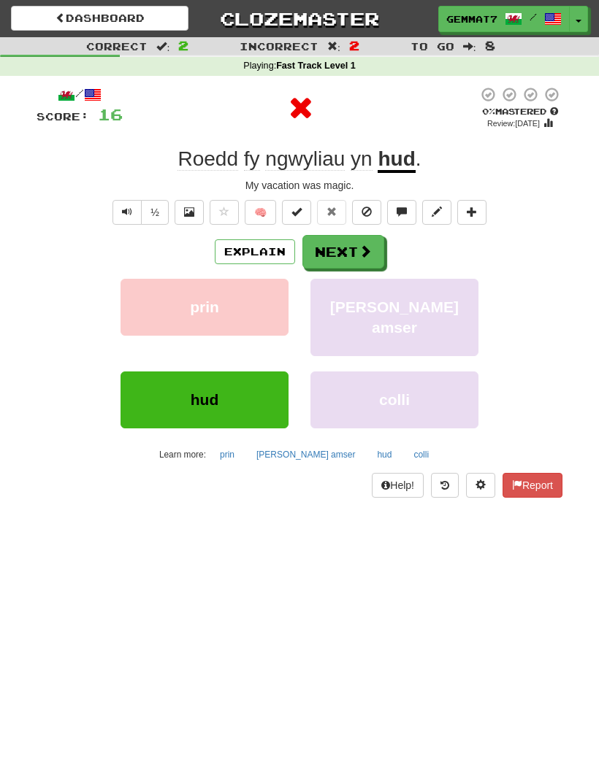
click at [265, 261] on button "Explain" at bounding box center [255, 251] width 80 height 25
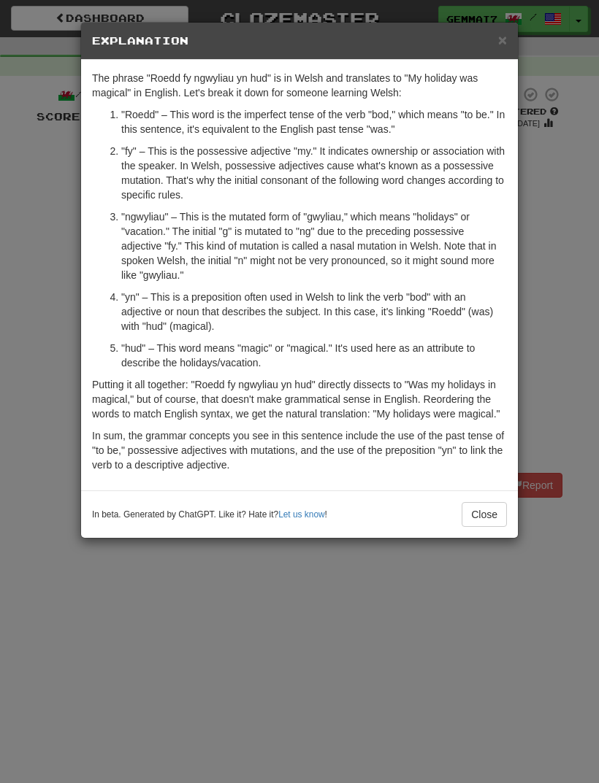
click at [249, 657] on div "× Explanation The phrase "Roedd fy ngwyliau yn hud" is in Welsh and translates …" at bounding box center [299, 391] width 599 height 783
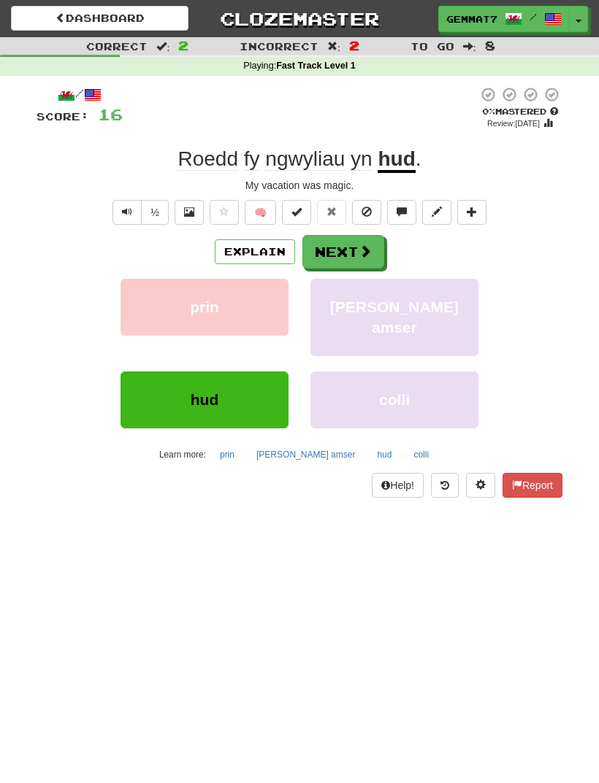
click at [369, 444] on button "hud" at bounding box center [384, 455] width 31 height 22
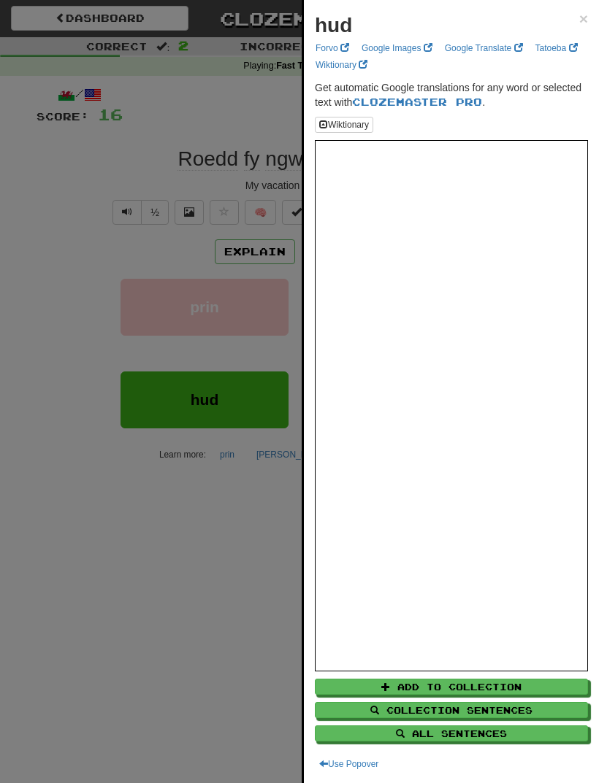
click at [155, 651] on div at bounding box center [299, 391] width 599 height 783
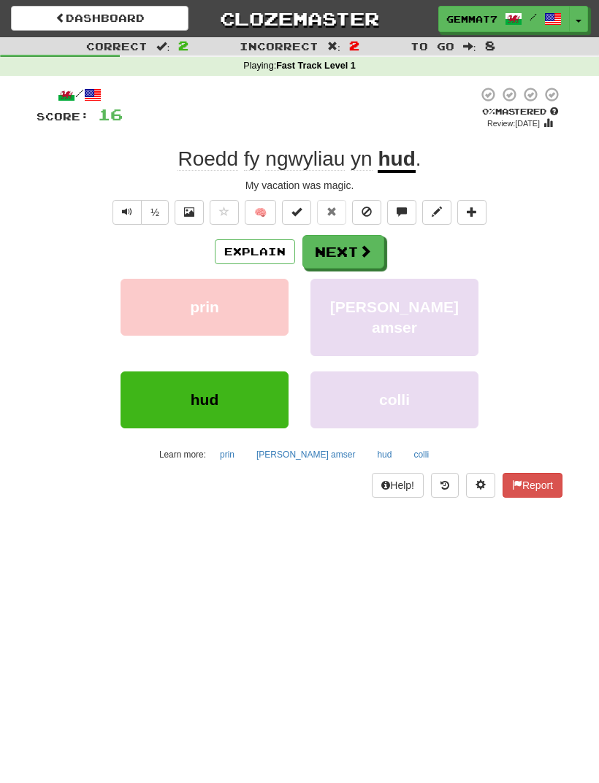
click at [242, 444] on button "prin" at bounding box center [227, 455] width 31 height 22
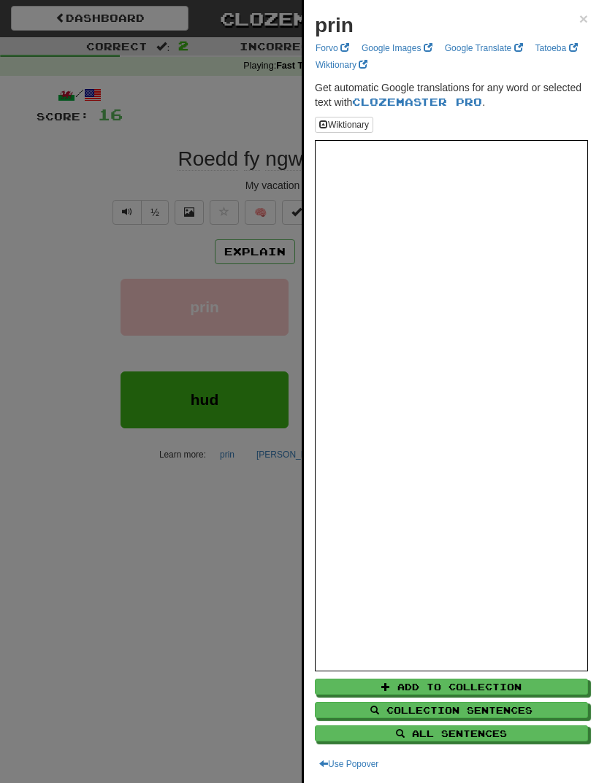
click at [134, 614] on div at bounding box center [299, 391] width 599 height 783
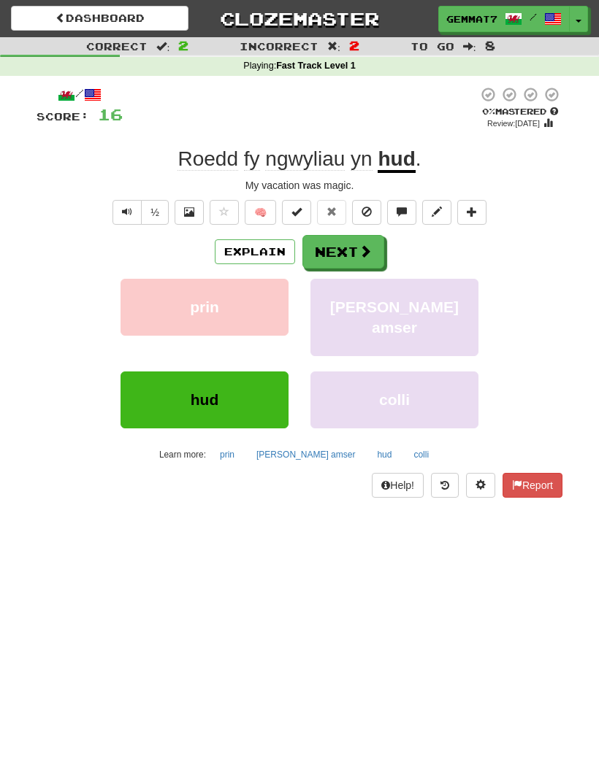
click at [405, 444] on button "colli" at bounding box center [420, 455] width 31 height 22
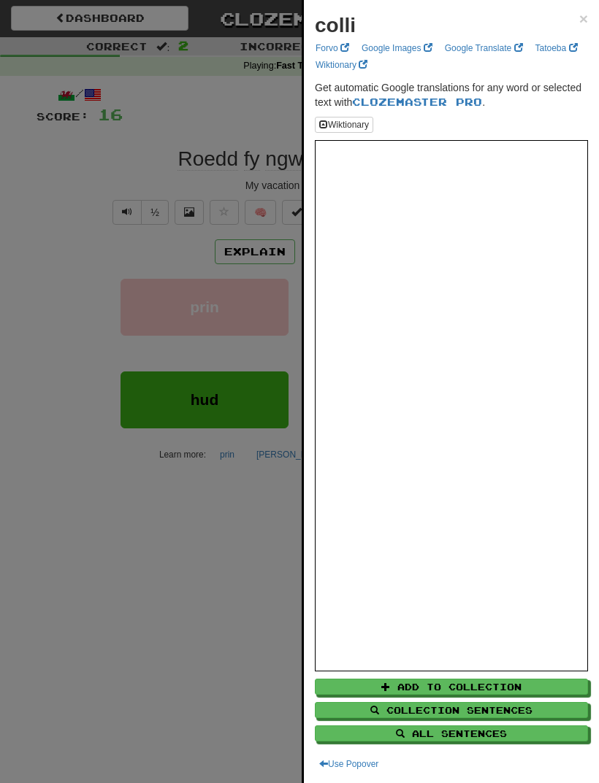
click at [146, 698] on div at bounding box center [299, 391] width 599 height 783
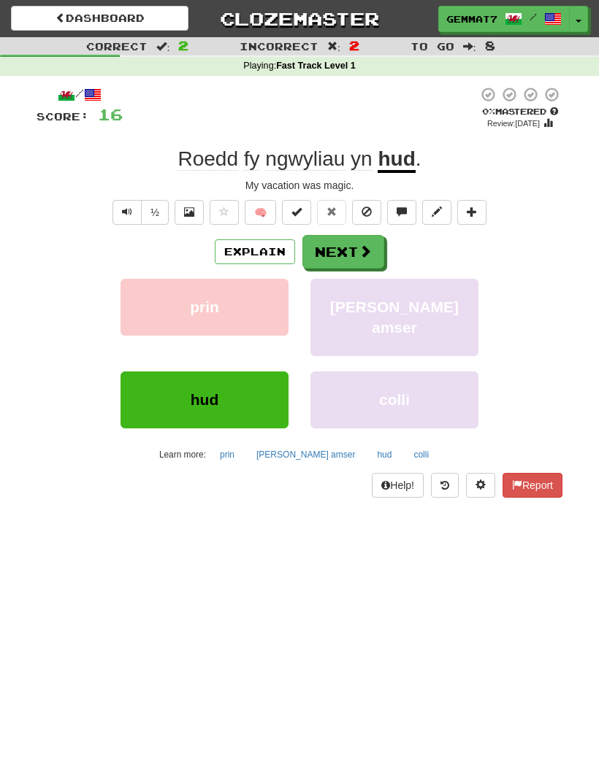
click at [350, 264] on button "Next" at bounding box center [343, 252] width 82 height 34
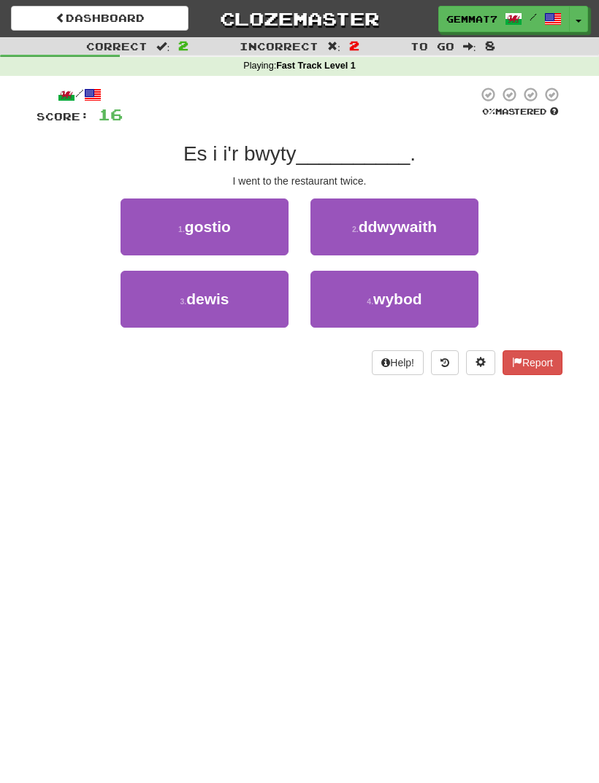
click at [414, 218] on span "ddwywaith" at bounding box center [397, 226] width 78 height 17
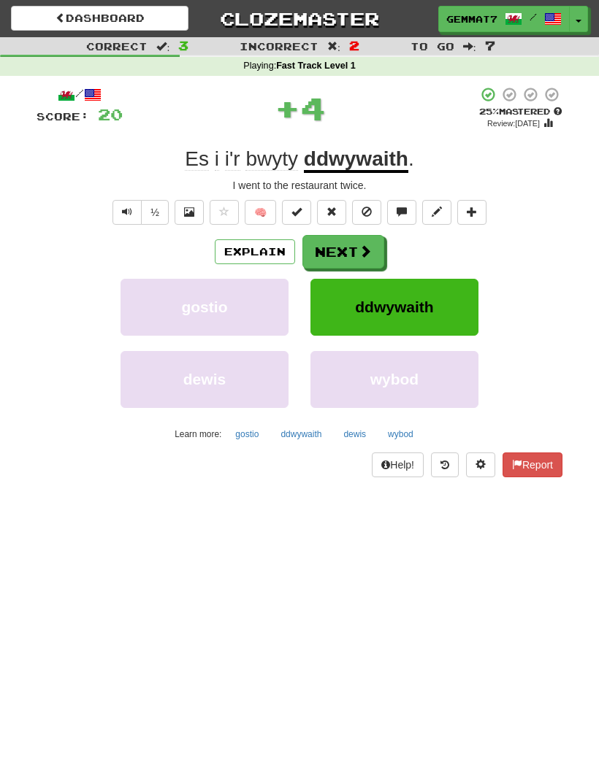
click at [302, 431] on button "ddwywaith" at bounding box center [300, 434] width 57 height 22
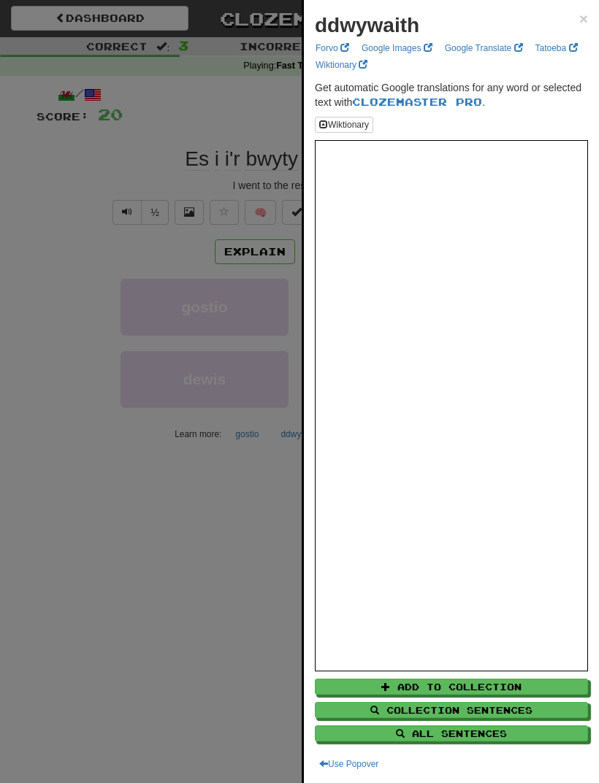
click at [91, 606] on div at bounding box center [299, 391] width 599 height 783
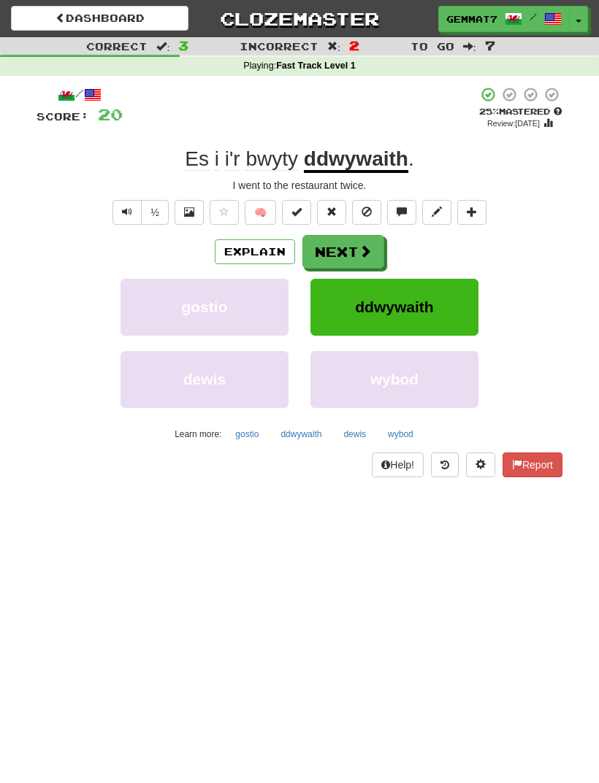
click at [328, 258] on button "Next" at bounding box center [343, 252] width 82 height 34
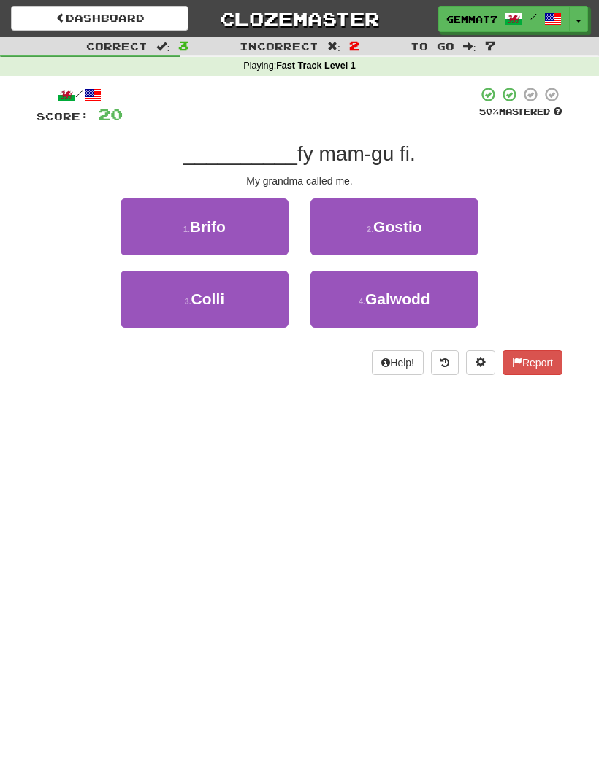
click at [369, 321] on button "4 . Galwodd" at bounding box center [394, 299] width 168 height 57
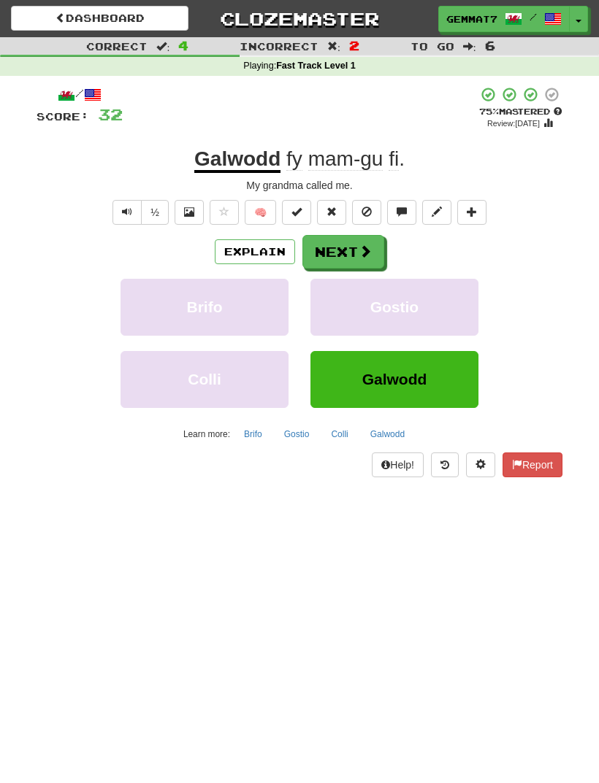
click at [352, 247] on button "Next" at bounding box center [343, 252] width 82 height 34
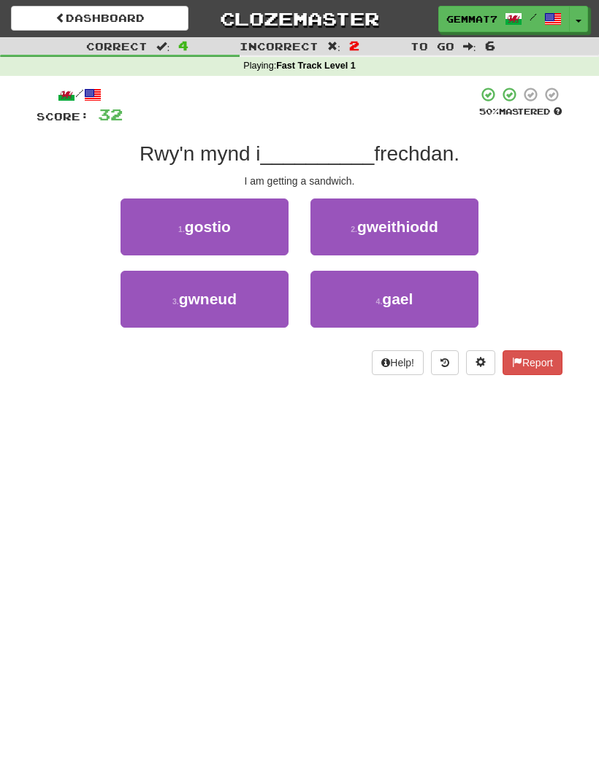
click at [429, 325] on button "4 . gael" at bounding box center [394, 299] width 168 height 57
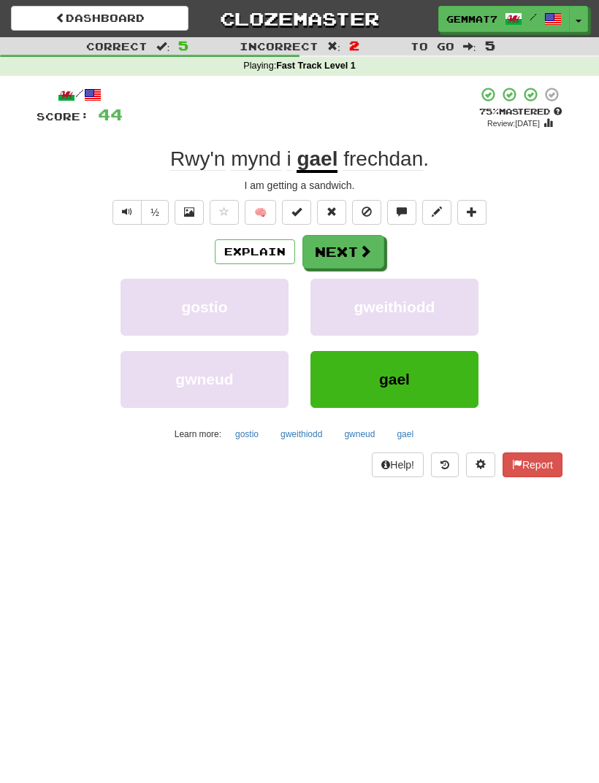
click at [404, 426] on button "gael" at bounding box center [404, 434] width 33 height 22
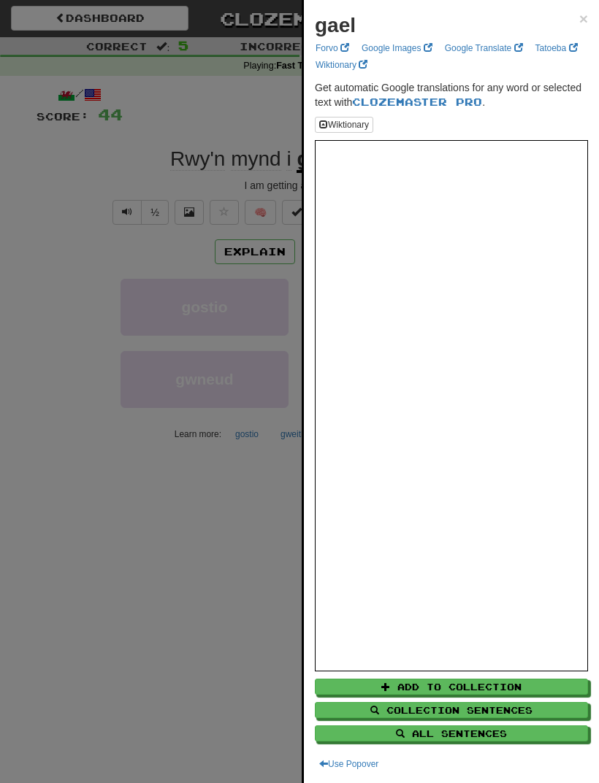
click at [212, 674] on div at bounding box center [299, 391] width 599 height 783
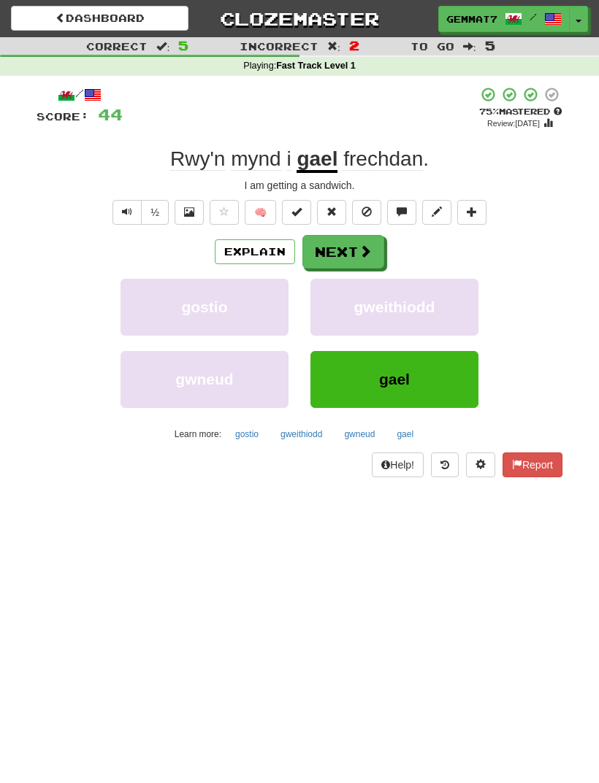
click at [353, 431] on button "gwneud" at bounding box center [359, 434] width 47 height 22
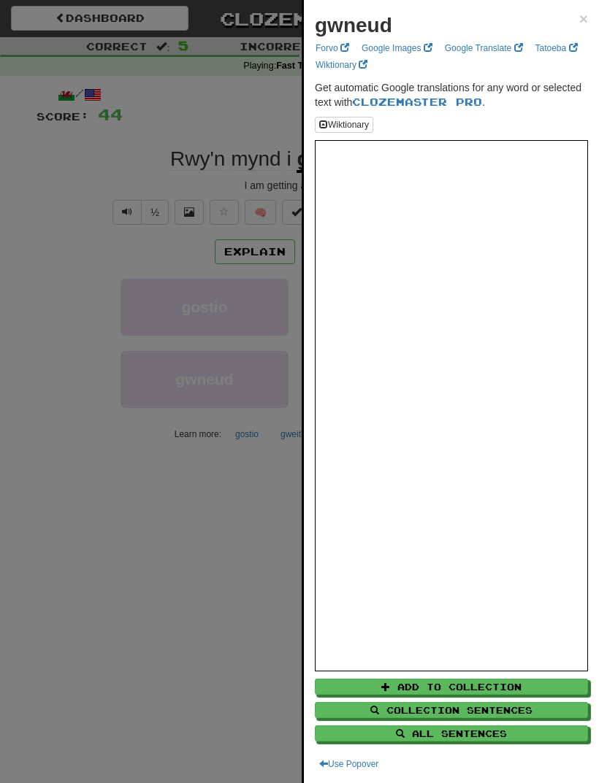
click at [223, 569] on div at bounding box center [299, 391] width 599 height 783
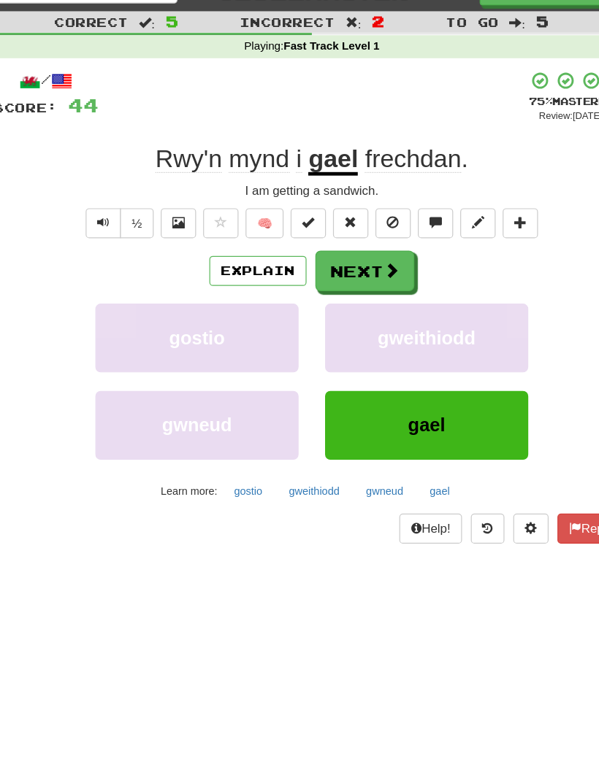
click at [336, 423] on button "gwneud" at bounding box center [359, 434] width 47 height 22
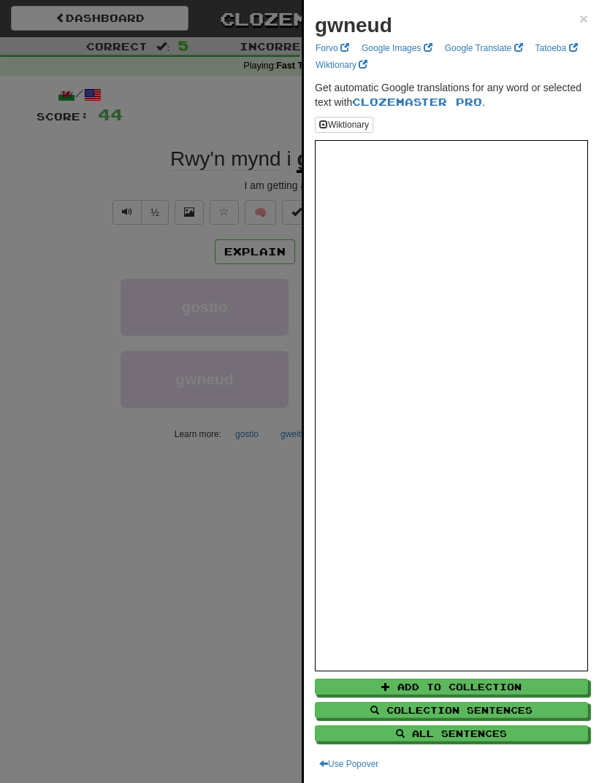
click at [204, 642] on div at bounding box center [299, 391] width 599 height 783
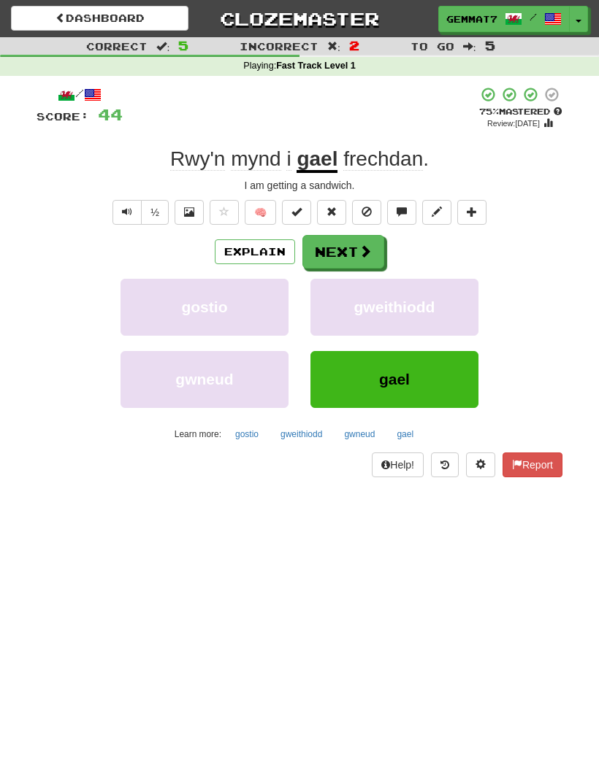
click at [342, 264] on button "Next" at bounding box center [343, 252] width 82 height 34
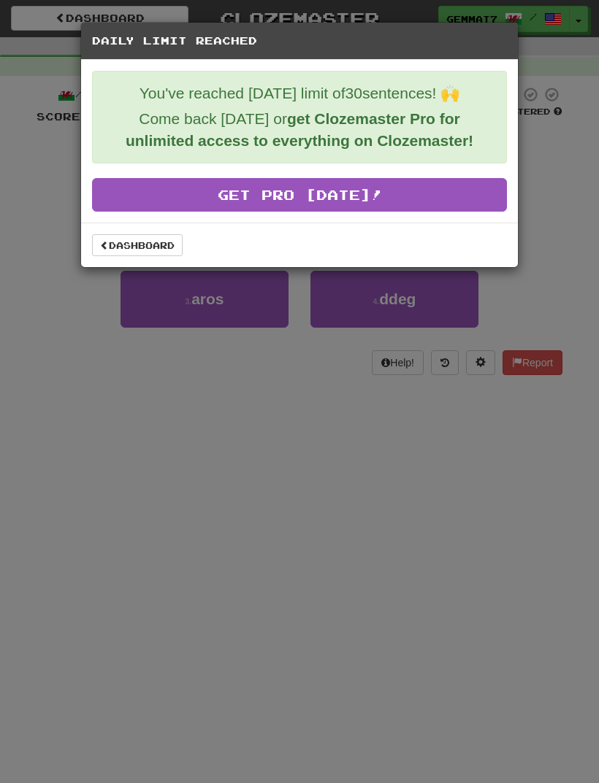
click at [147, 265] on div "Dashboard" at bounding box center [299, 245] width 437 height 45
click at [127, 237] on link "Dashboard" at bounding box center [137, 245] width 91 height 22
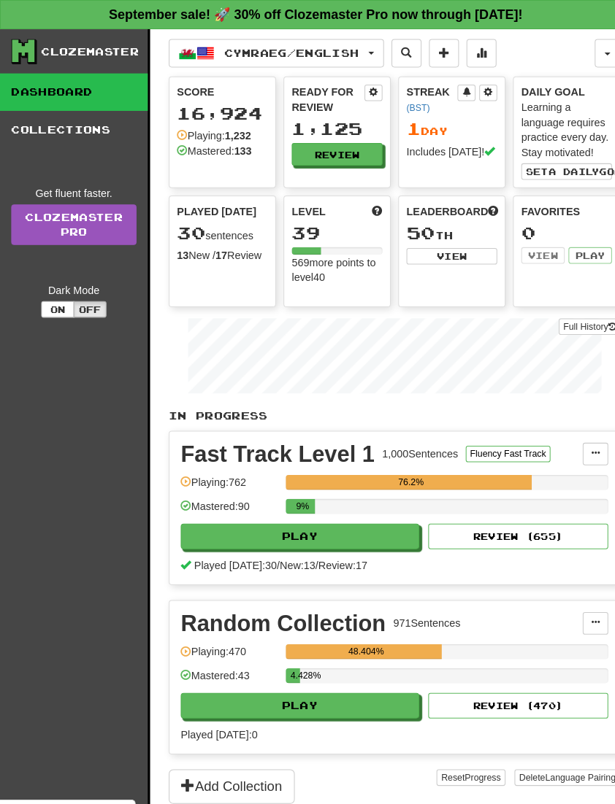
scroll to position [2, 0]
